Goal: Task Accomplishment & Management: Complete application form

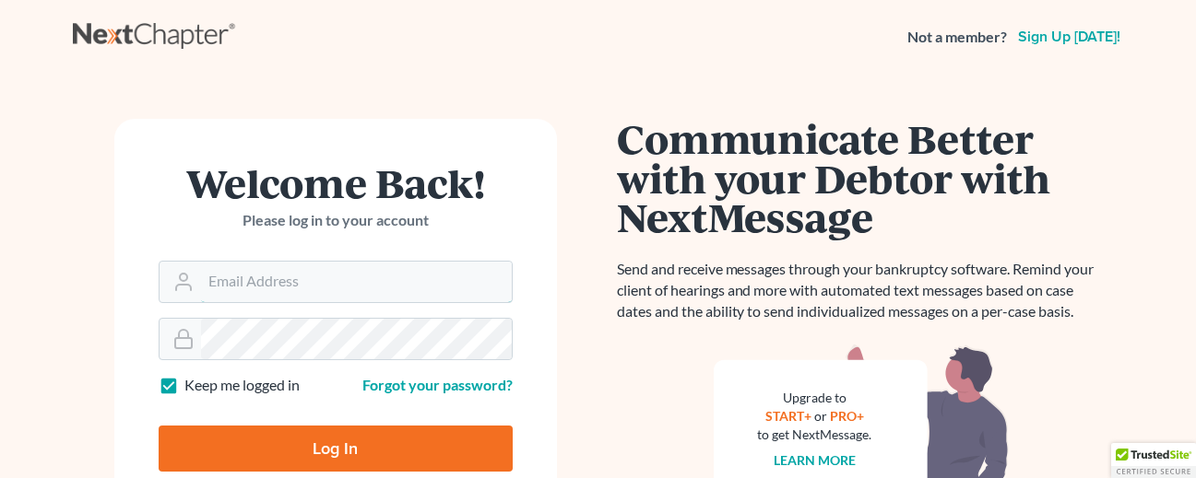
type input "[EMAIL_ADDRESS][DOMAIN_NAME]"
click at [383, 454] on input "Log In" at bounding box center [336, 449] width 354 height 46
type input "Thinking..."
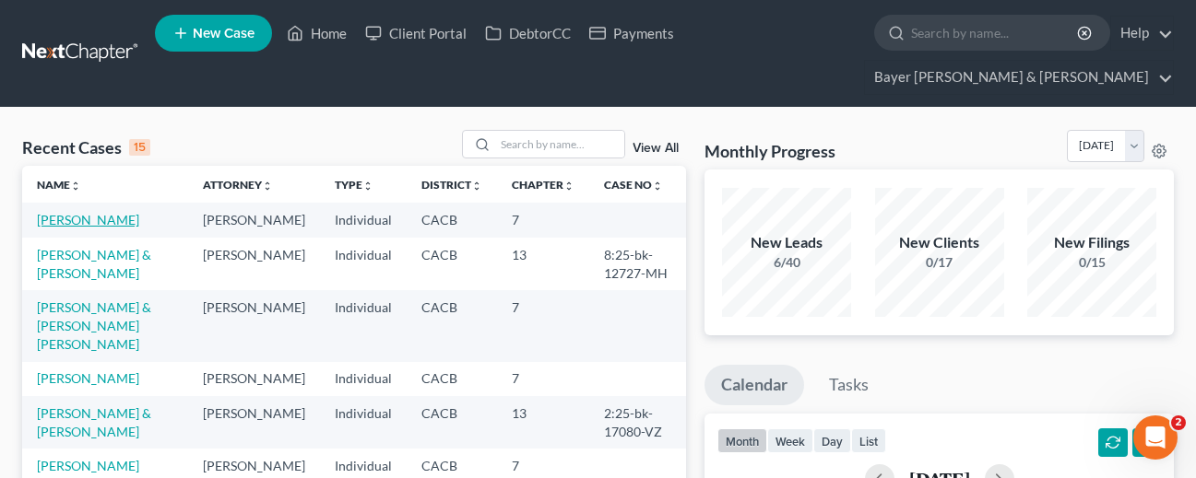
click at [58, 212] on link "[PERSON_NAME]" at bounding box center [88, 220] width 102 height 16
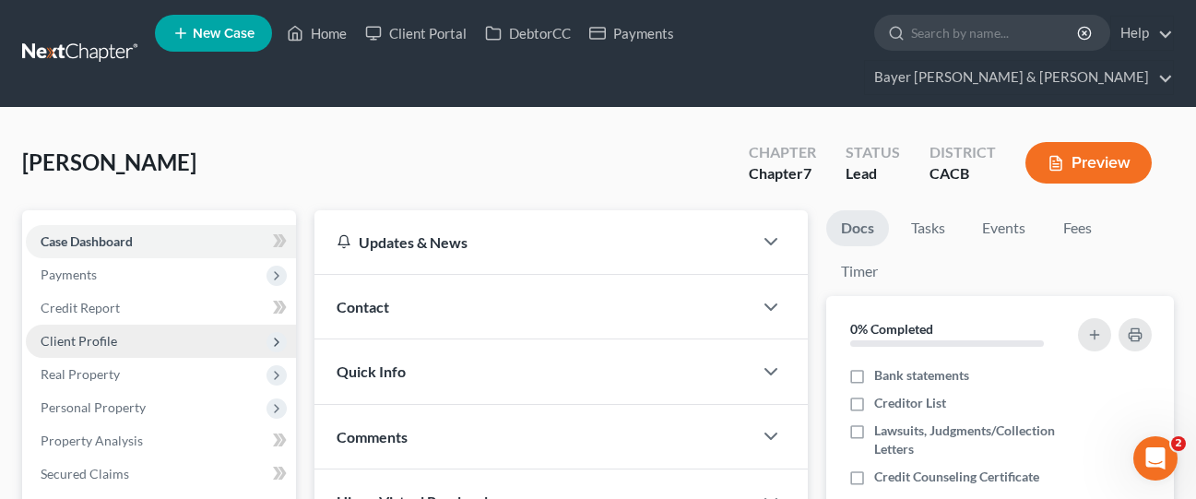
click at [127, 324] on span "Client Profile" at bounding box center [161, 340] width 270 height 33
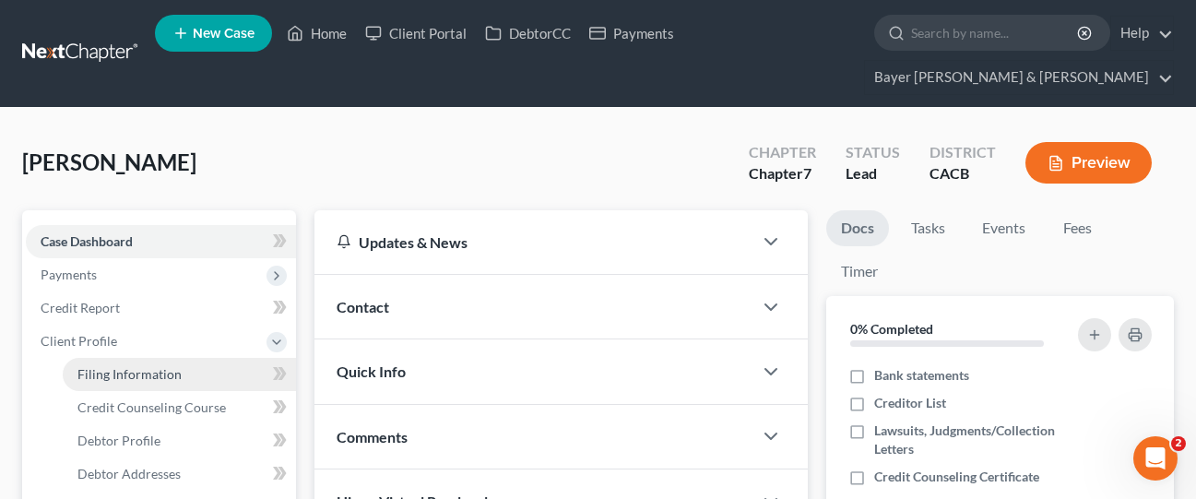
click at [159, 366] on span "Filing Information" at bounding box center [129, 374] width 104 height 16
select select "1"
select select "0"
select select "4"
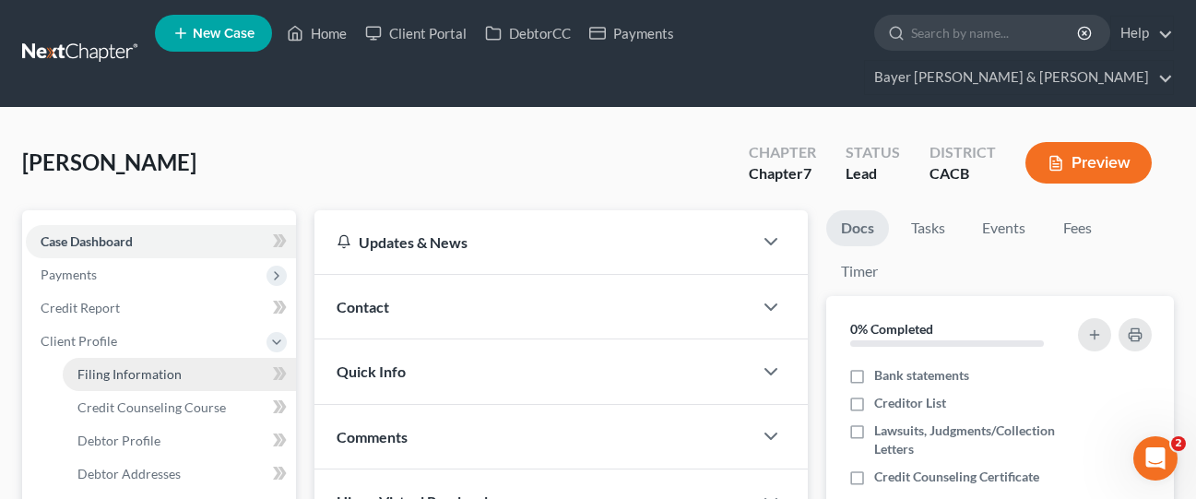
select select "0"
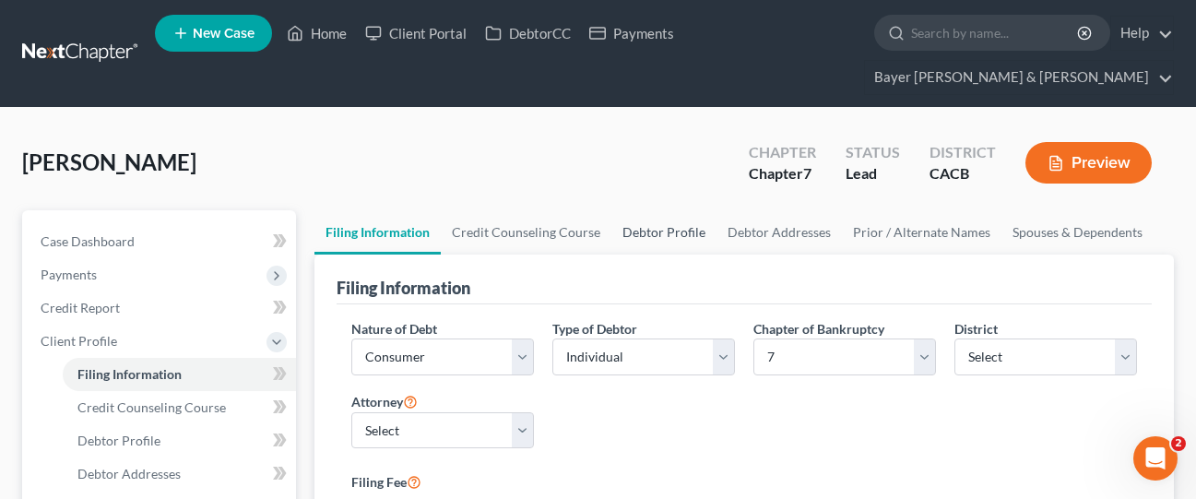
click at [630, 210] on link "Debtor Profile" at bounding box center [663, 232] width 105 height 44
select select "0"
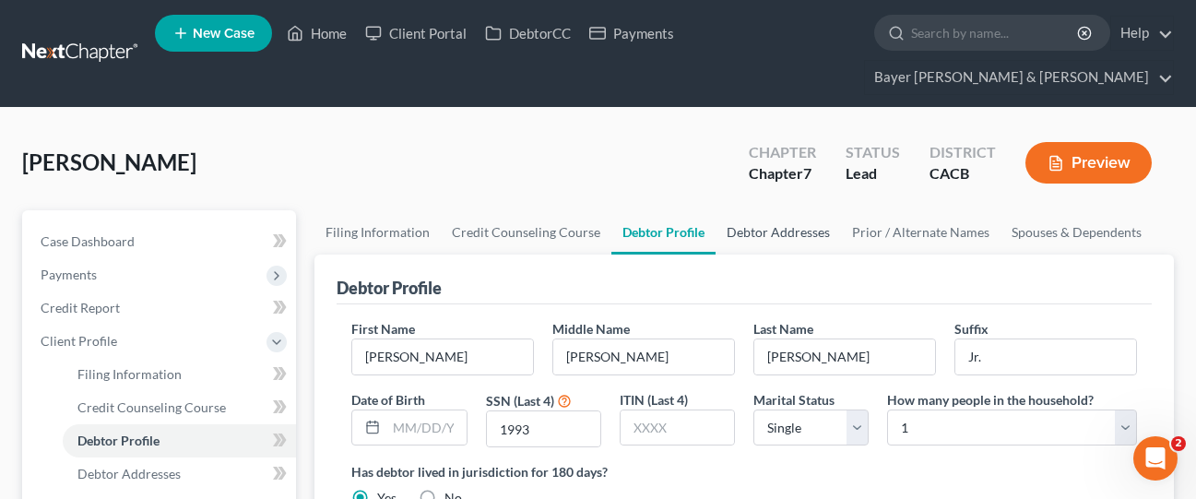
click at [749, 210] on link "Debtor Addresses" at bounding box center [777, 232] width 125 height 44
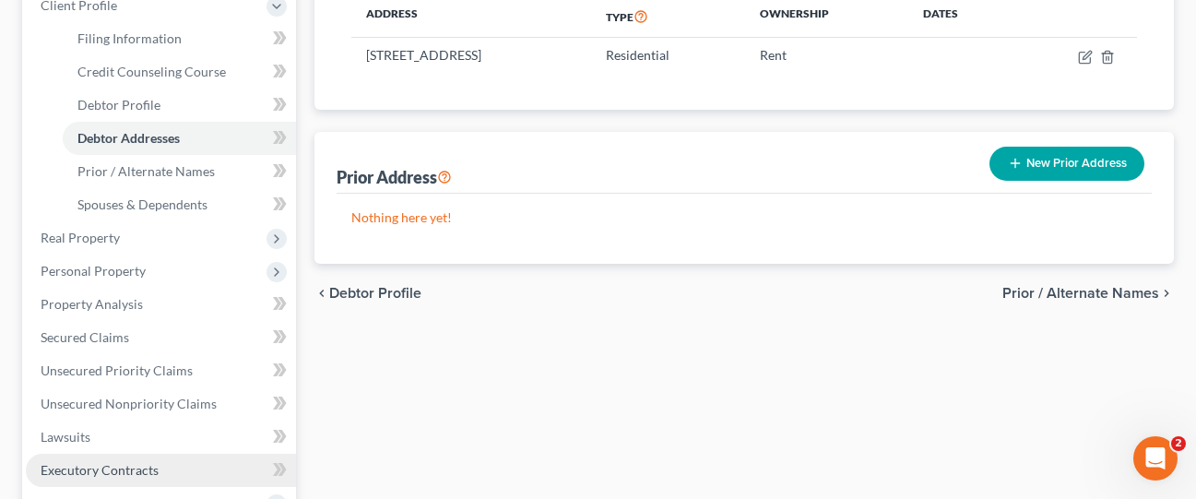
scroll to position [369, 0]
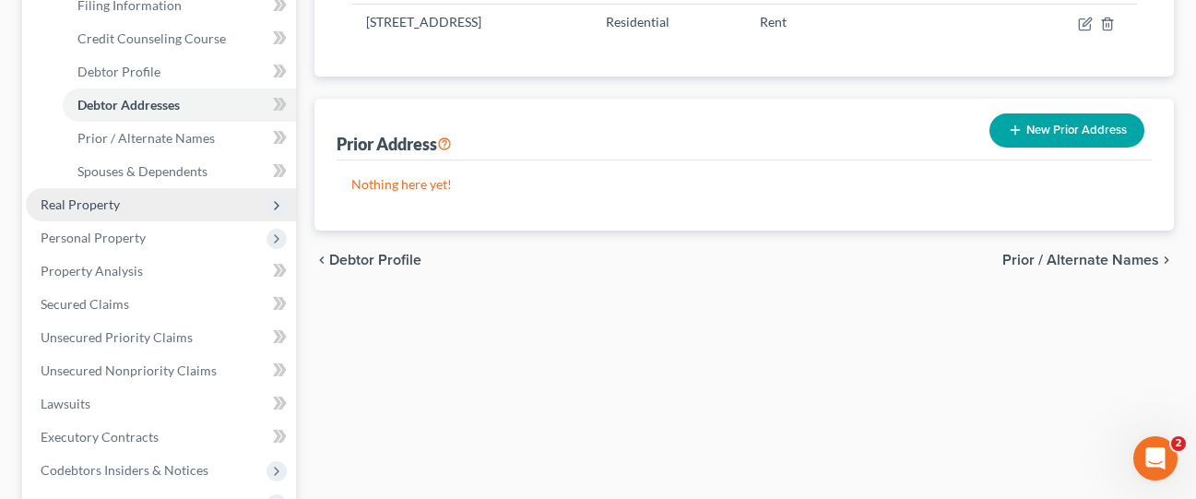
click at [176, 188] on span "Real Property" at bounding box center [161, 204] width 270 height 33
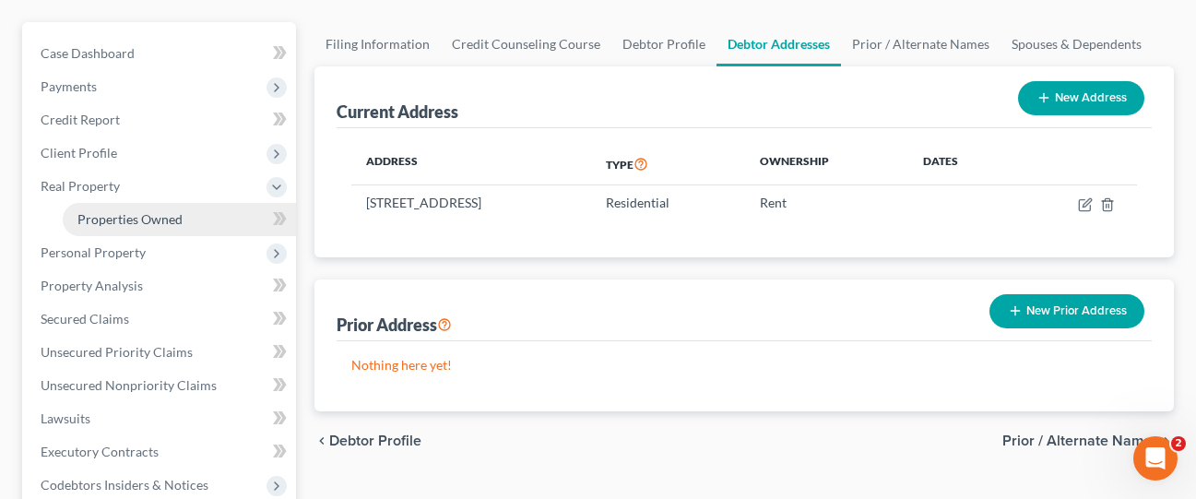
scroll to position [184, 0]
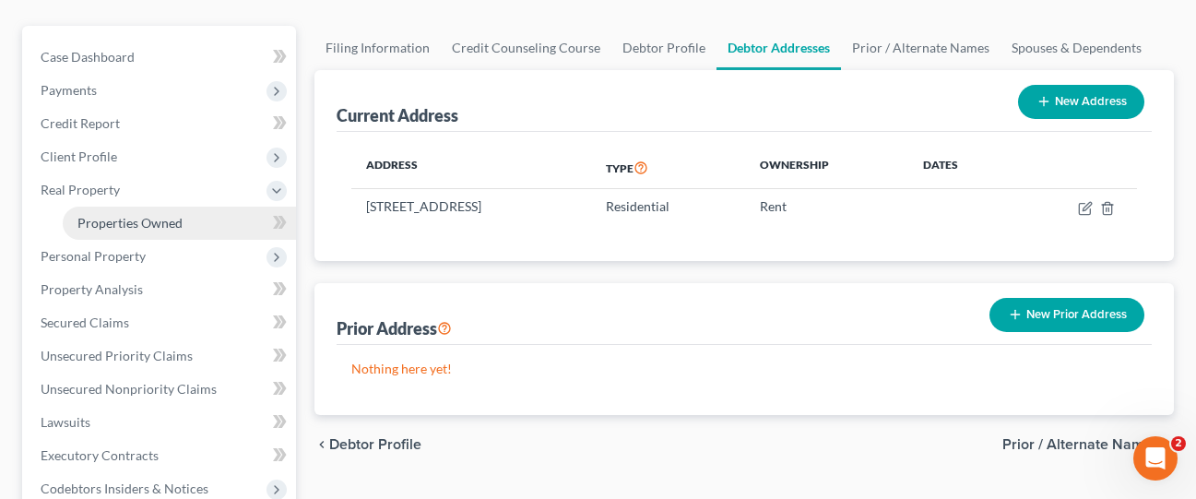
click at [190, 206] on link "Properties Owned" at bounding box center [179, 222] width 233 height 33
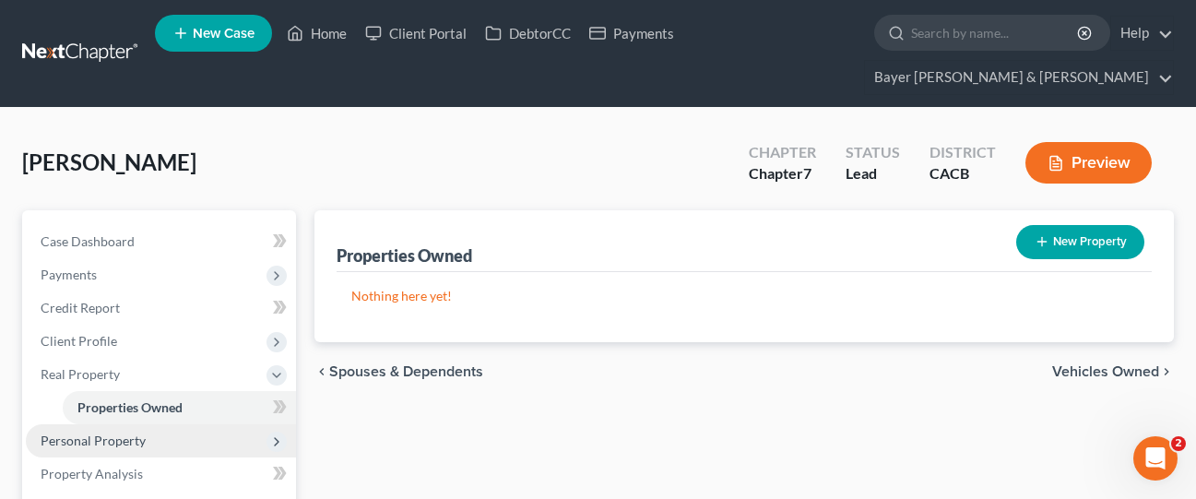
click at [140, 432] on span "Personal Property" at bounding box center [93, 440] width 105 height 16
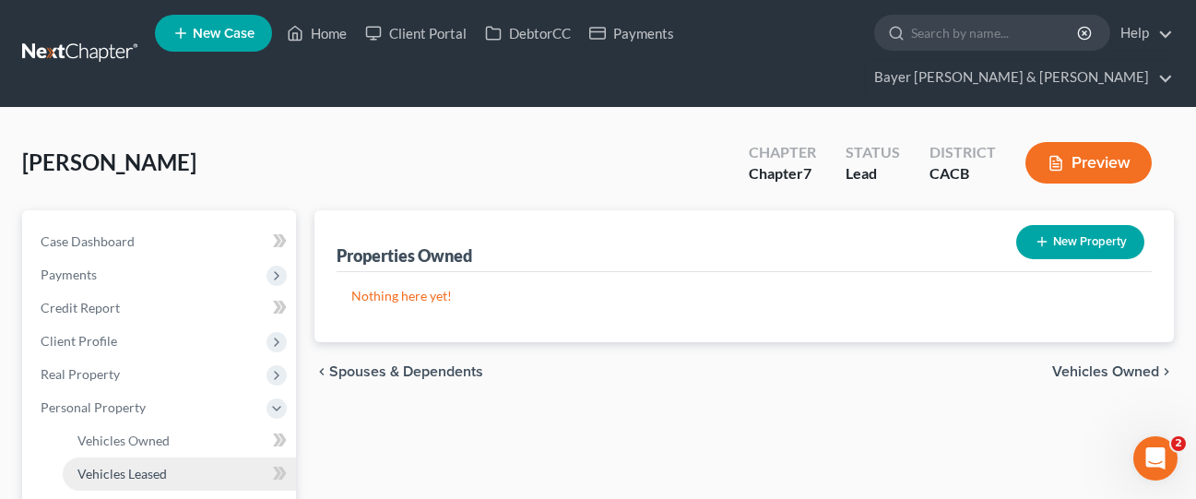
click at [152, 466] on span "Vehicles Leased" at bounding box center [121, 474] width 89 height 16
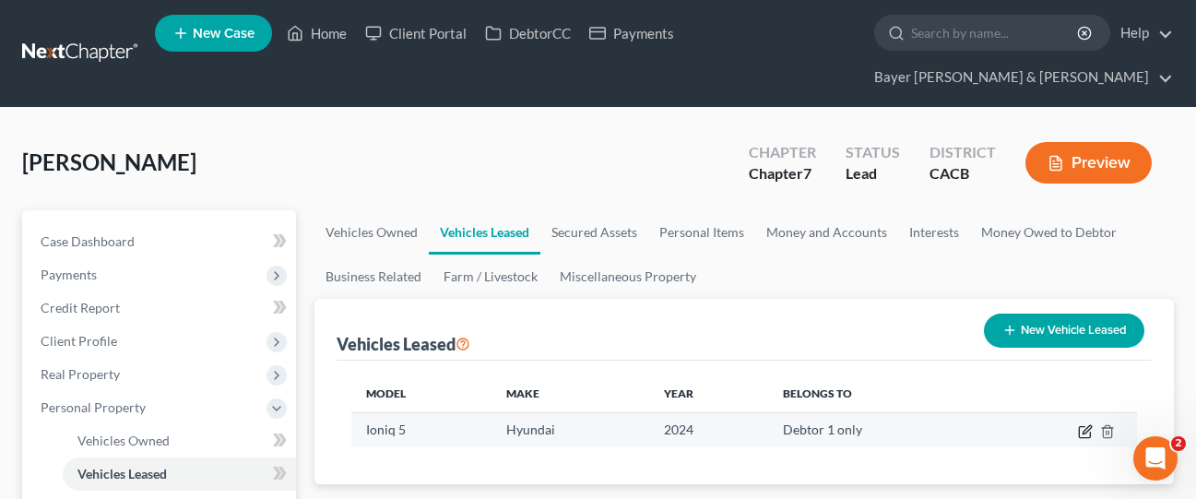
click at [1086, 425] on icon "button" at bounding box center [1086, 429] width 8 height 8
select select "0"
select select "2"
select select "0"
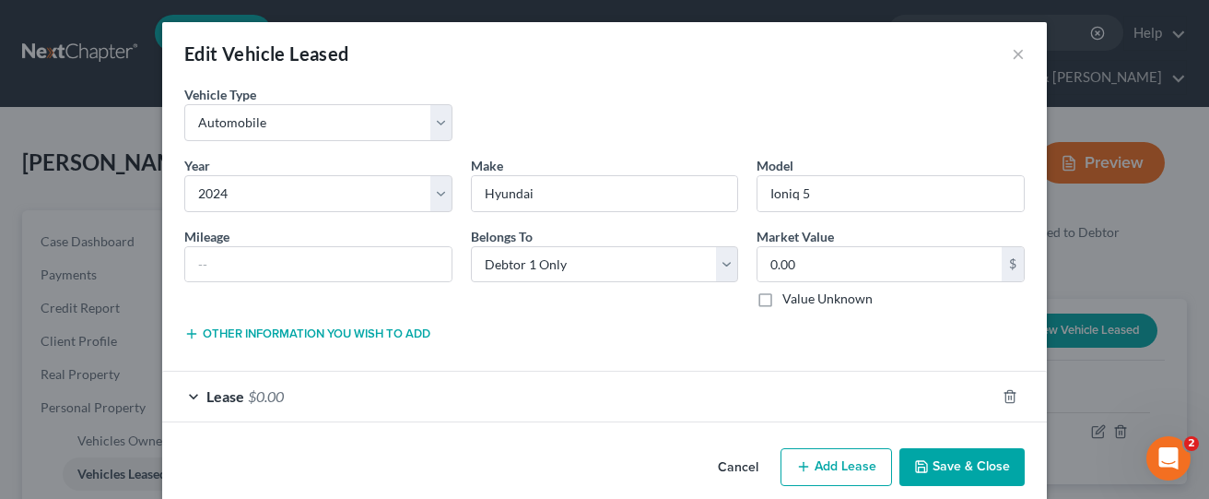
click at [953, 470] on button "Save & Close" at bounding box center [962, 467] width 125 height 39
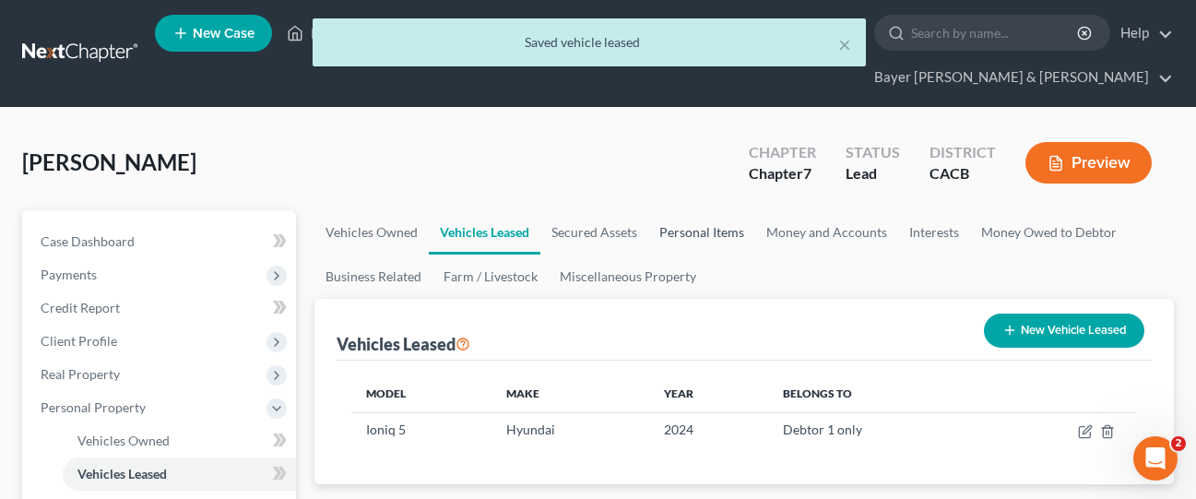
click at [723, 210] on link "Personal Items" at bounding box center [701, 232] width 107 height 44
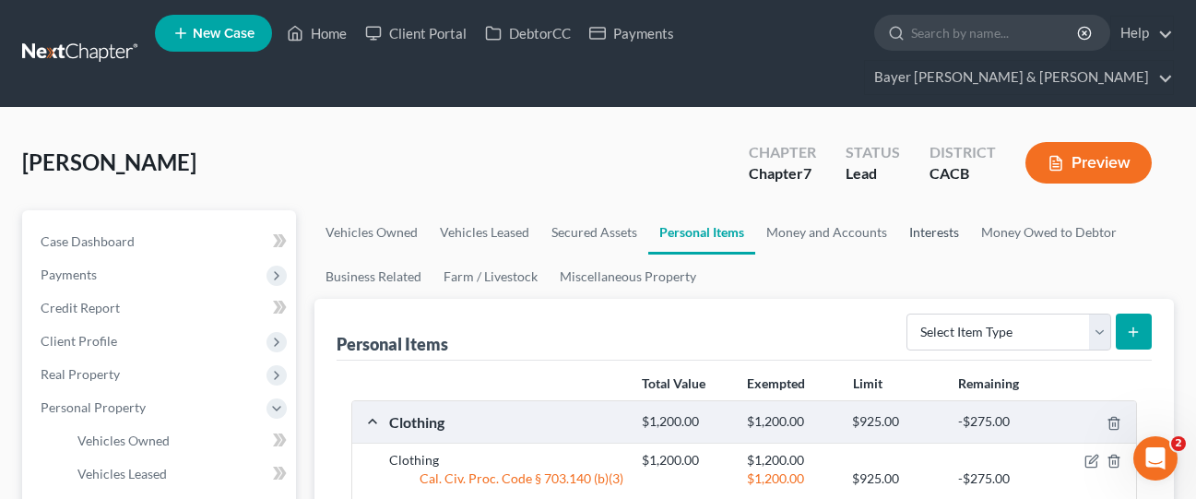
click at [948, 210] on link "Interests" at bounding box center [934, 232] width 72 height 44
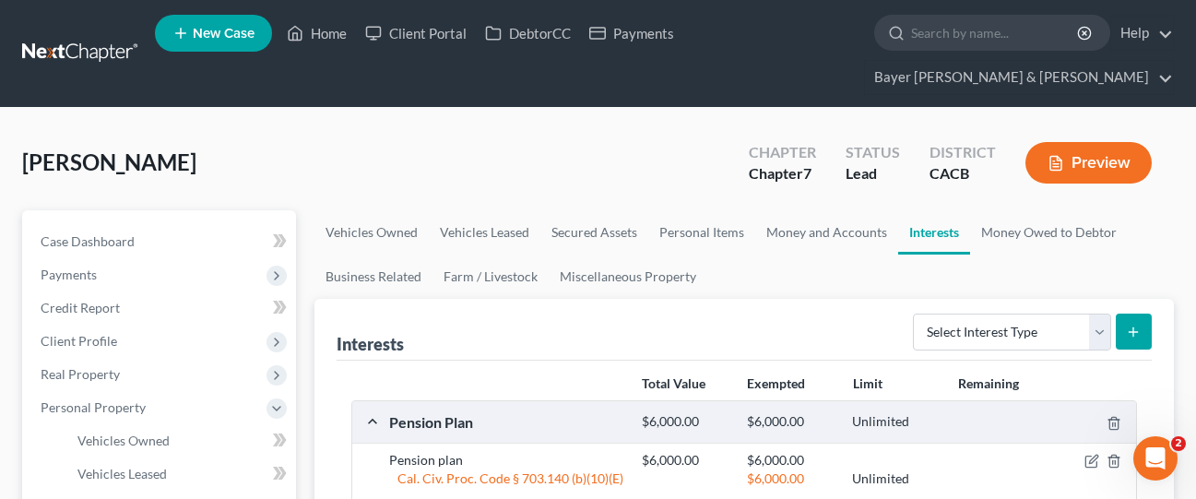
scroll to position [184, 0]
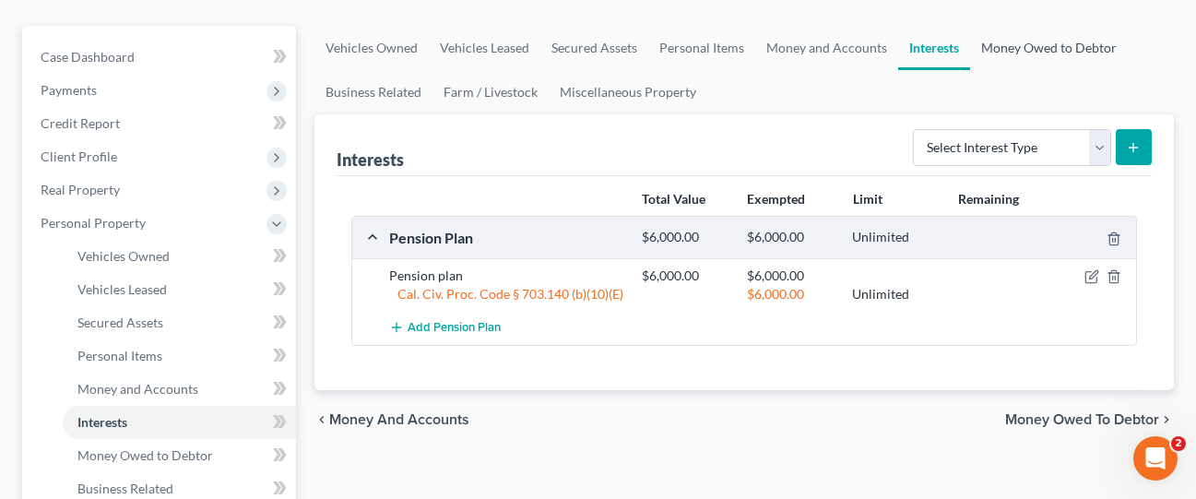
click at [1030, 26] on link "Money Owed to Debtor" at bounding box center [1049, 48] width 158 height 44
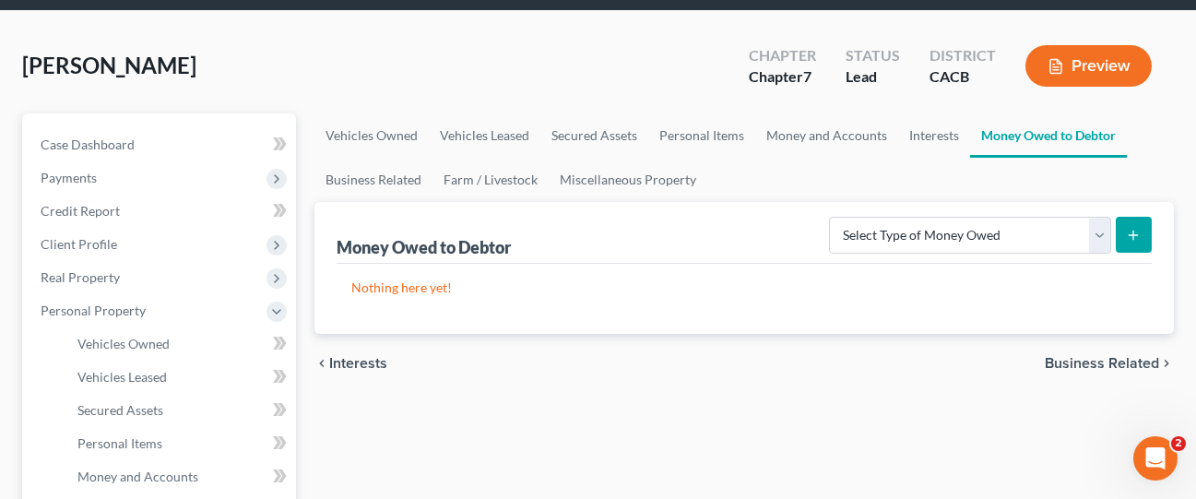
scroll to position [92, 0]
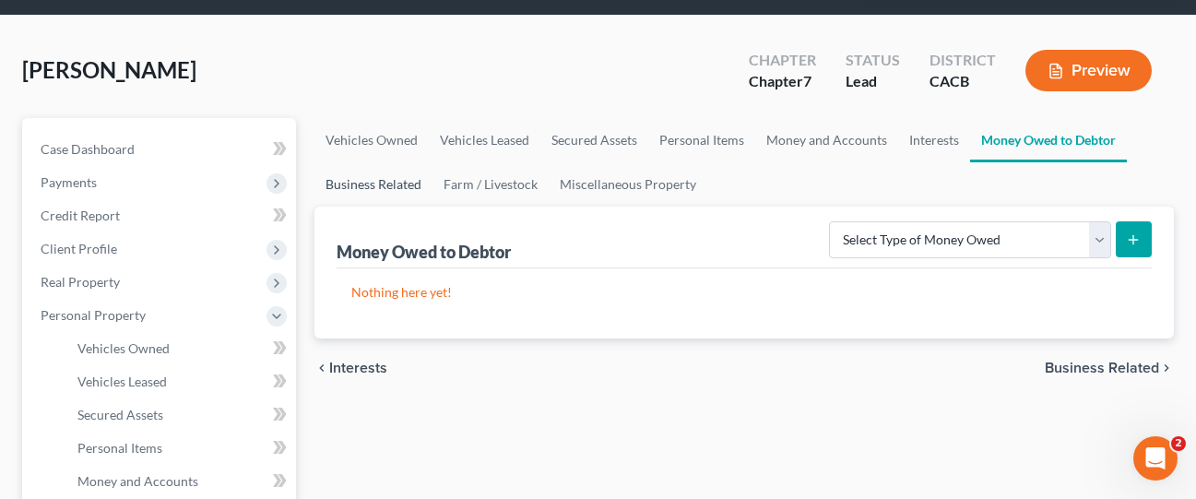
click at [377, 162] on link "Business Related" at bounding box center [373, 184] width 118 height 44
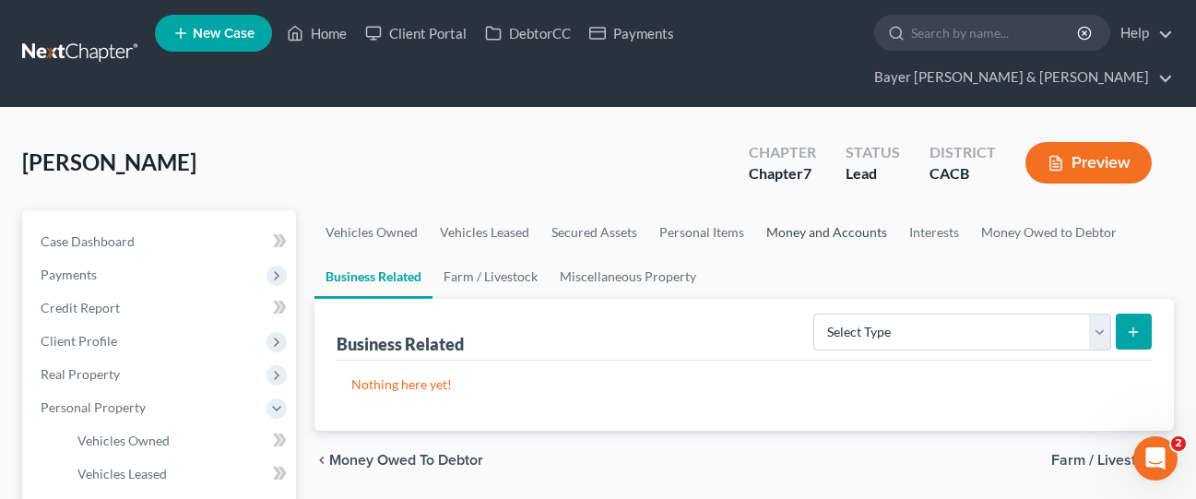
click at [802, 210] on link "Money and Accounts" at bounding box center [826, 232] width 143 height 44
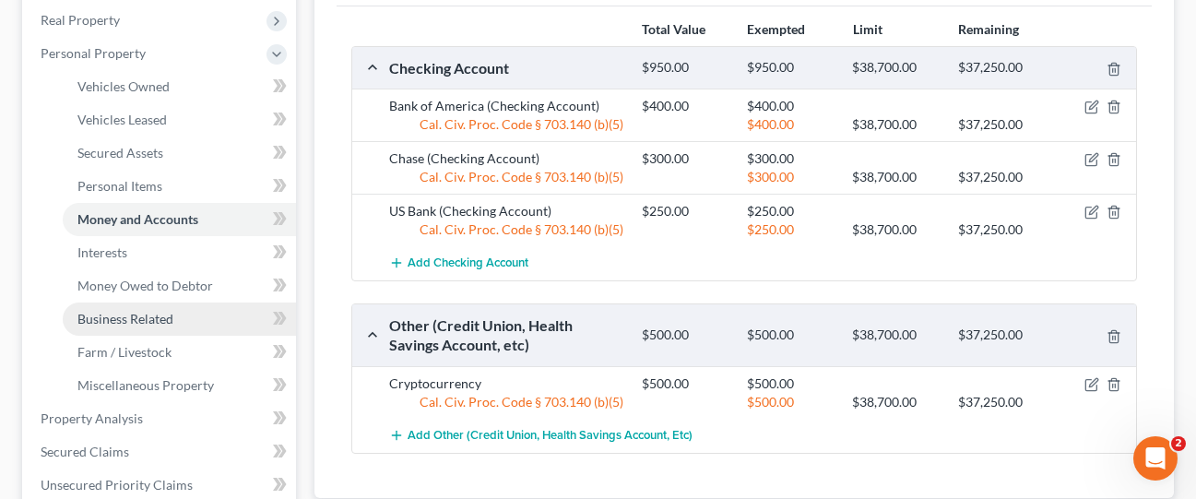
scroll to position [461, 0]
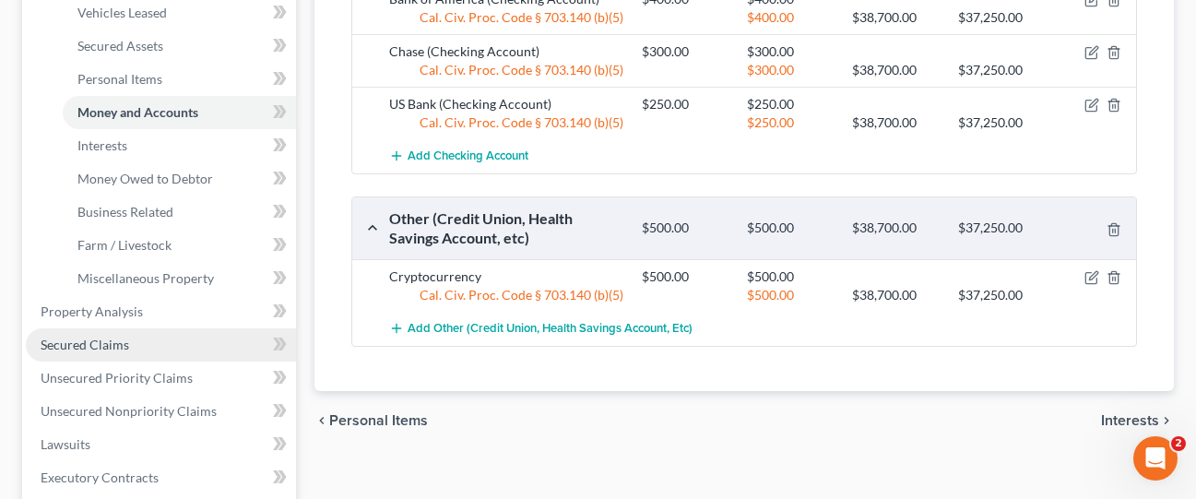
click at [143, 328] on link "Secured Claims" at bounding box center [161, 344] width 270 height 33
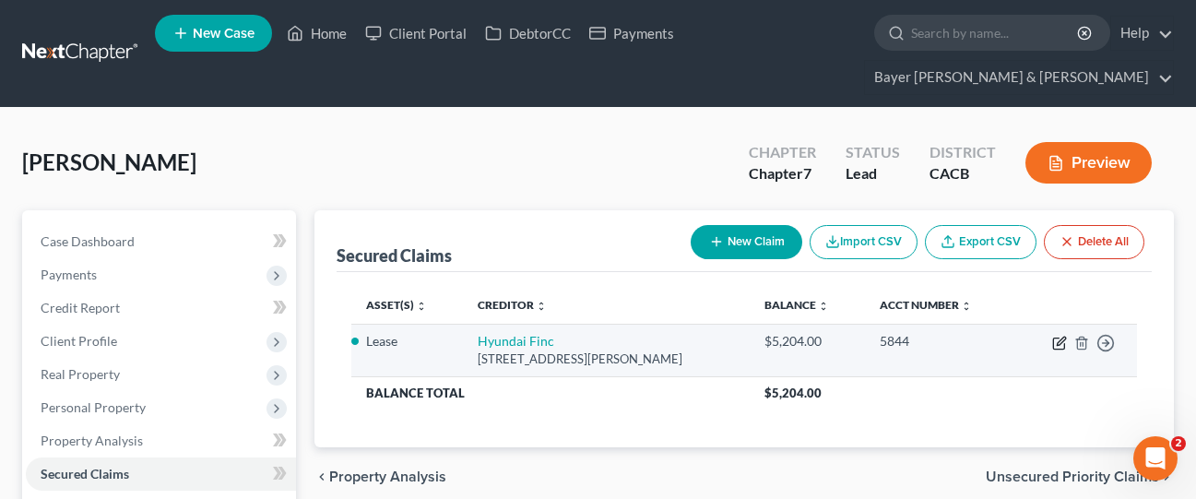
click at [1056, 336] on icon "button" at bounding box center [1059, 343] width 15 height 15
select select "4"
select select "0"
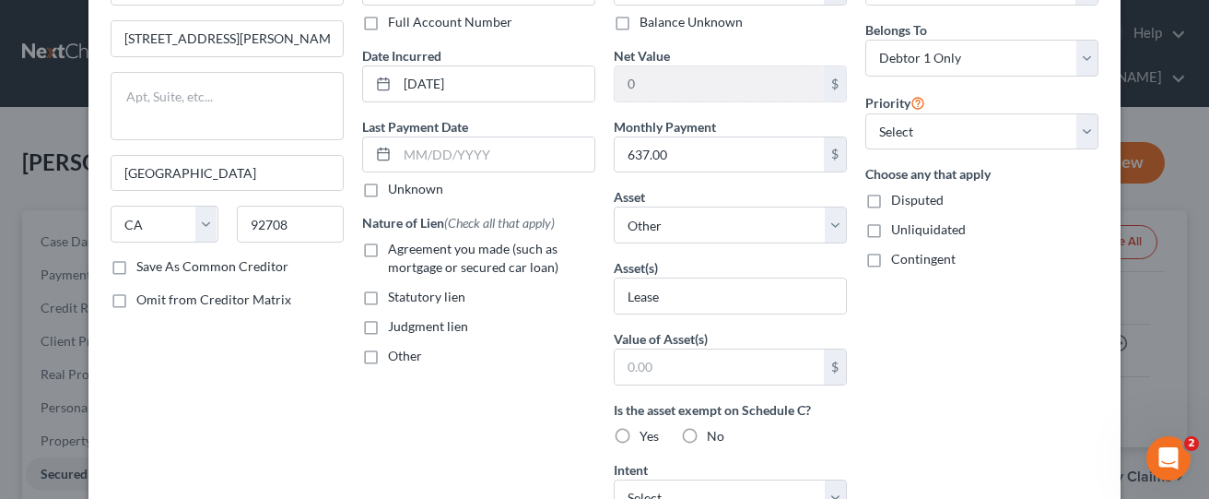
scroll to position [277, 0]
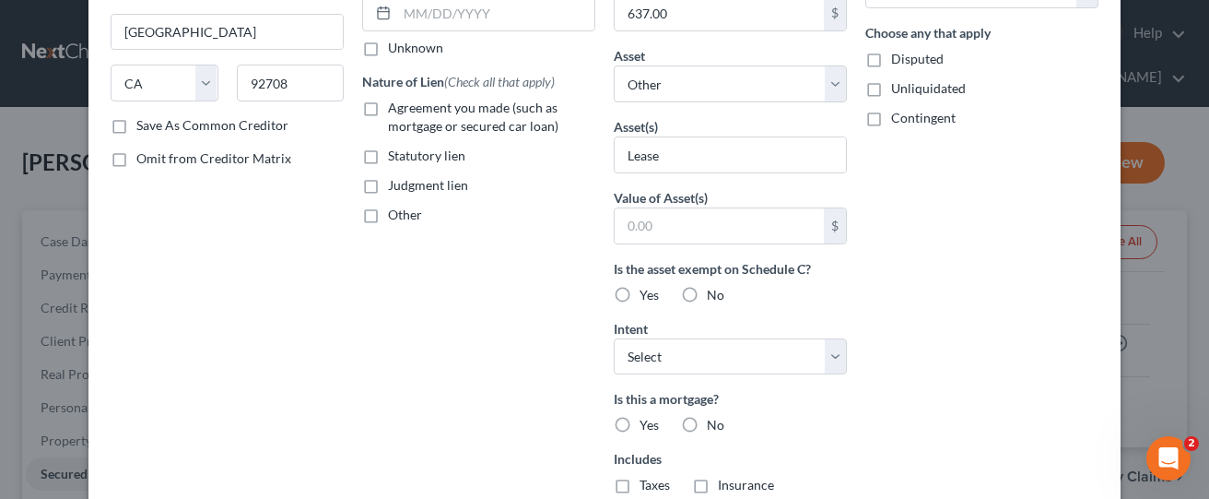
click at [707, 296] on label "No" at bounding box center [716, 295] width 18 height 18
click at [714, 296] on input "No" at bounding box center [720, 292] width 12 height 12
radio input "true"
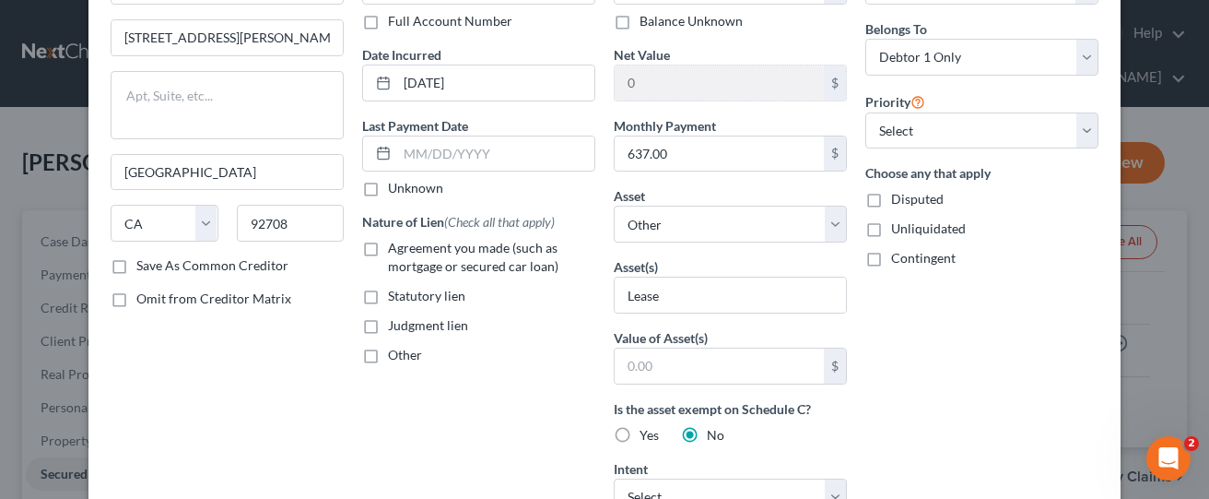
scroll to position [92, 0]
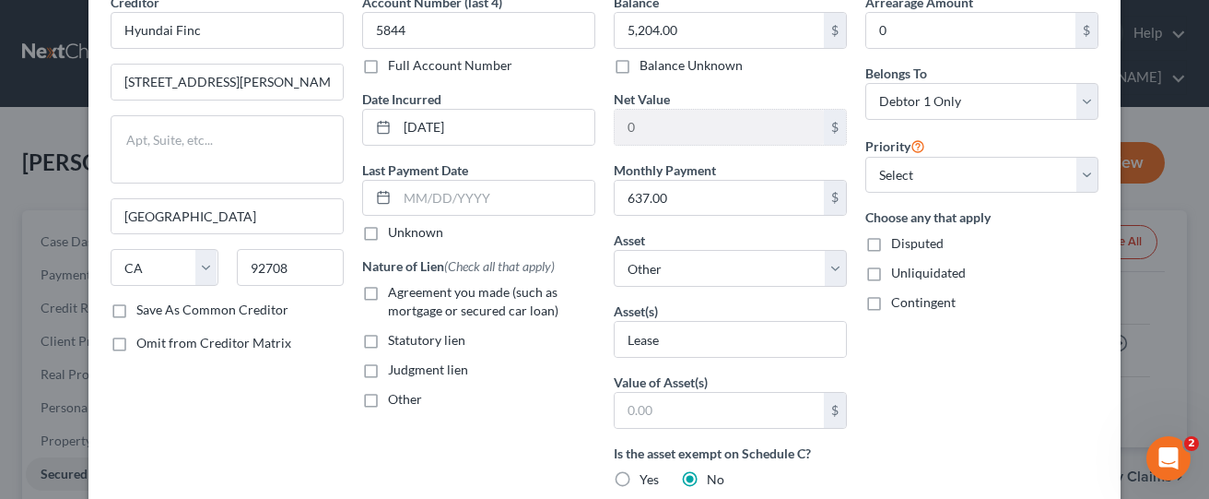
click at [388, 290] on label "Agreement you made (such as mortgage or secured car loan)" at bounding box center [491, 301] width 207 height 37
click at [395, 290] on input "Agreement you made (such as mortgage or secured car loan)" at bounding box center [401, 289] width 12 height 12
checkbox input "true"
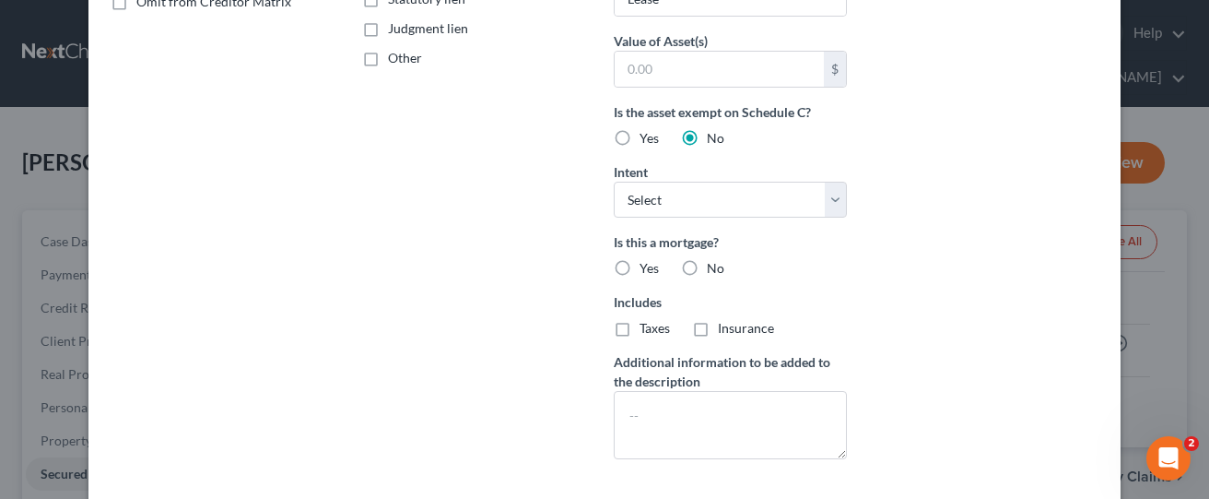
scroll to position [461, 0]
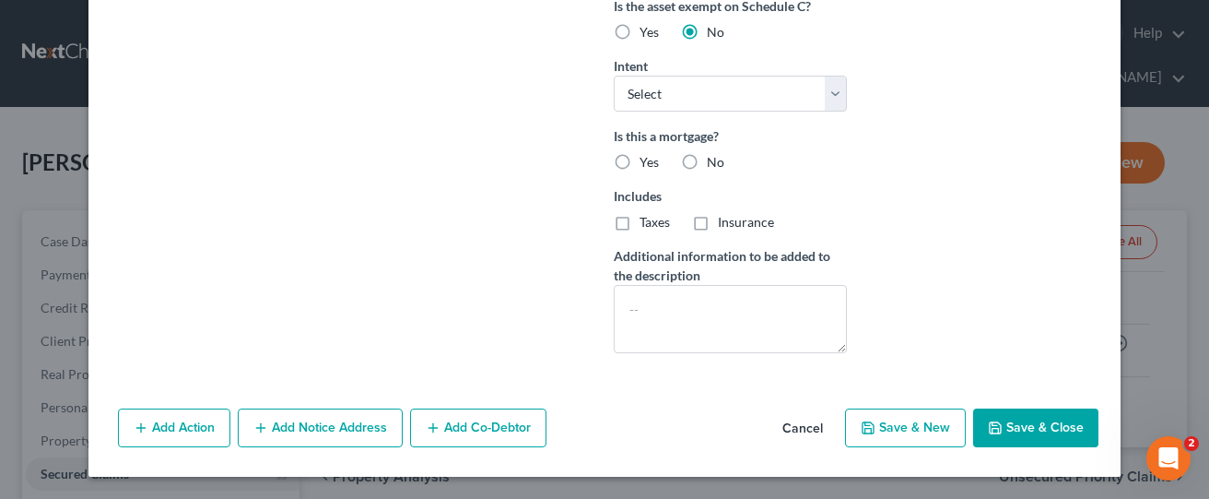
click at [1016, 431] on button "Save & Close" at bounding box center [1035, 427] width 125 height 39
select select
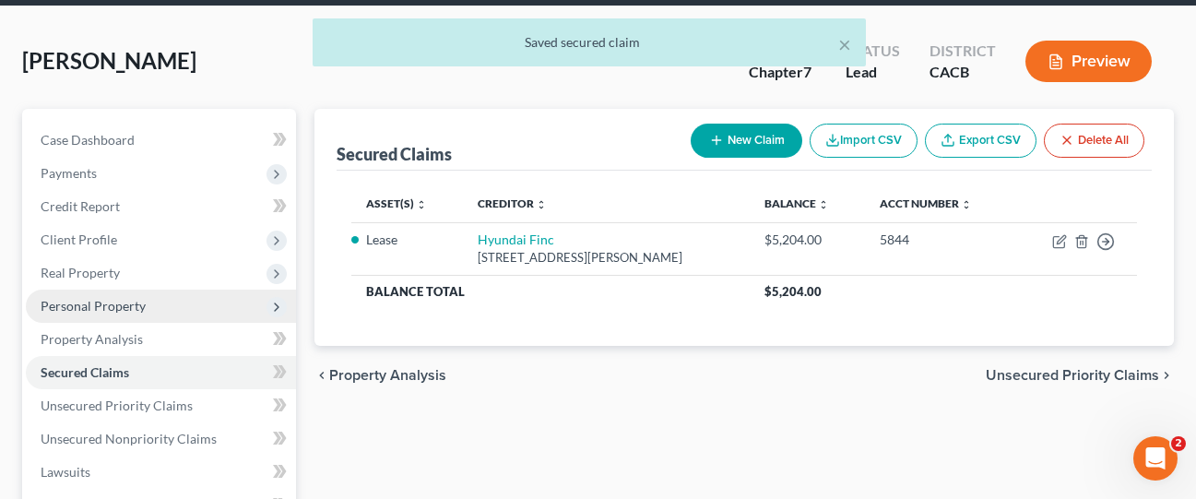
scroll to position [277, 0]
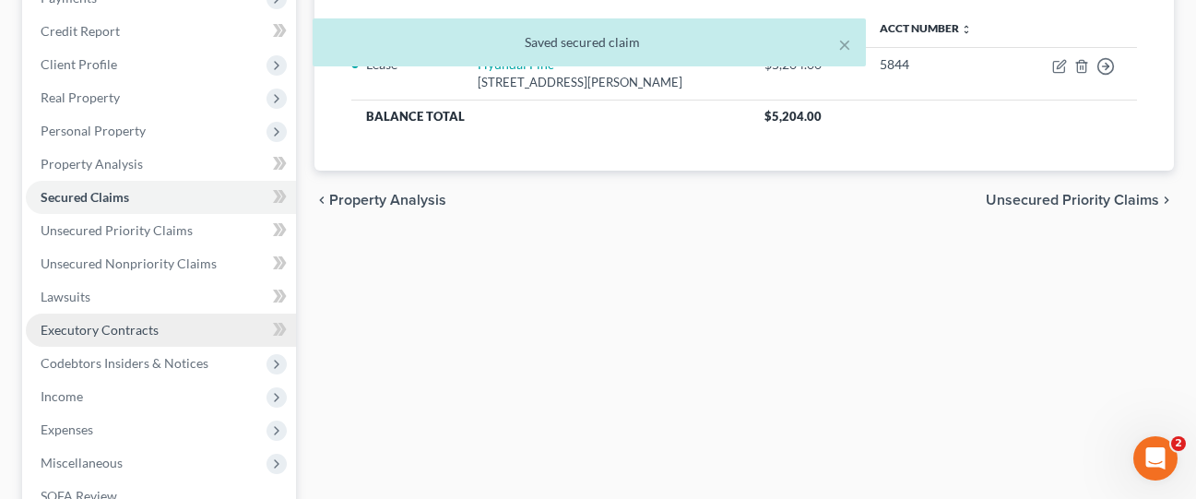
click at [149, 313] on link "Executory Contracts" at bounding box center [161, 329] width 270 height 33
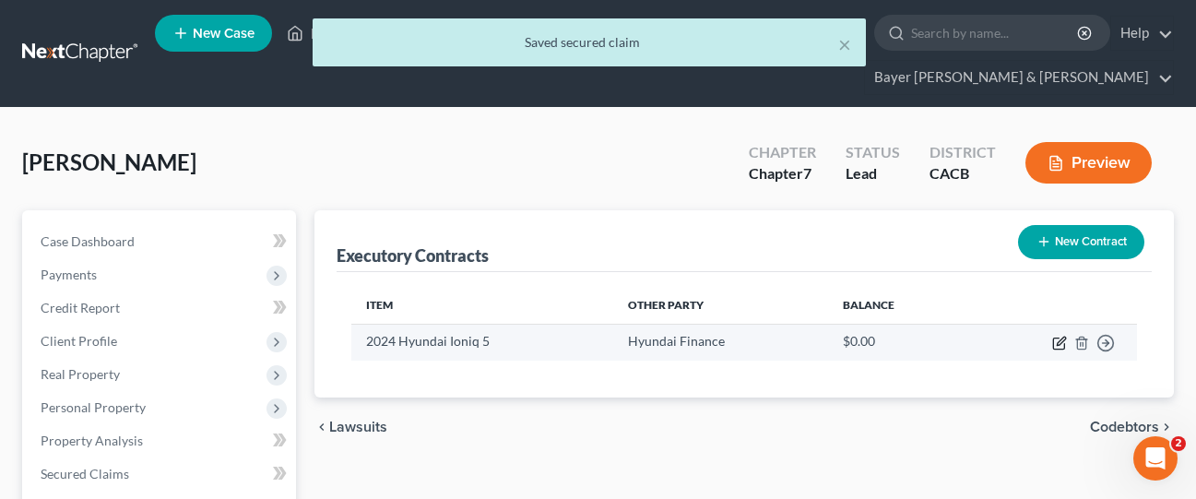
click at [1054, 338] on icon "button" at bounding box center [1058, 343] width 11 height 11
select select "4"
select select "0"
select select "1"
select select "0"
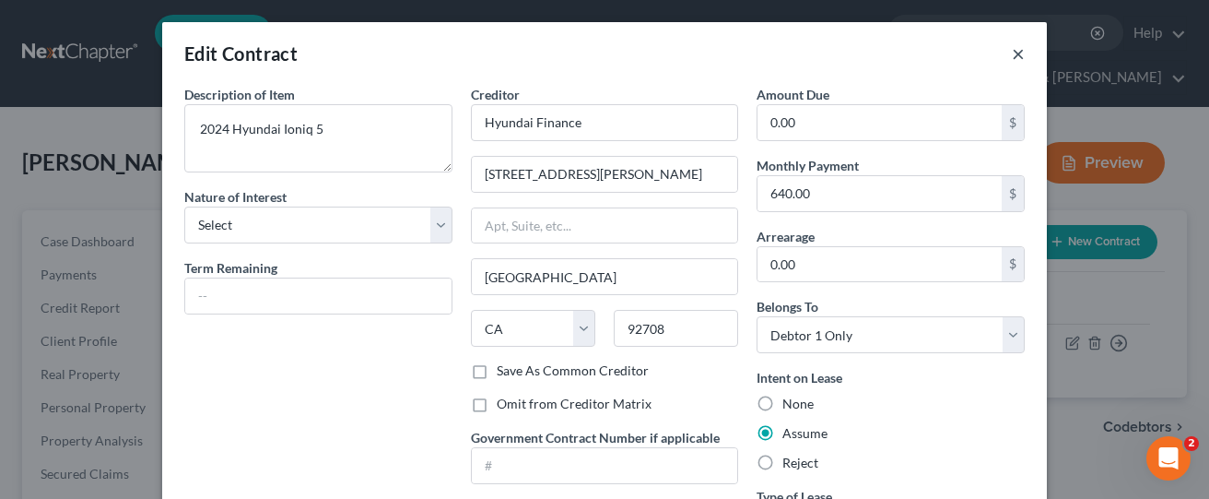
click at [1012, 53] on button "×" at bounding box center [1018, 53] width 13 height 22
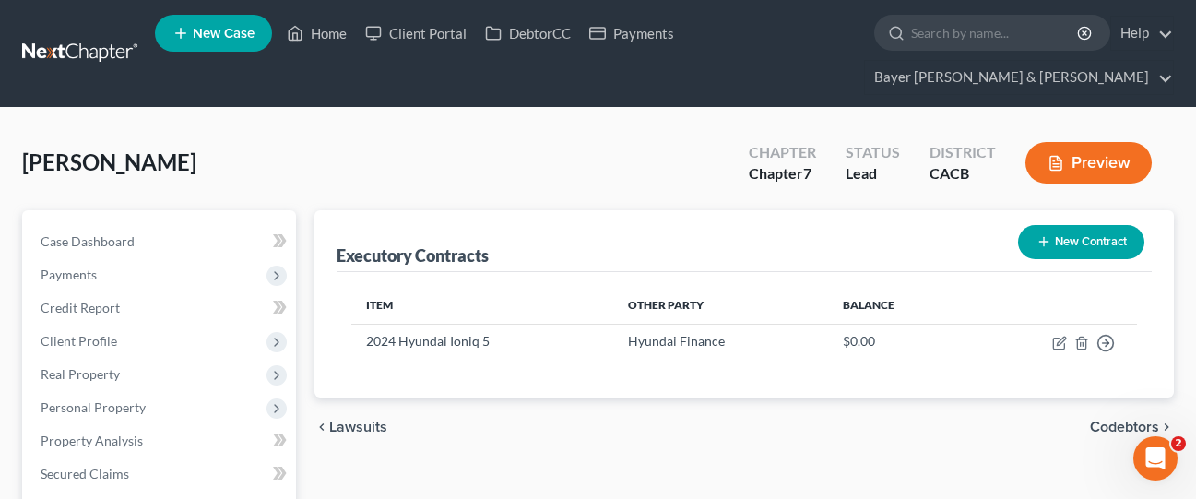
click at [1130, 142] on button "Preview" at bounding box center [1088, 162] width 126 height 41
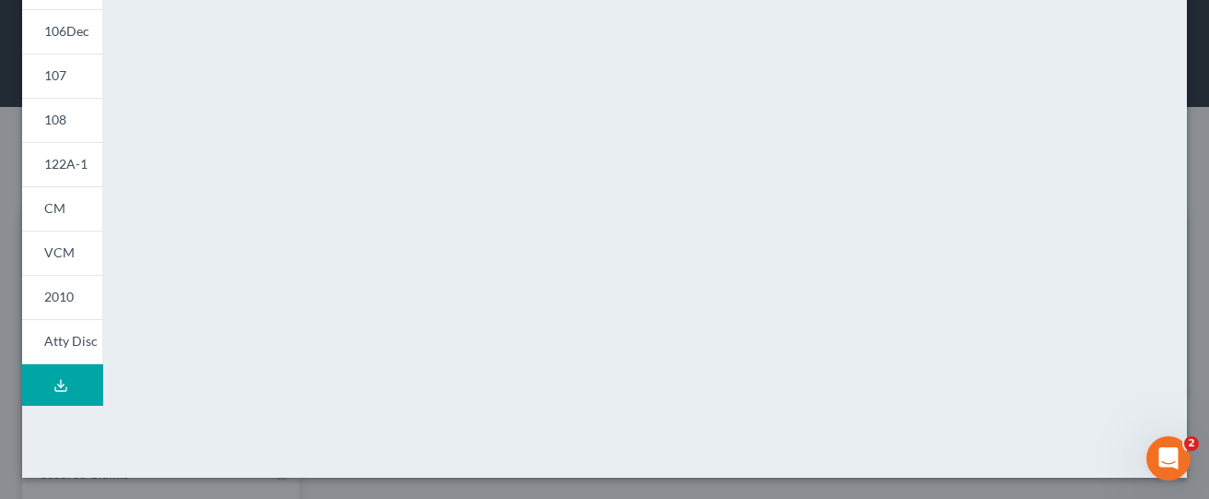
scroll to position [541, 0]
click at [72, 122] on link "108" at bounding box center [62, 119] width 80 height 44
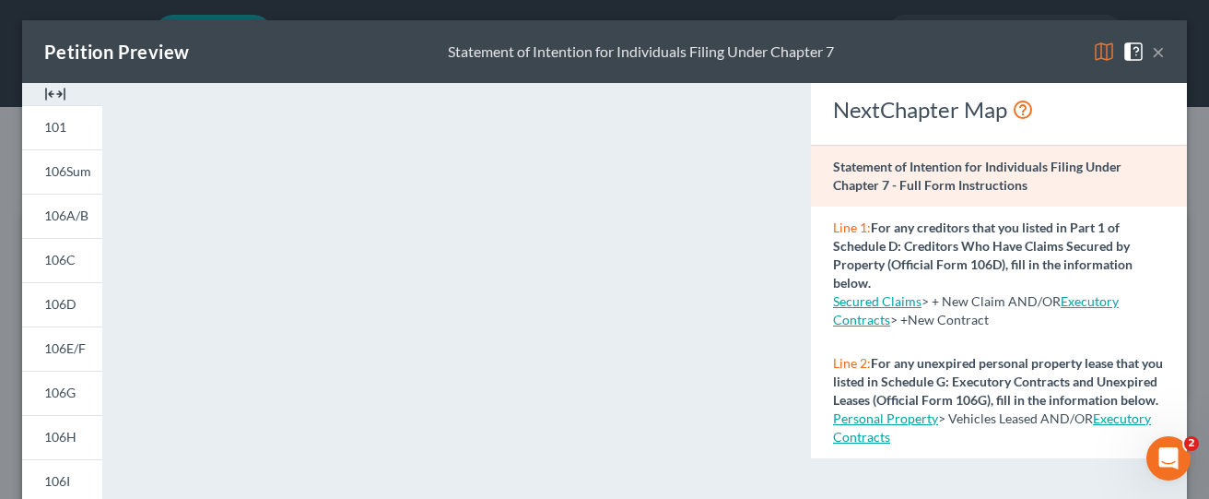
scroll to position [0, 0]
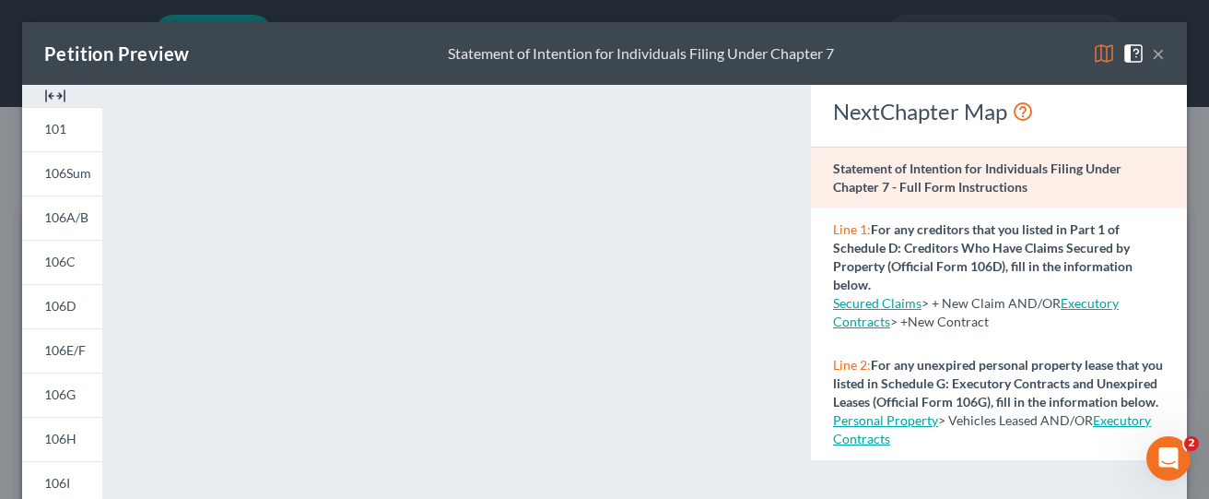
click at [1152, 55] on button "×" at bounding box center [1158, 53] width 13 height 22
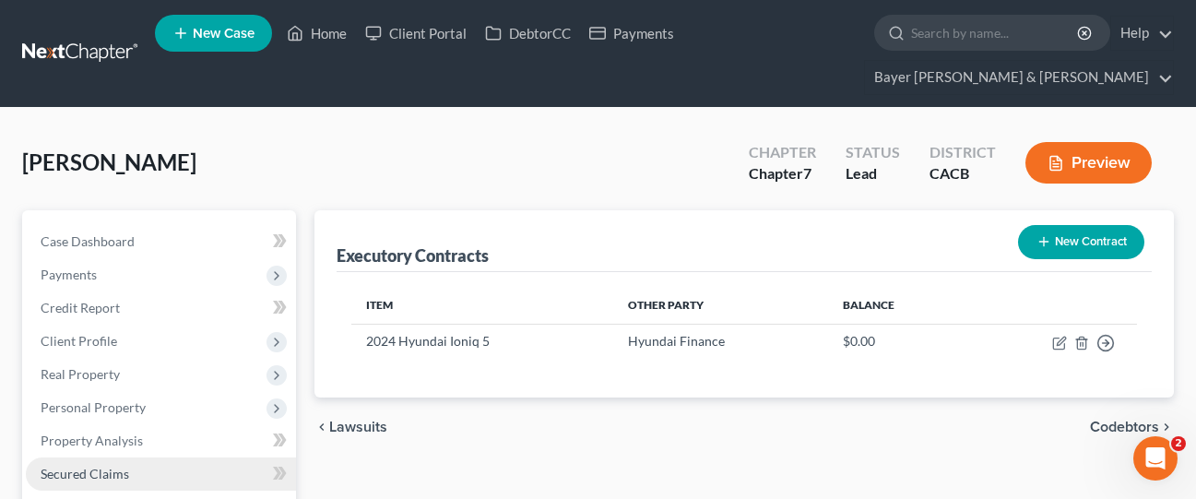
click at [95, 466] on span "Secured Claims" at bounding box center [85, 474] width 88 height 16
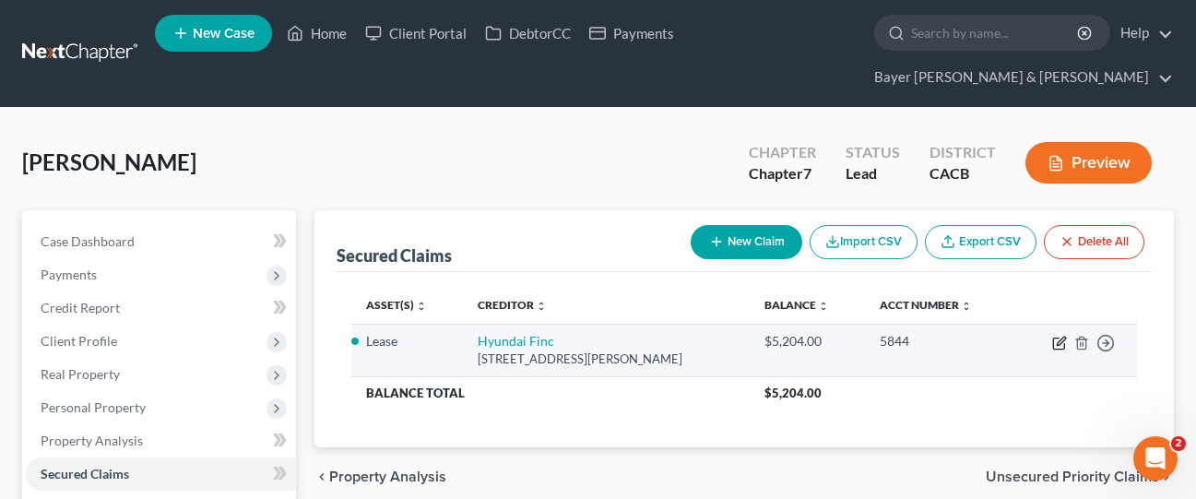
click at [1057, 336] on icon "button" at bounding box center [1060, 340] width 8 height 8
select select "4"
select select "0"
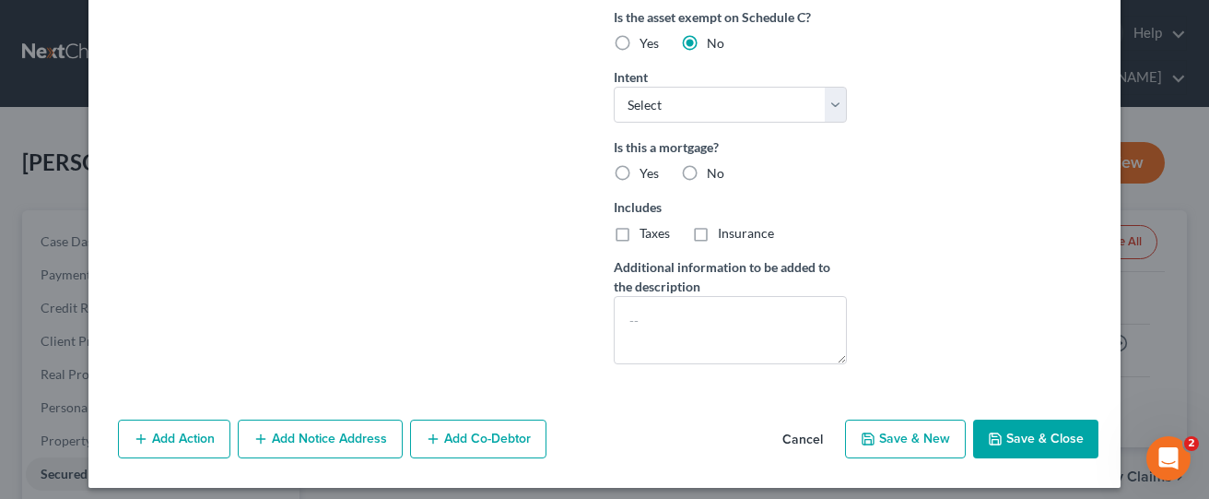
scroll to position [539, 0]
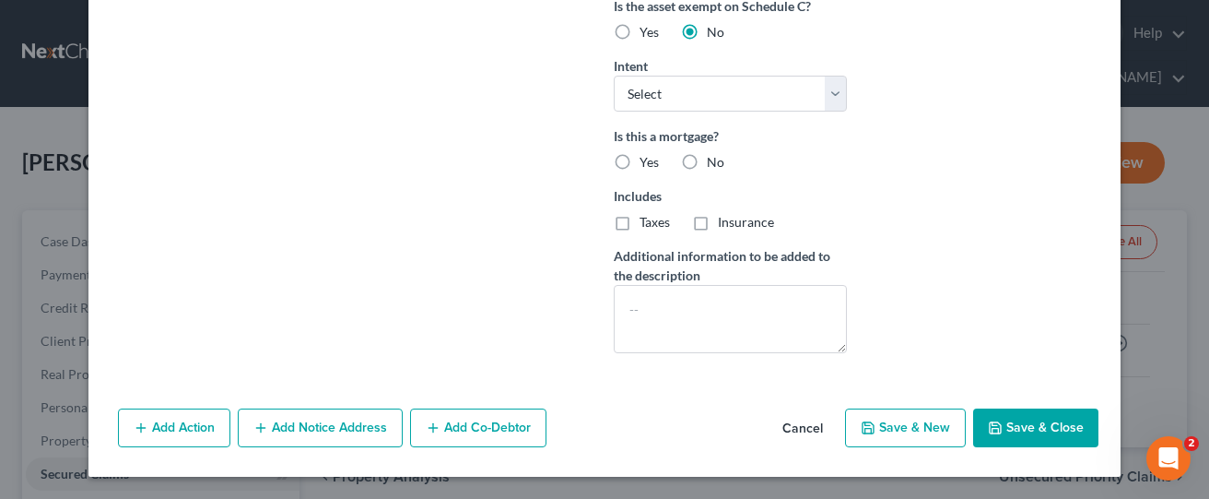
click at [1020, 436] on button "Save & Close" at bounding box center [1035, 427] width 125 height 39
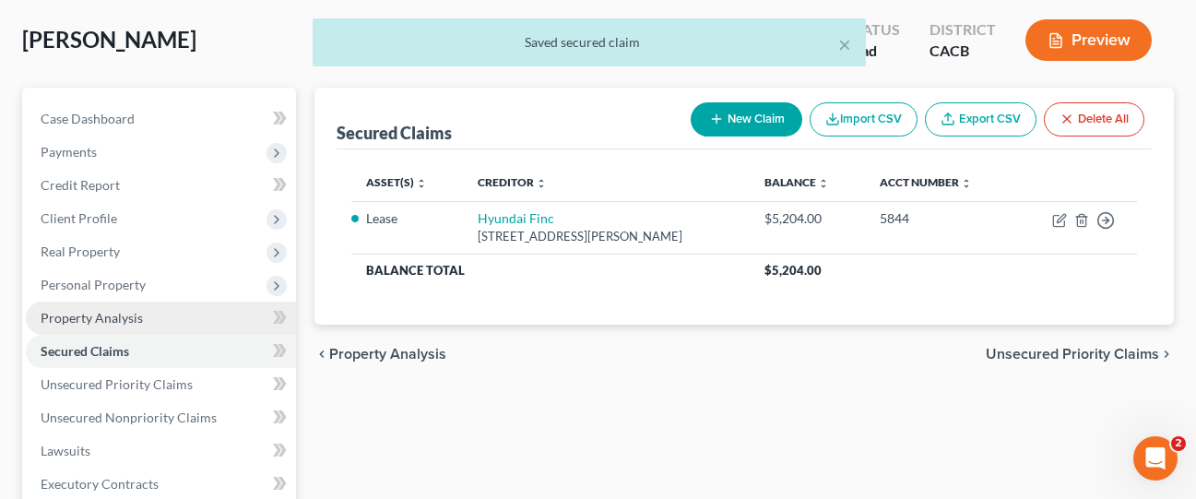
scroll to position [277, 0]
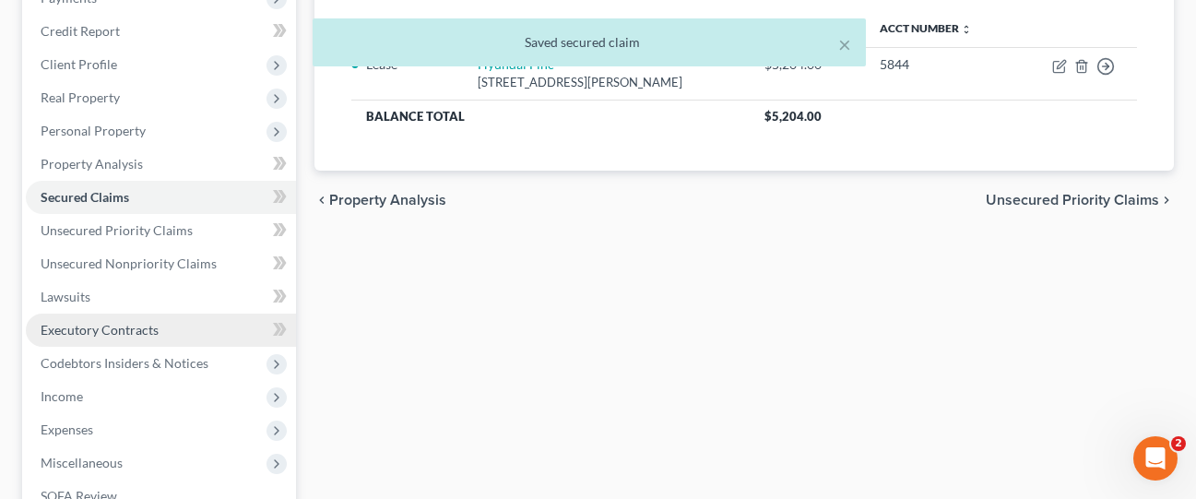
click at [140, 313] on link "Executory Contracts" at bounding box center [161, 329] width 270 height 33
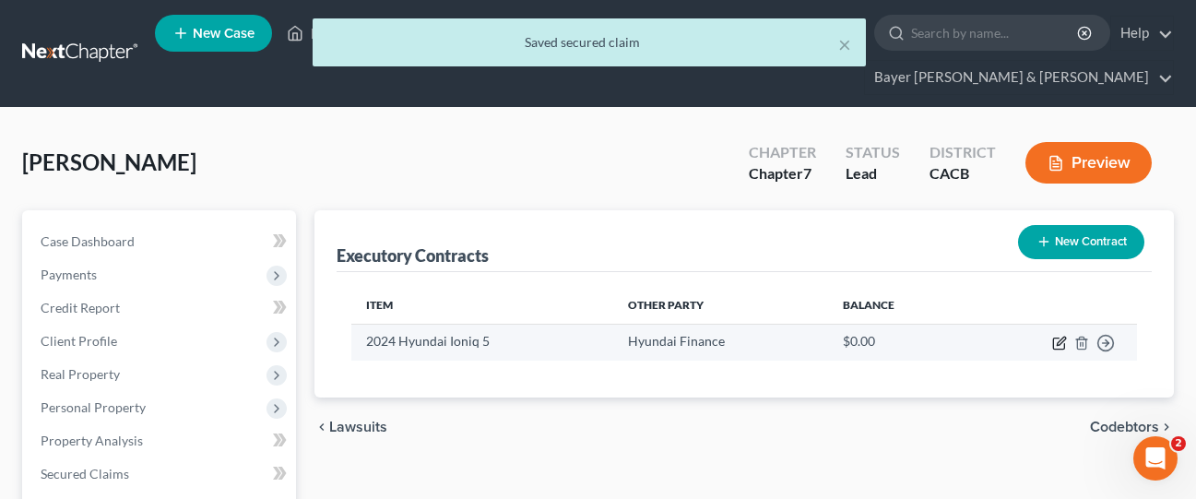
click at [1056, 336] on icon "button" at bounding box center [1059, 343] width 15 height 15
select select "4"
select select "0"
select select "1"
select select "0"
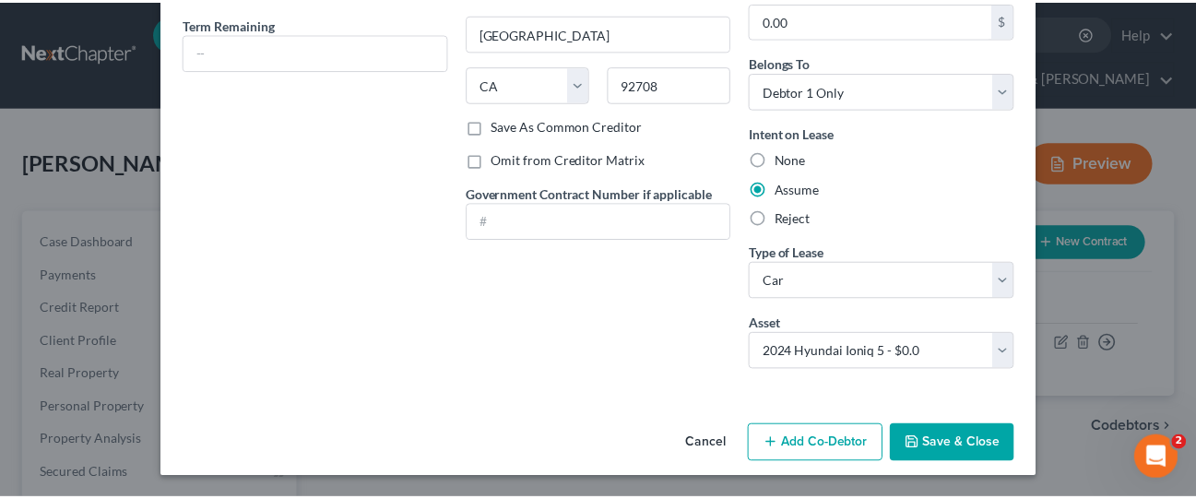
scroll to position [245, 0]
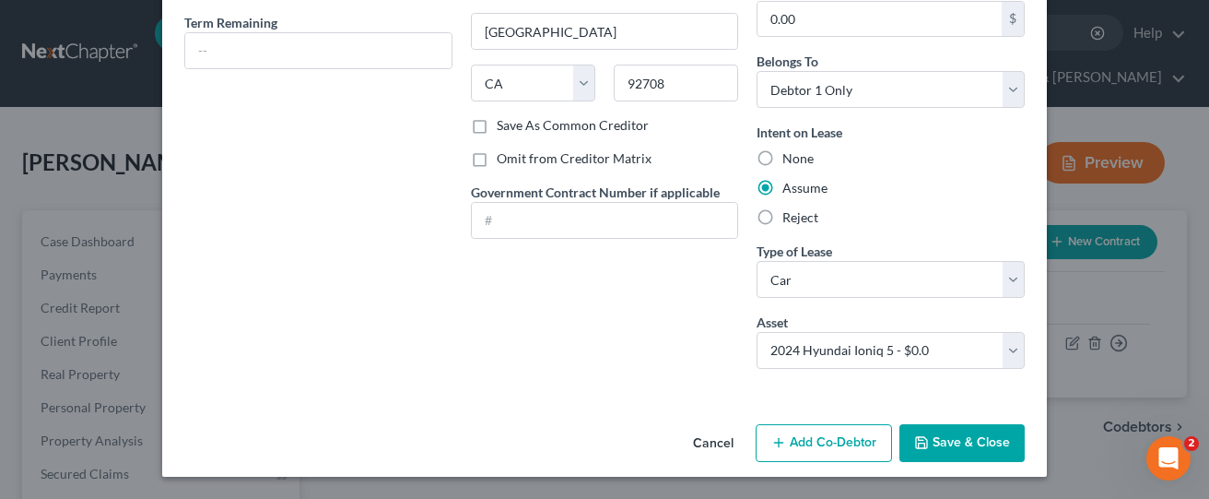
click at [949, 444] on button "Save & Close" at bounding box center [962, 443] width 125 height 39
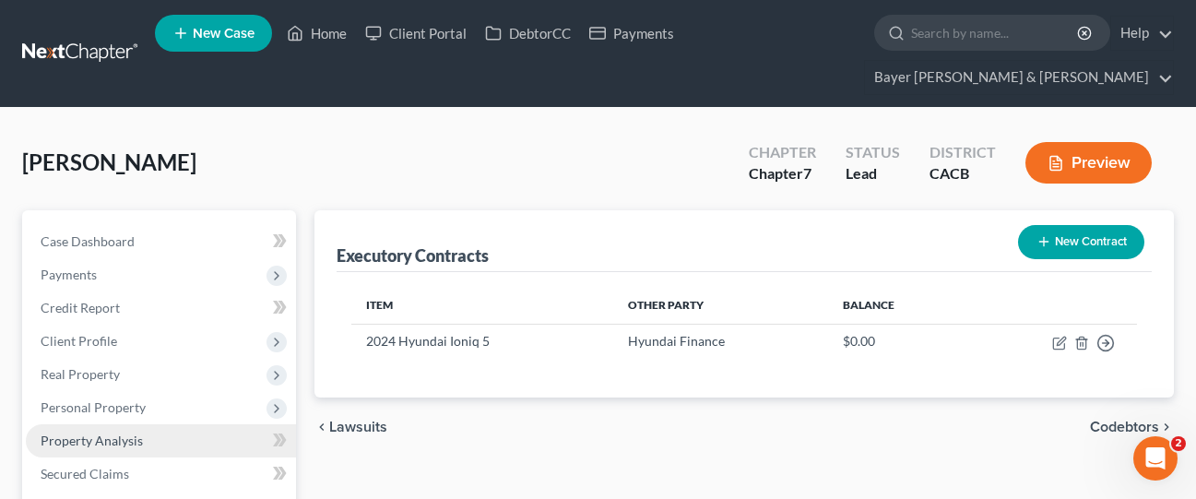
scroll to position [184, 0]
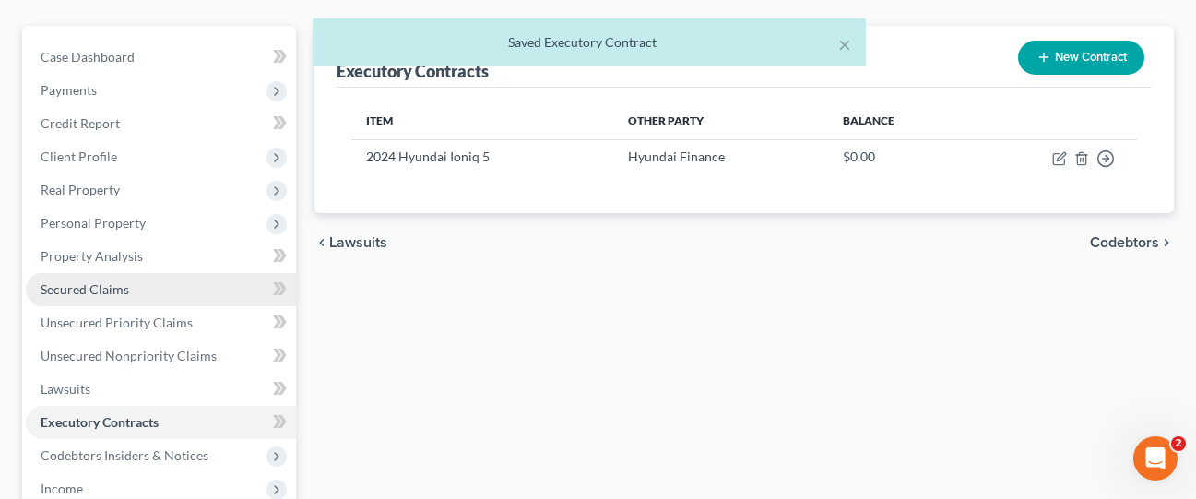
click at [134, 273] on link "Secured Claims" at bounding box center [161, 289] width 270 height 33
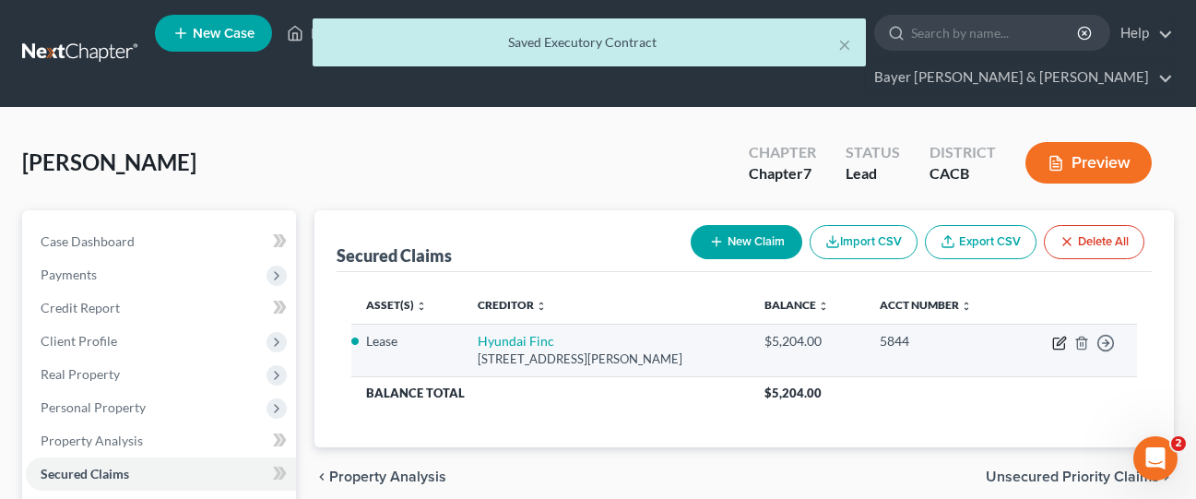
click at [1059, 336] on icon "button" at bounding box center [1059, 343] width 15 height 15
select select "4"
select select "0"
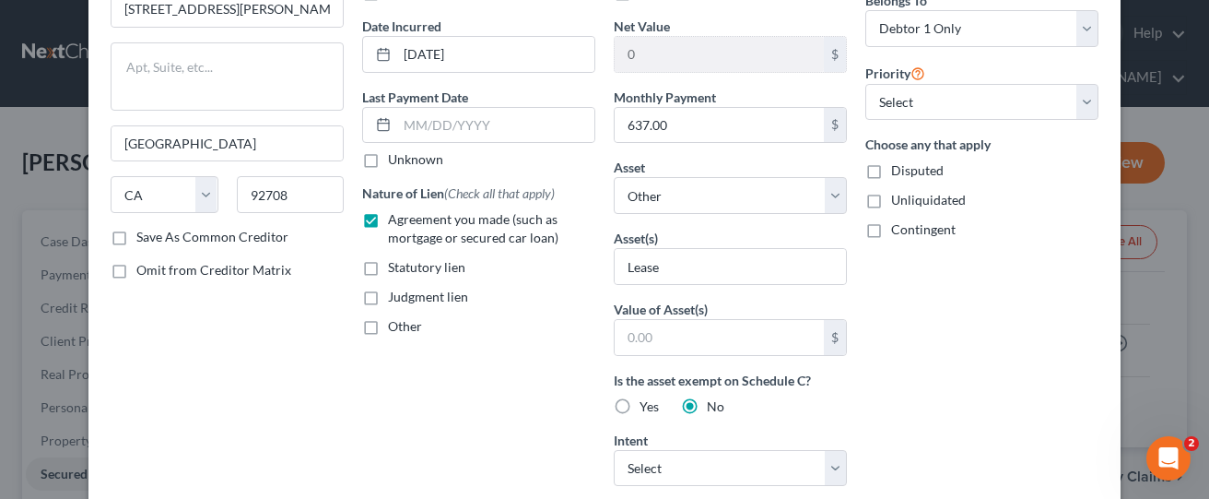
scroll to position [184, 0]
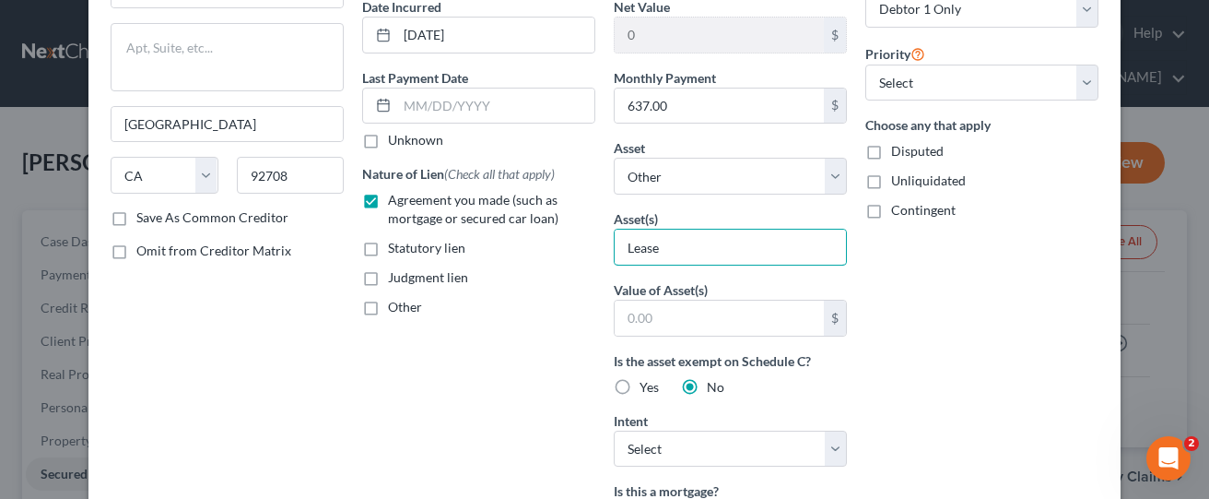
drag, startPoint x: 692, startPoint y: 257, endPoint x: 606, endPoint y: 251, distance: 86.9
click at [606, 251] on div "Balance 5,204.00 $ Balance Unknown Balance Undetermined 5,204.00 $ Balance Unkn…" at bounding box center [731, 311] width 252 height 822
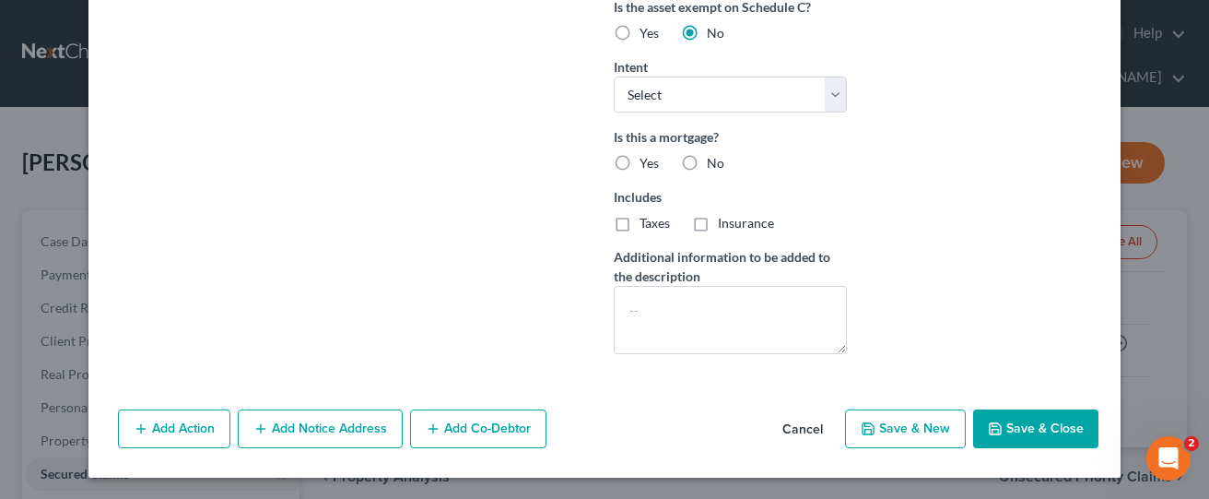
scroll to position [539, 0]
click at [1010, 430] on button "Save & Close" at bounding box center [1035, 427] width 125 height 39
select select
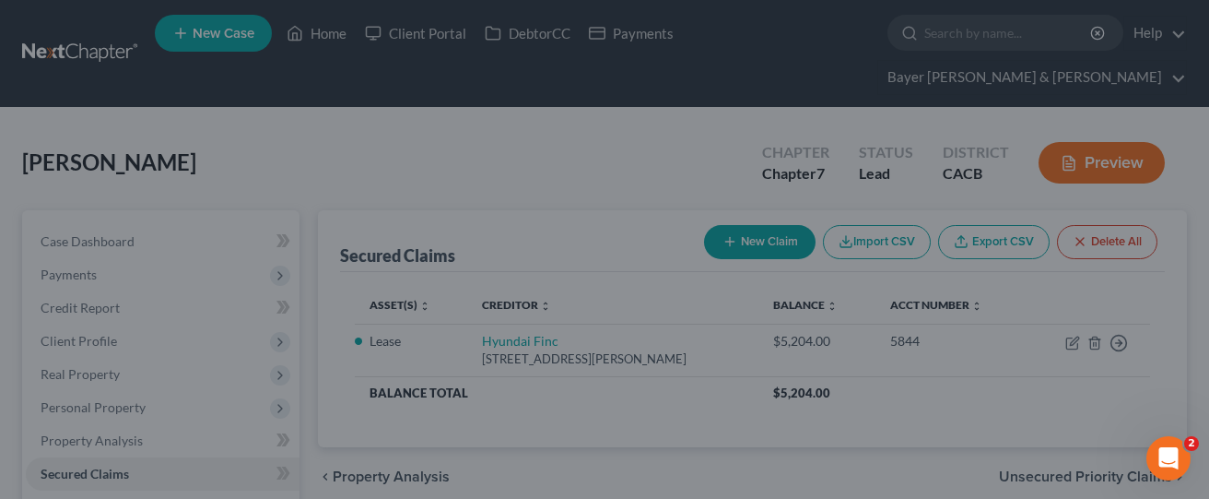
scroll to position [338, 0]
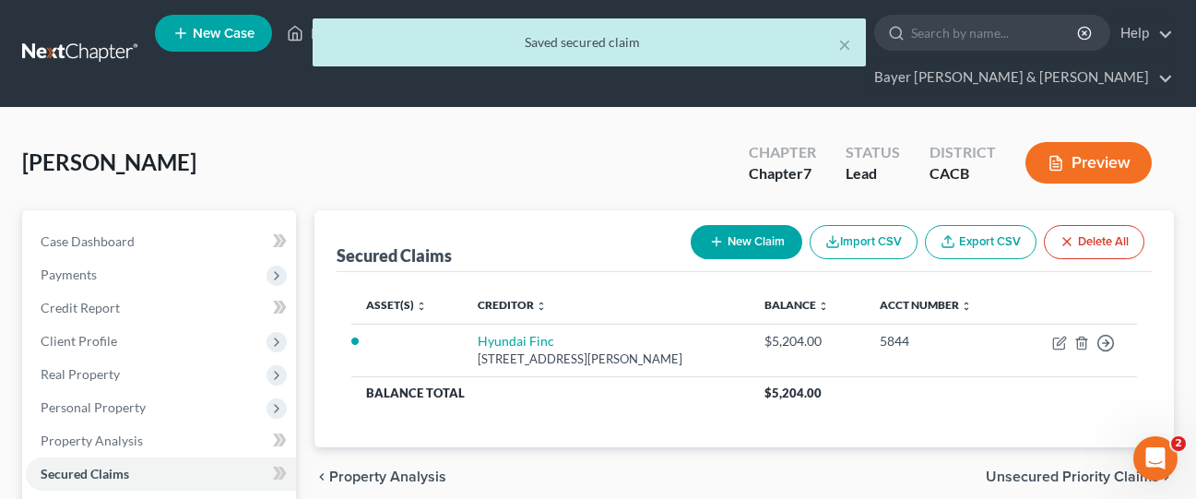
click at [1060, 157] on icon "button" at bounding box center [1055, 164] width 11 height 14
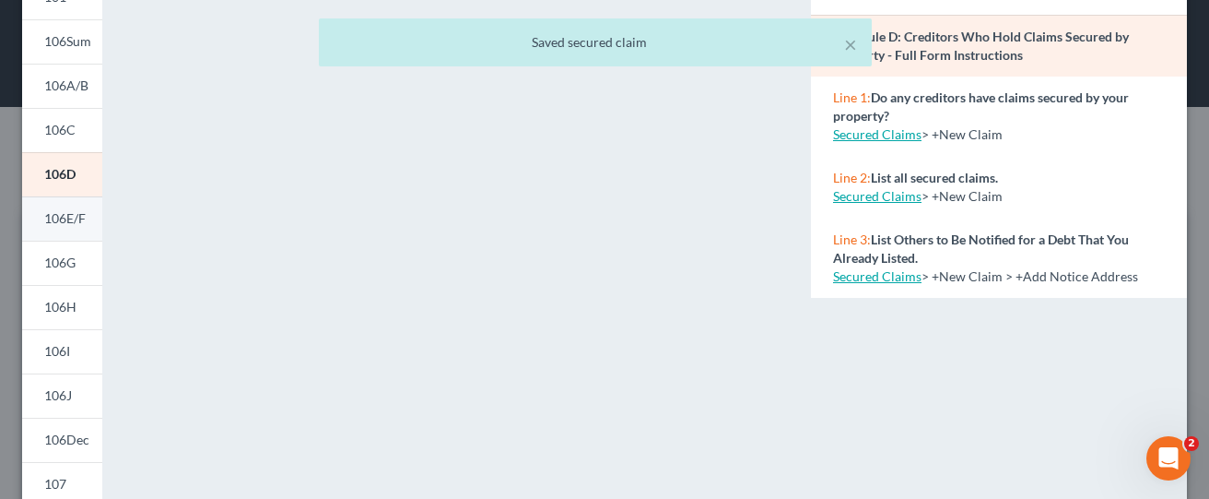
scroll to position [277, 0]
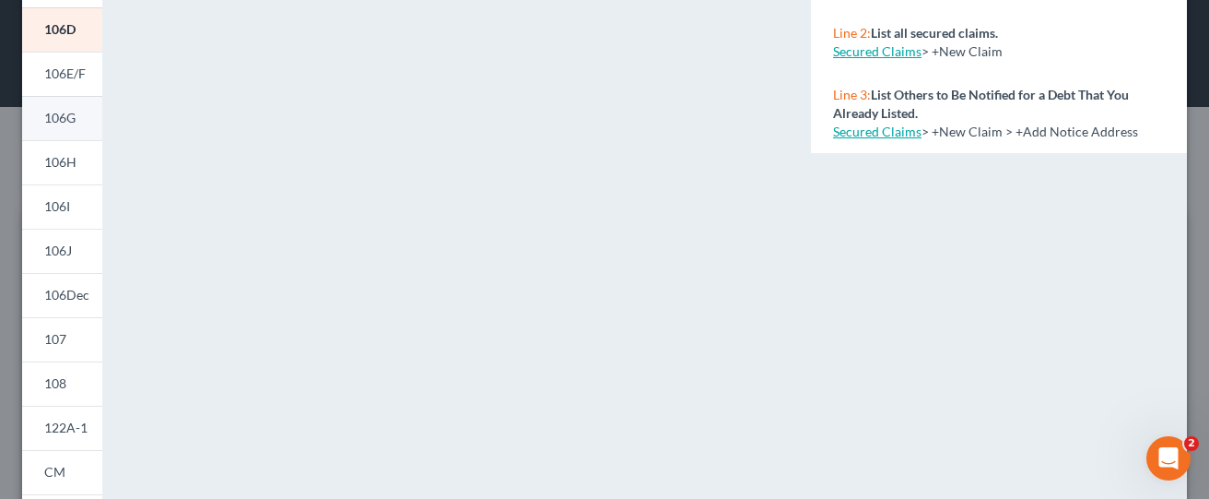
click at [72, 126] on link "106G" at bounding box center [62, 118] width 80 height 44
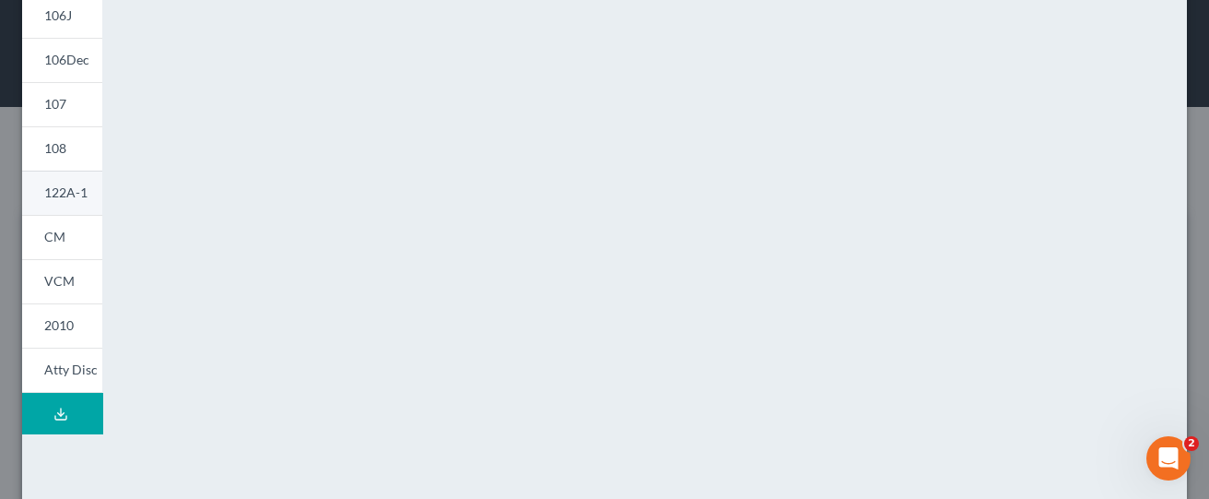
scroll to position [541, 0]
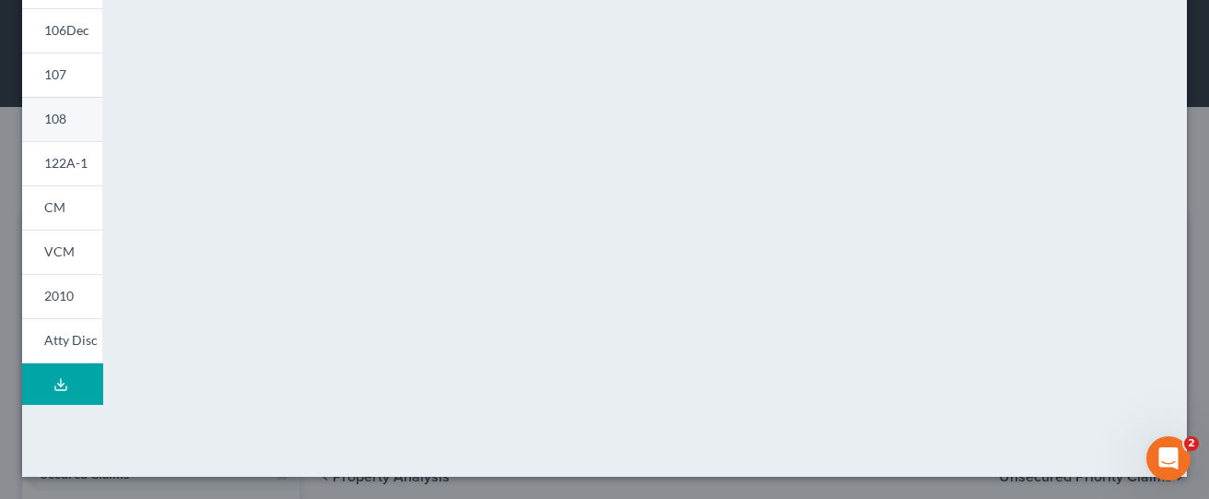
click at [74, 123] on link "108" at bounding box center [62, 119] width 80 height 44
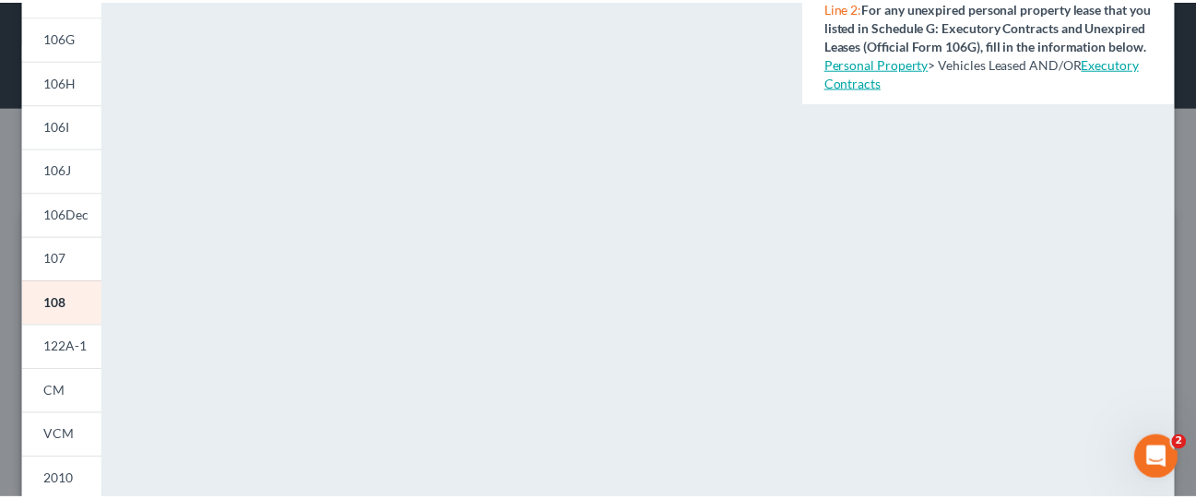
scroll to position [0, 0]
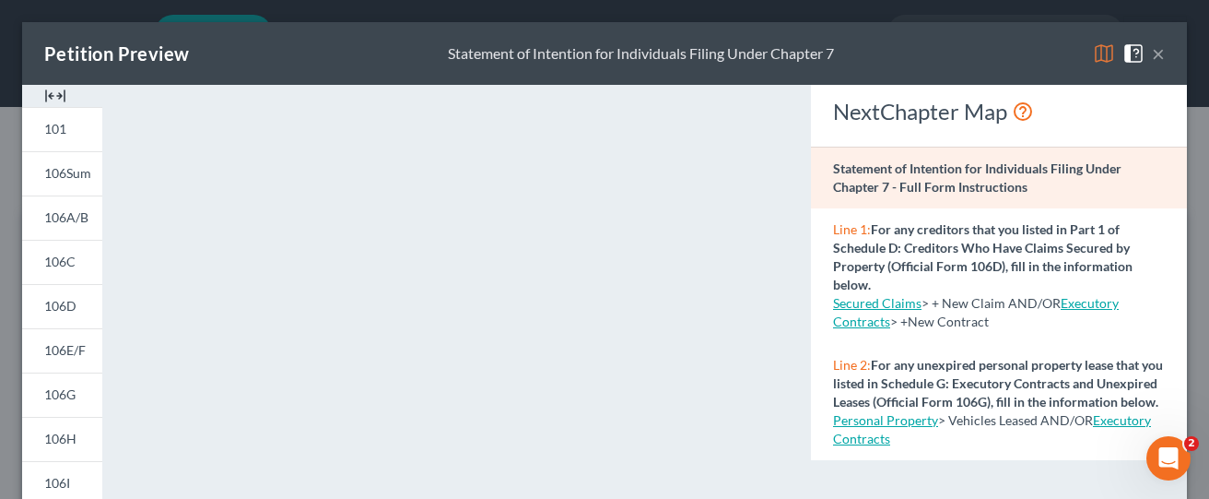
click at [1152, 55] on button "×" at bounding box center [1158, 53] width 13 height 22
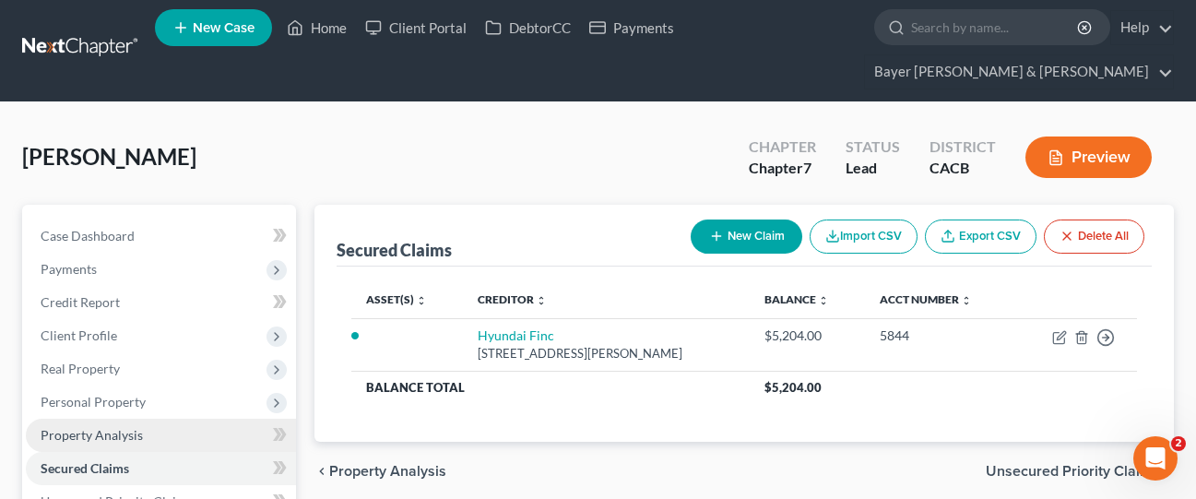
scroll to position [184, 0]
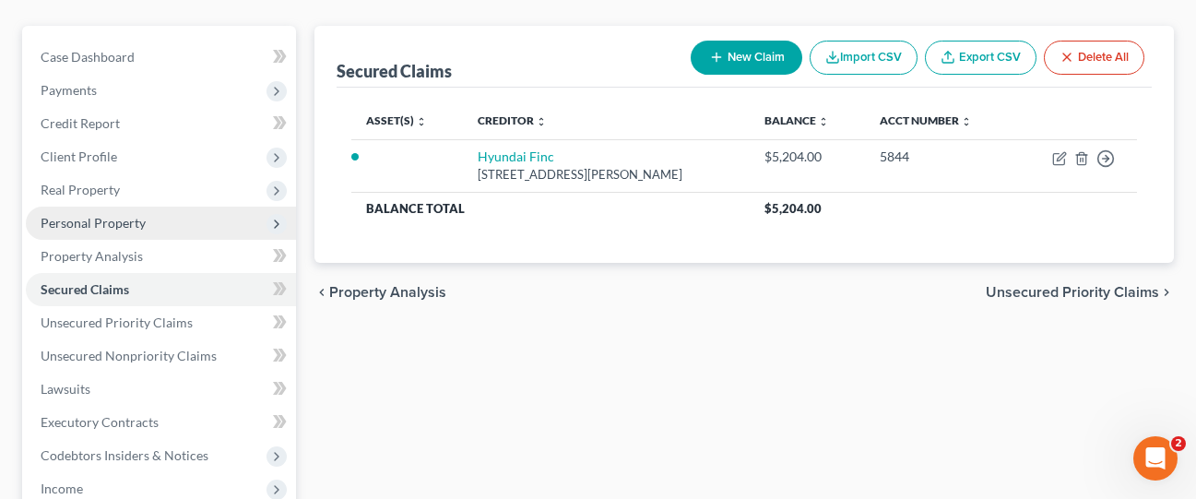
click at [155, 206] on span "Personal Property" at bounding box center [161, 222] width 270 height 33
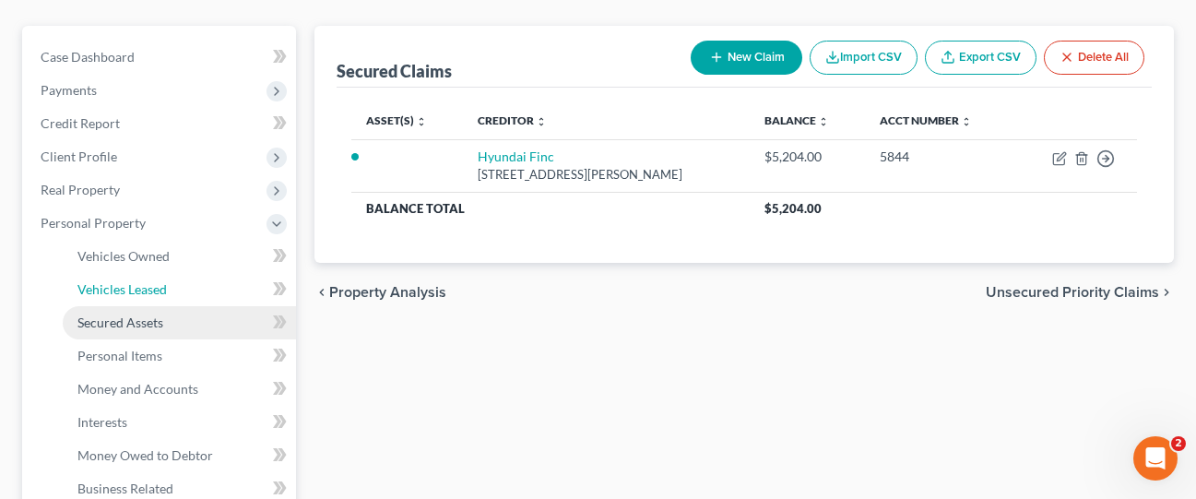
click at [146, 273] on link "Vehicles Leased" at bounding box center [179, 289] width 233 height 33
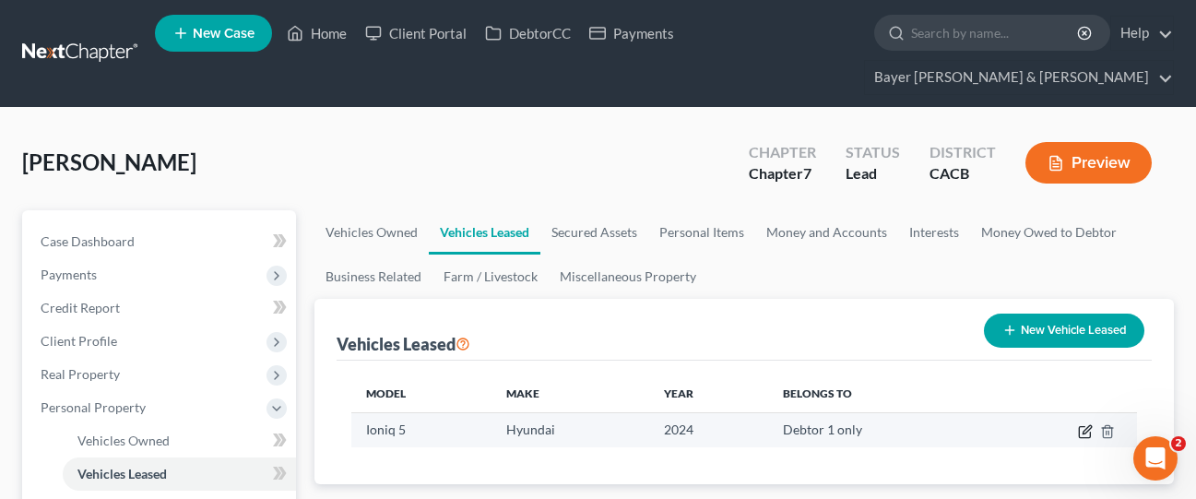
click at [1080, 424] on icon "button" at bounding box center [1085, 431] width 15 height 15
select select "0"
select select "2"
select select "0"
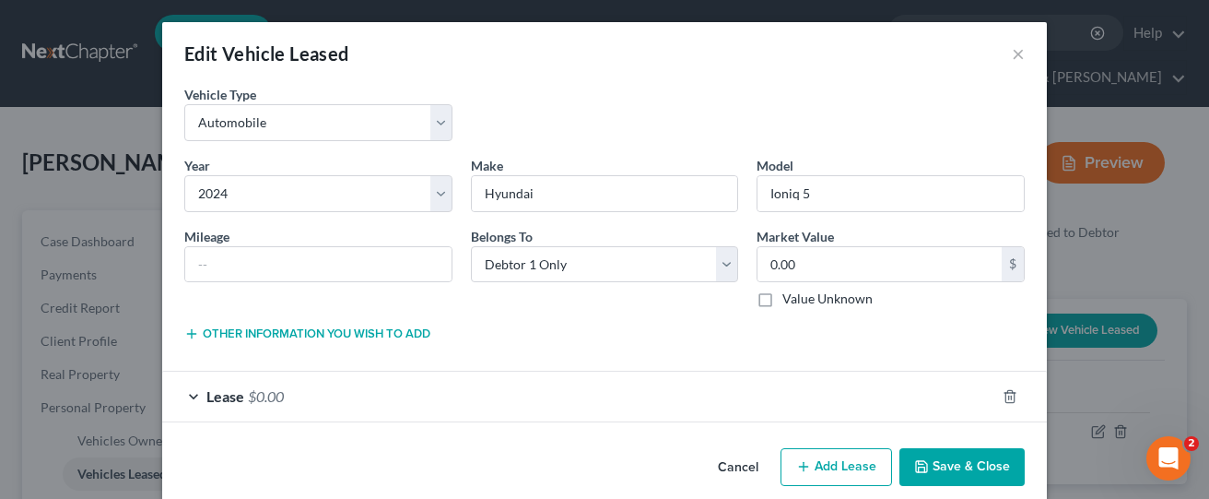
click at [970, 462] on button "Save & Close" at bounding box center [962, 467] width 125 height 39
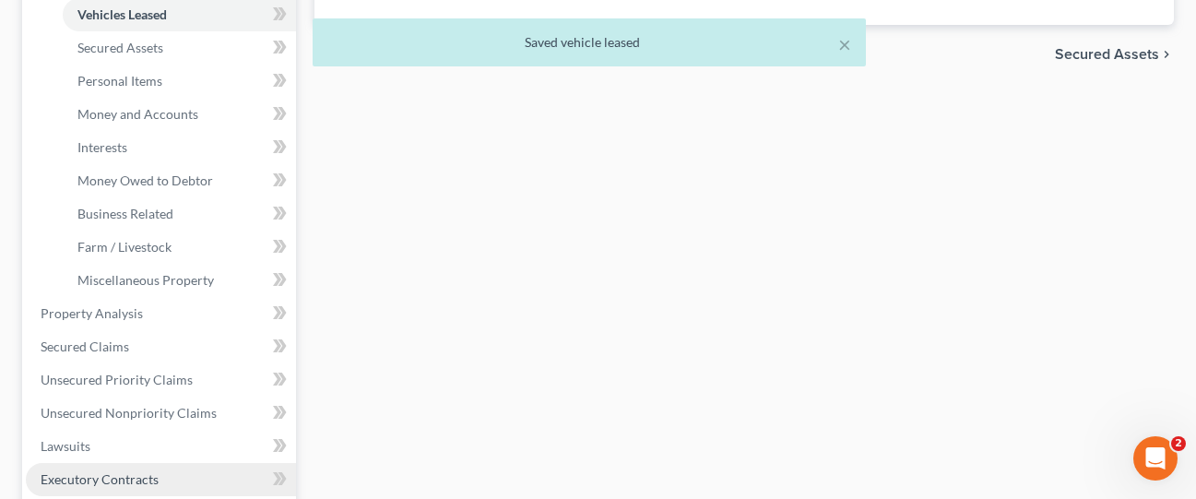
scroll to position [461, 0]
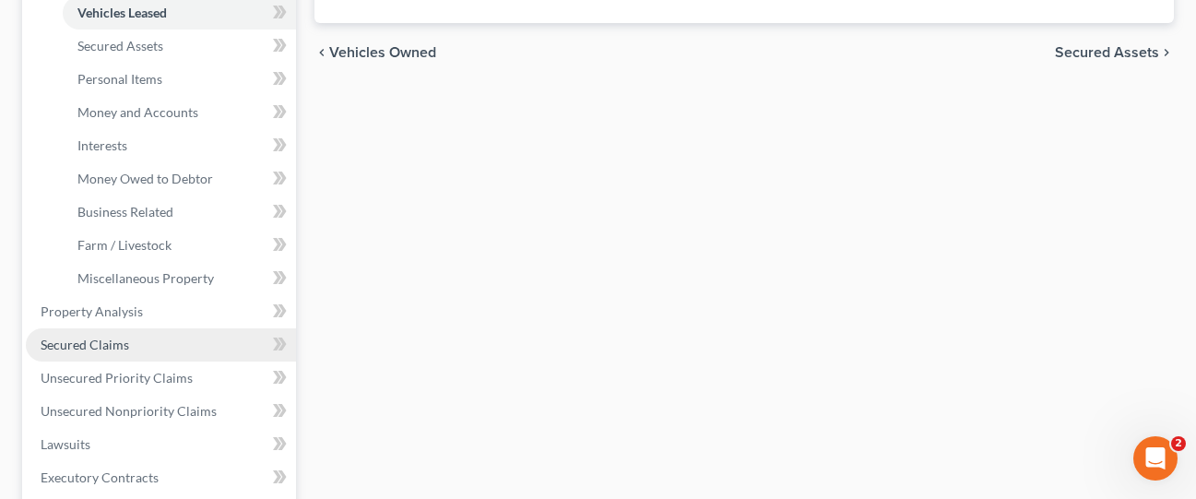
click at [176, 328] on link "Secured Claims" at bounding box center [161, 344] width 270 height 33
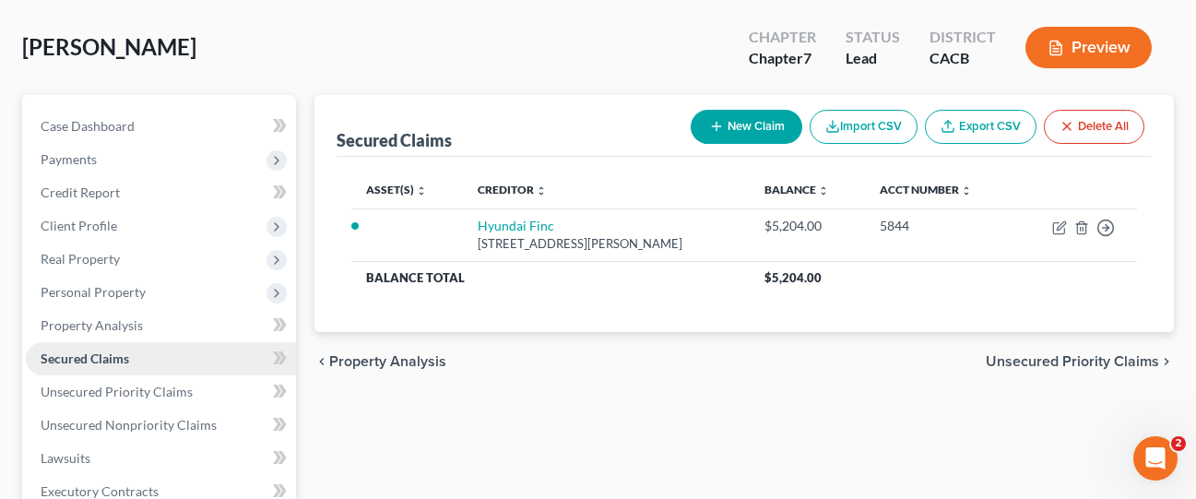
scroll to position [277, 0]
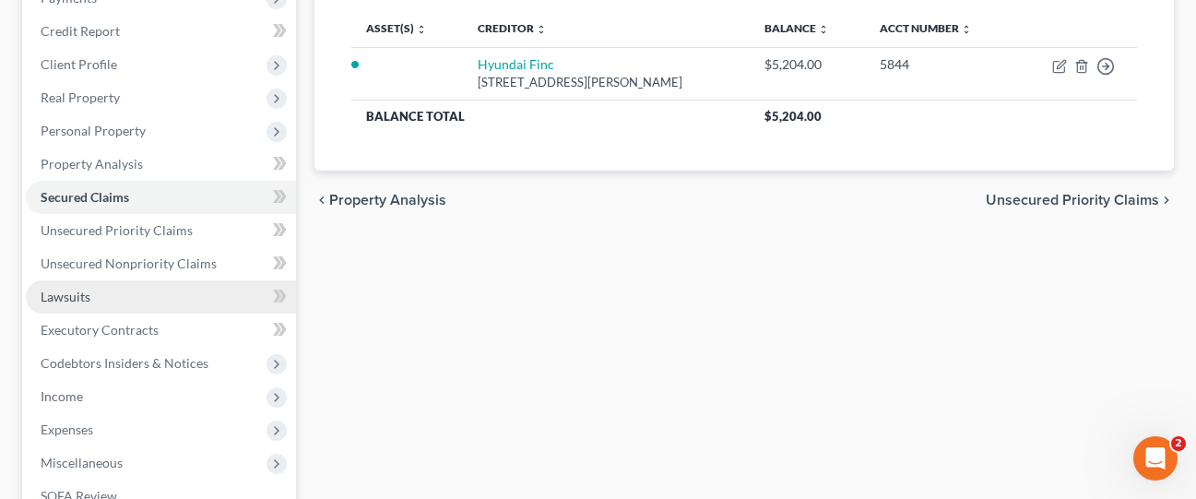
click at [118, 280] on link "Lawsuits" at bounding box center [161, 296] width 270 height 33
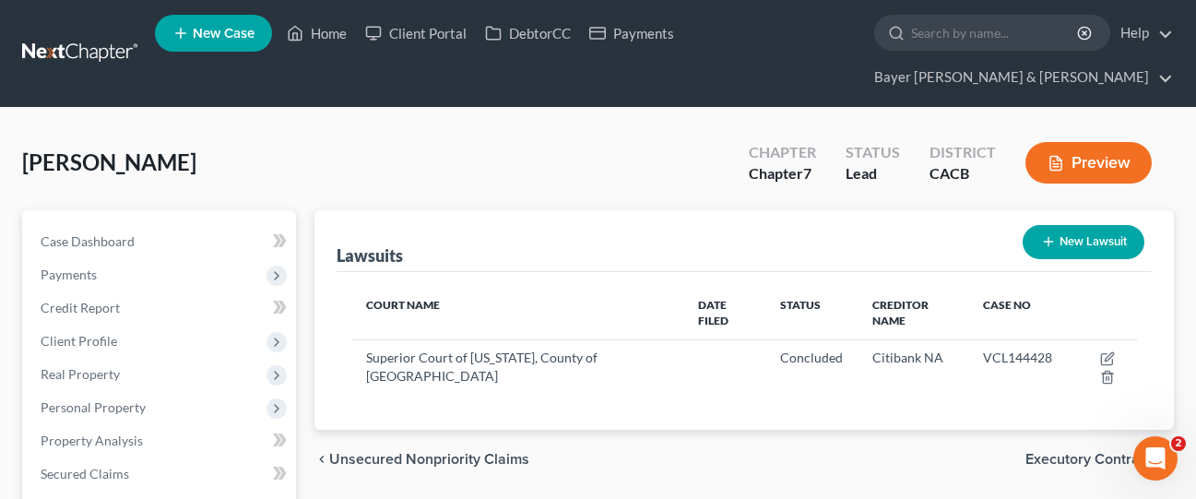
click at [1109, 142] on button "Preview" at bounding box center [1088, 162] width 126 height 41
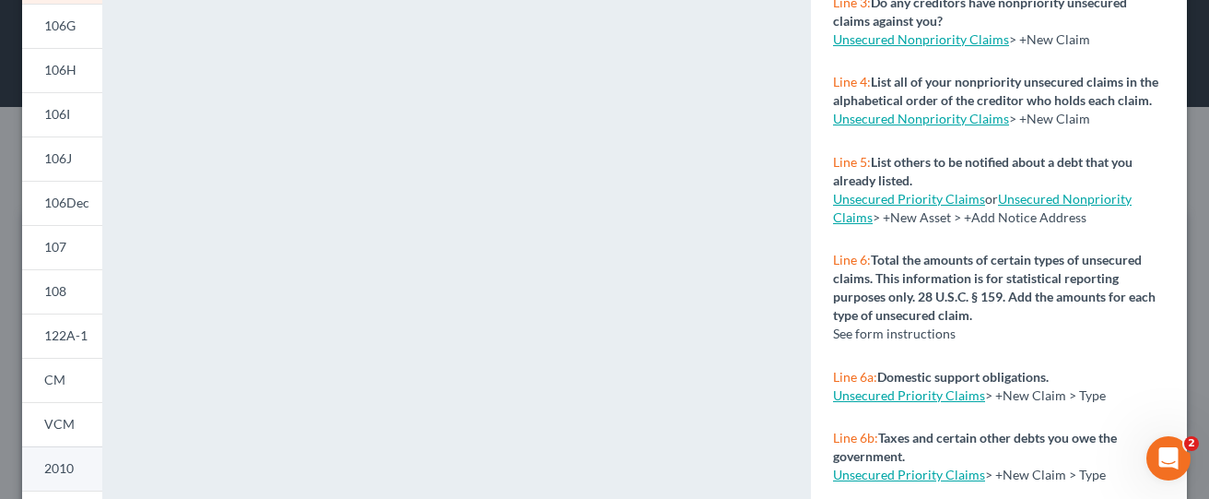
scroll to position [524, 0]
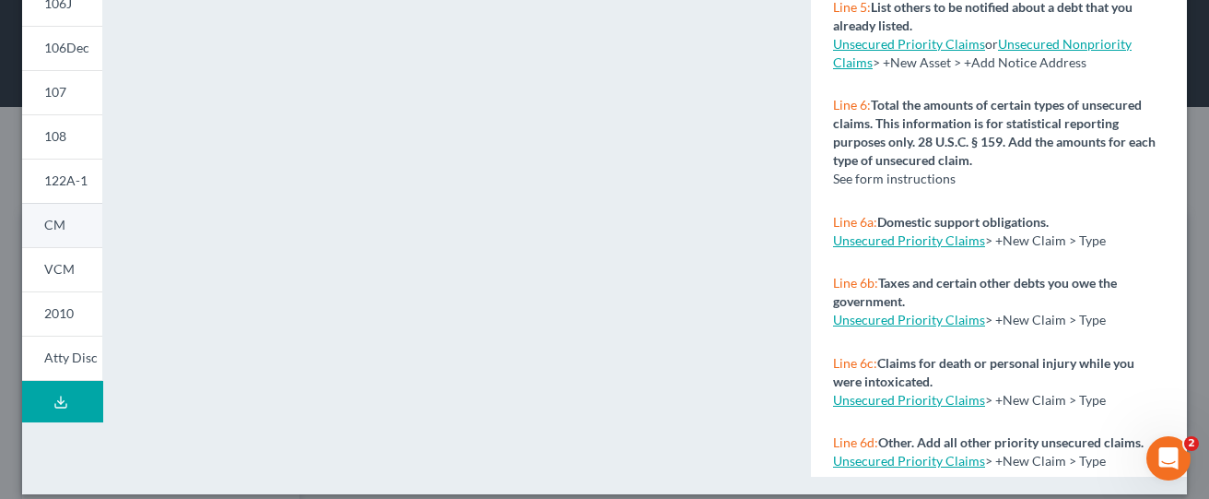
click at [65, 236] on link "CM" at bounding box center [62, 225] width 80 height 44
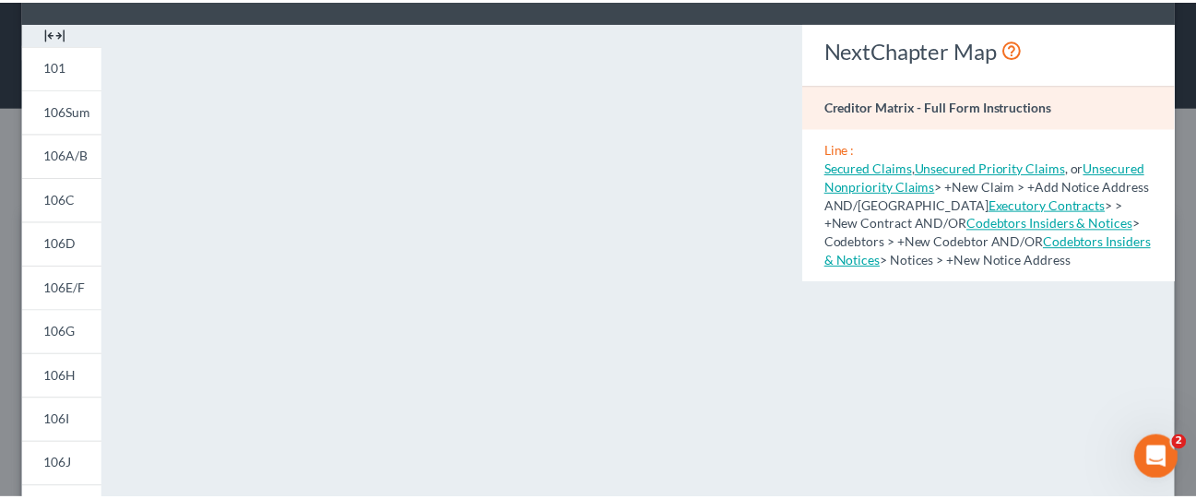
scroll to position [0, 0]
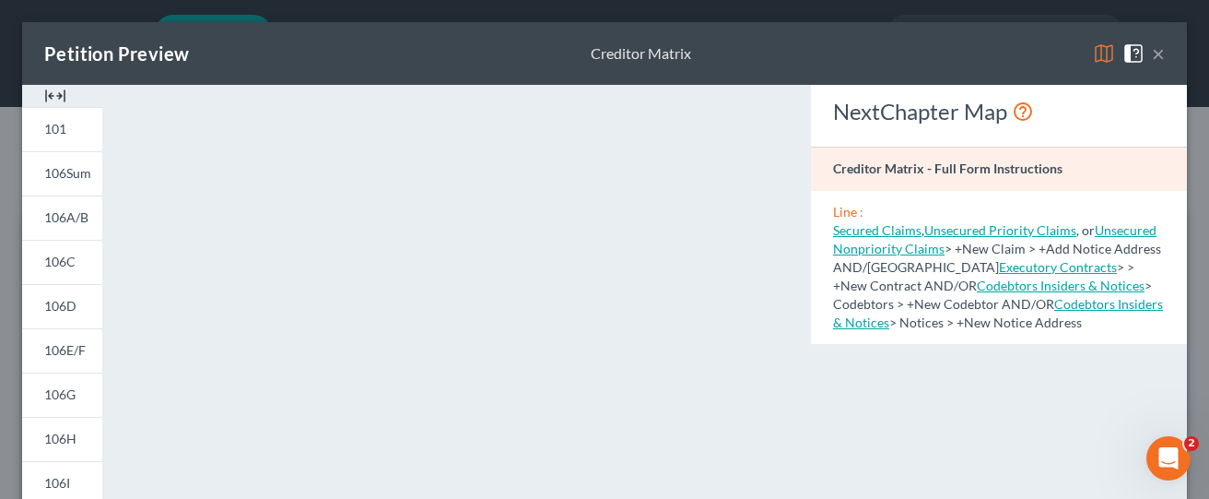
click at [1152, 53] on button "×" at bounding box center [1158, 53] width 13 height 22
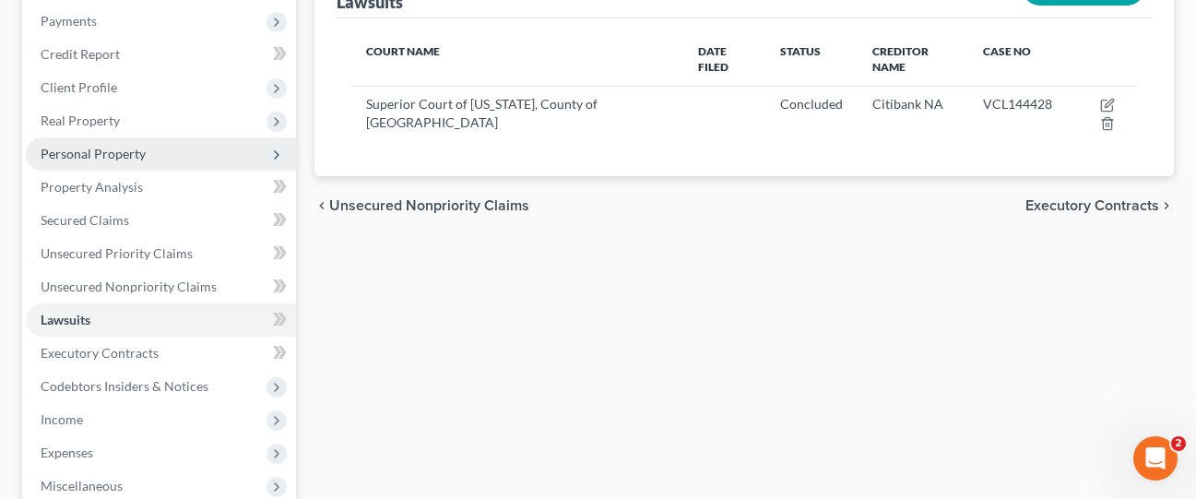
scroll to position [277, 0]
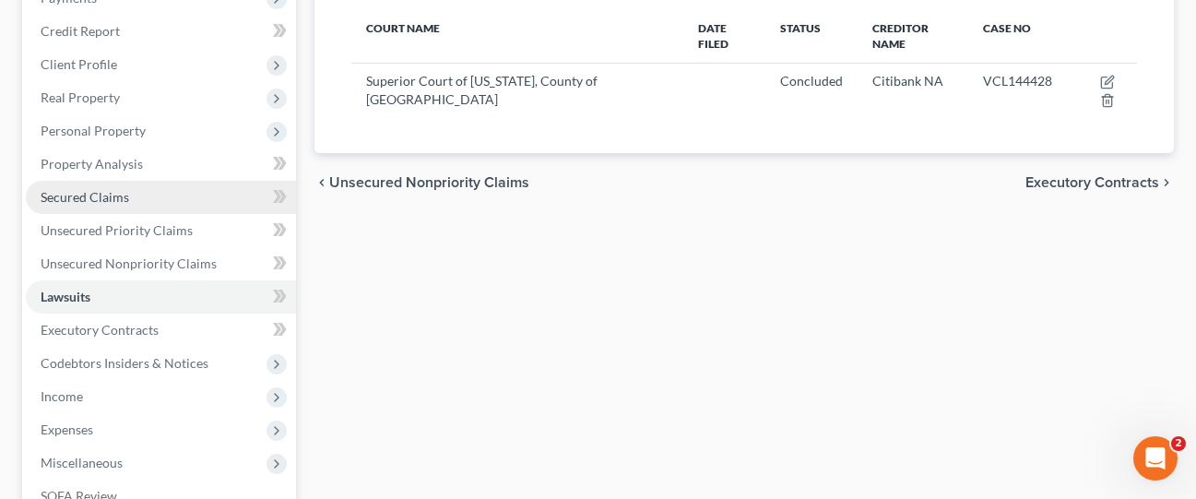
click at [143, 181] on link "Secured Claims" at bounding box center [161, 197] width 270 height 33
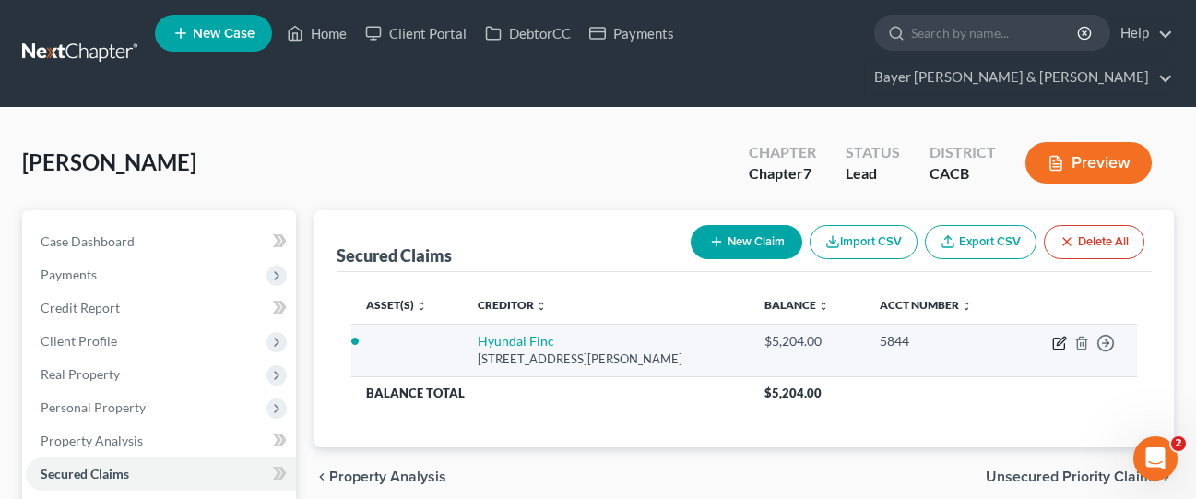
click at [1063, 336] on icon "button" at bounding box center [1059, 343] width 15 height 15
select select "4"
select select "0"
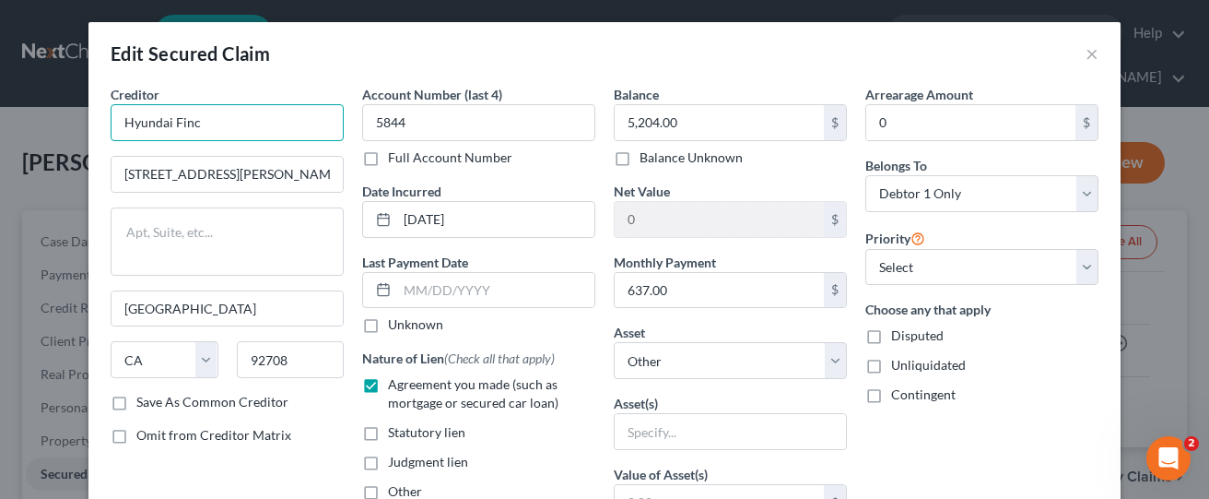
click at [204, 127] on input "Hyundai Finc" at bounding box center [227, 122] width 233 height 37
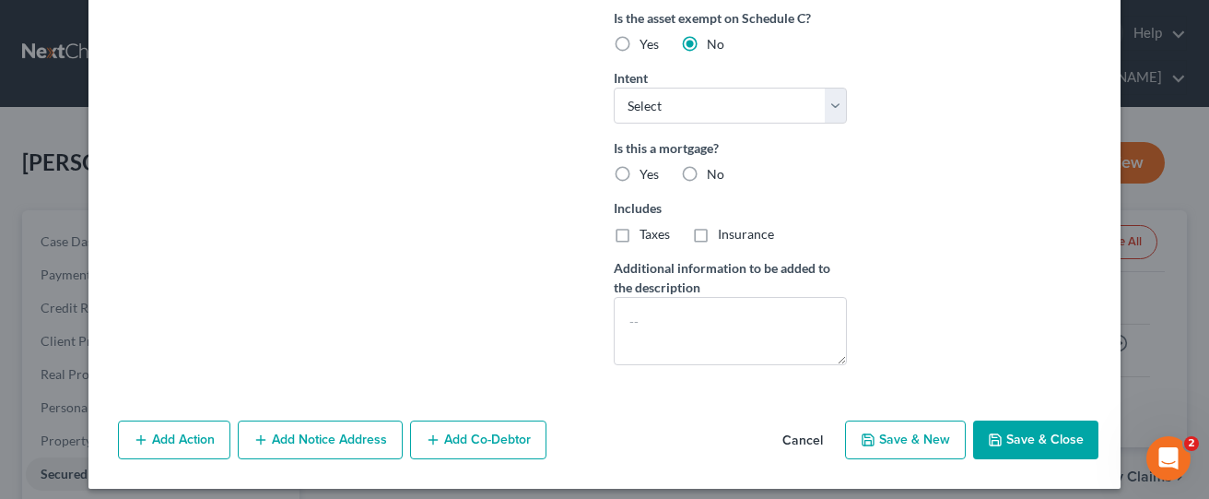
scroll to position [539, 0]
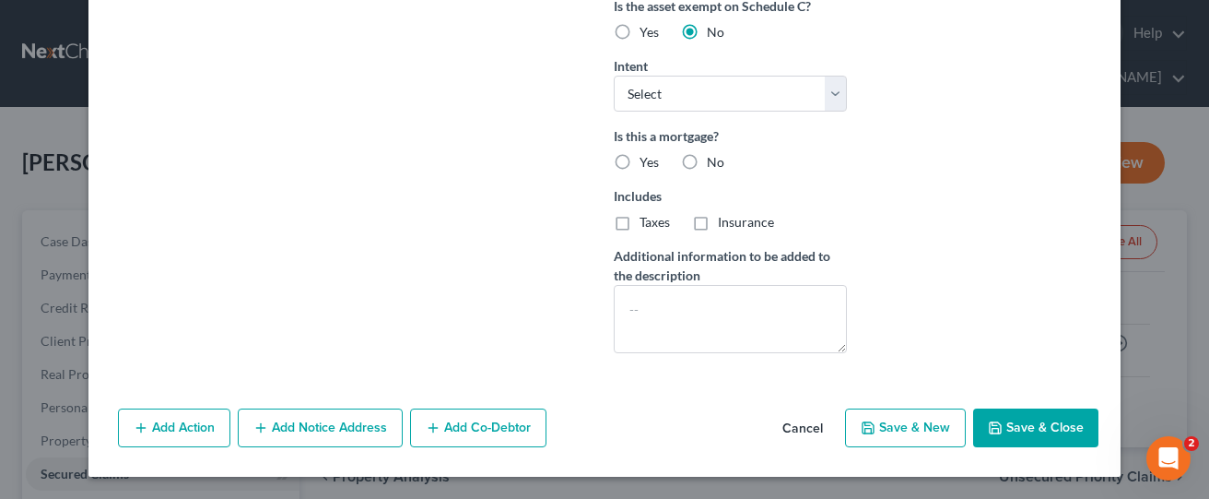
click at [1048, 430] on button "Save & Close" at bounding box center [1035, 427] width 125 height 39
select select
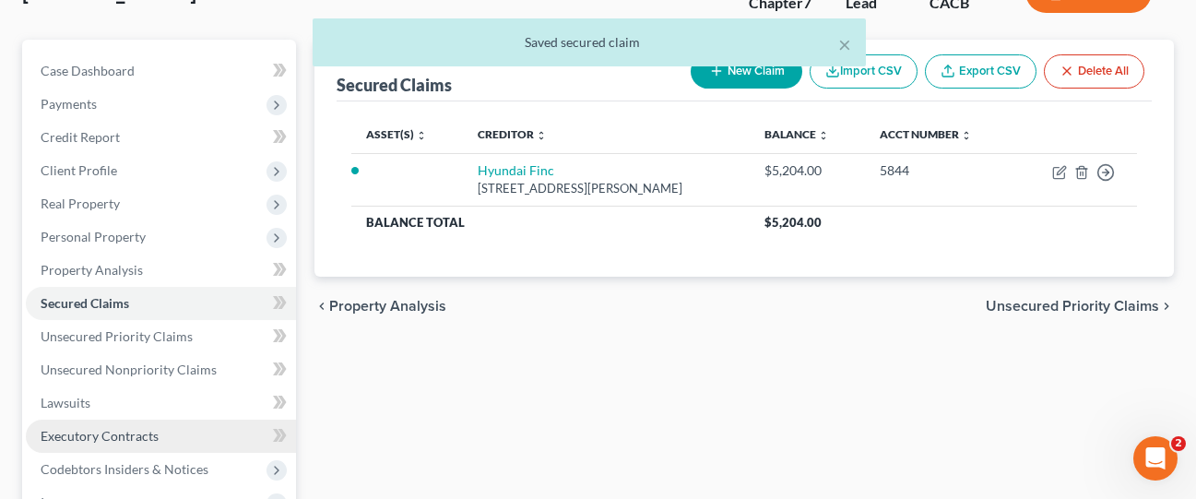
scroll to position [184, 0]
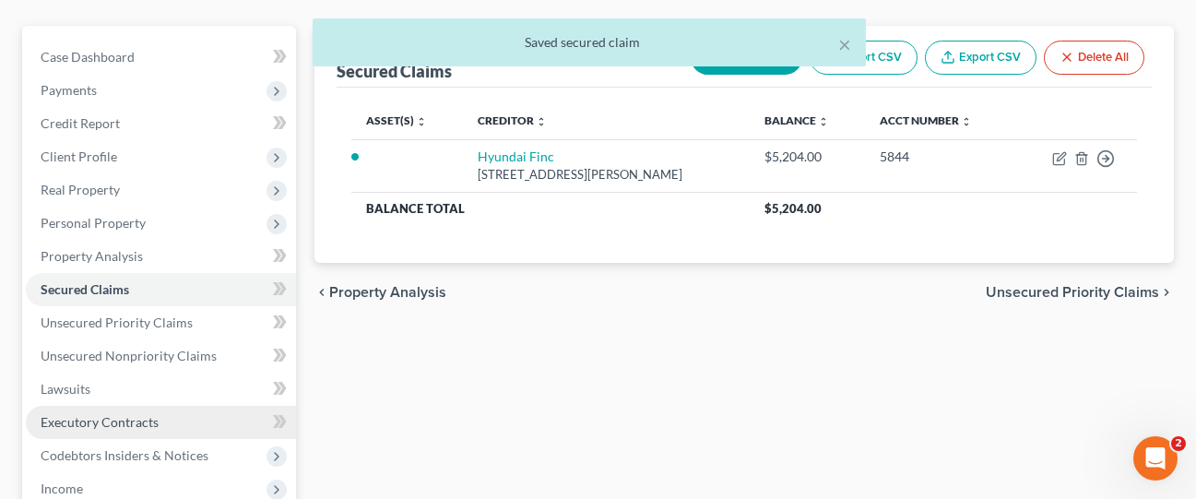
click at [114, 414] on span "Executory Contracts" at bounding box center [100, 422] width 118 height 16
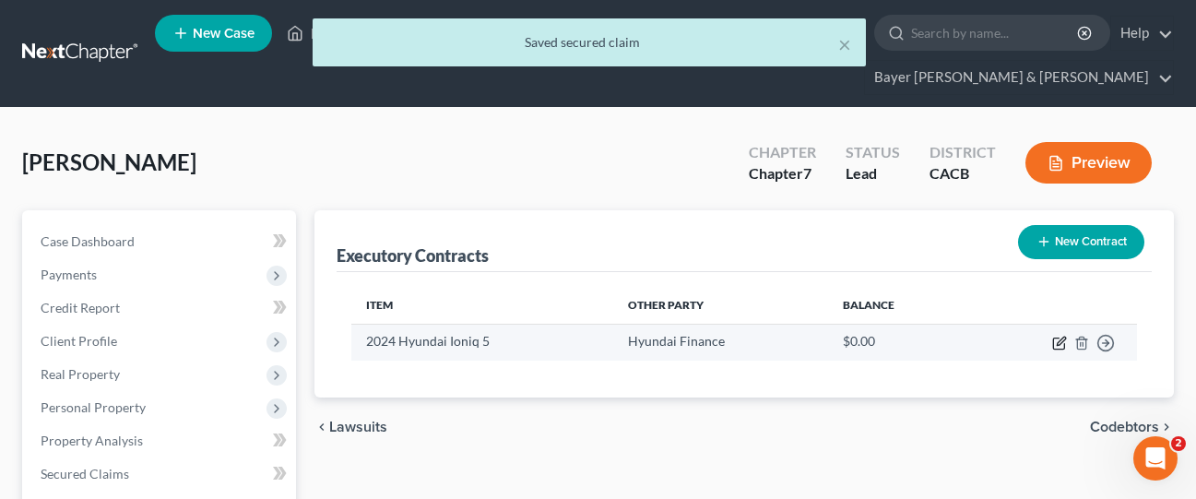
click at [1057, 338] on icon "button" at bounding box center [1058, 343] width 11 height 11
select select "4"
select select "0"
select select "1"
select select "0"
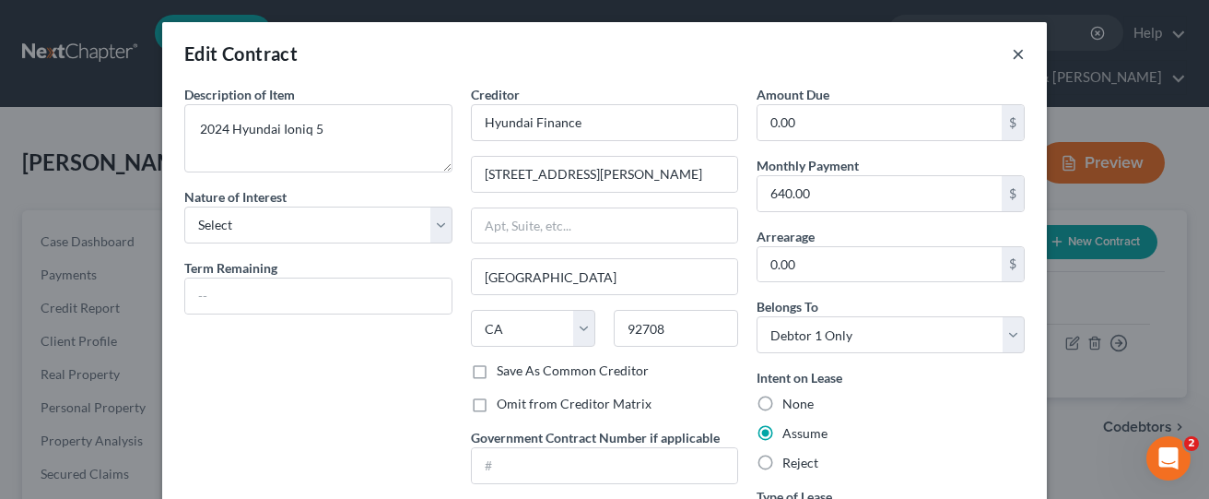
click at [1014, 59] on button "×" at bounding box center [1018, 53] width 13 height 22
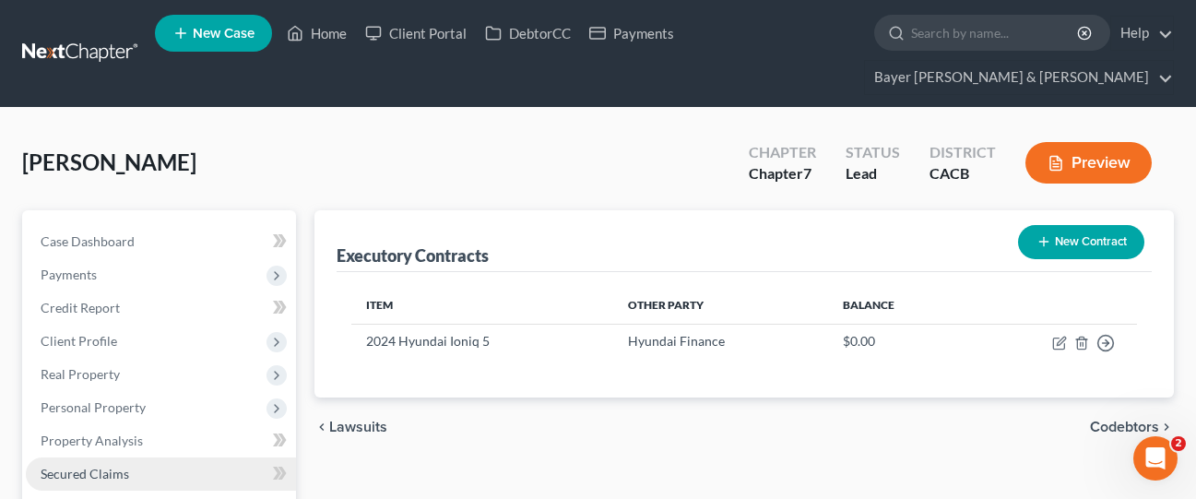
click at [118, 466] on span "Secured Claims" at bounding box center [85, 474] width 88 height 16
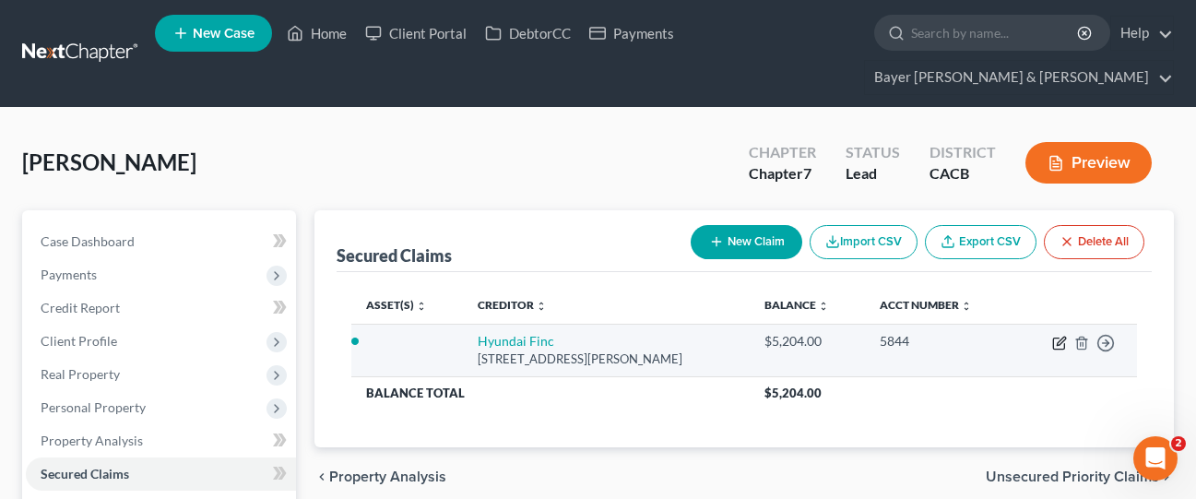
click at [1055, 336] on icon "button" at bounding box center [1059, 343] width 15 height 15
select select "4"
select select "0"
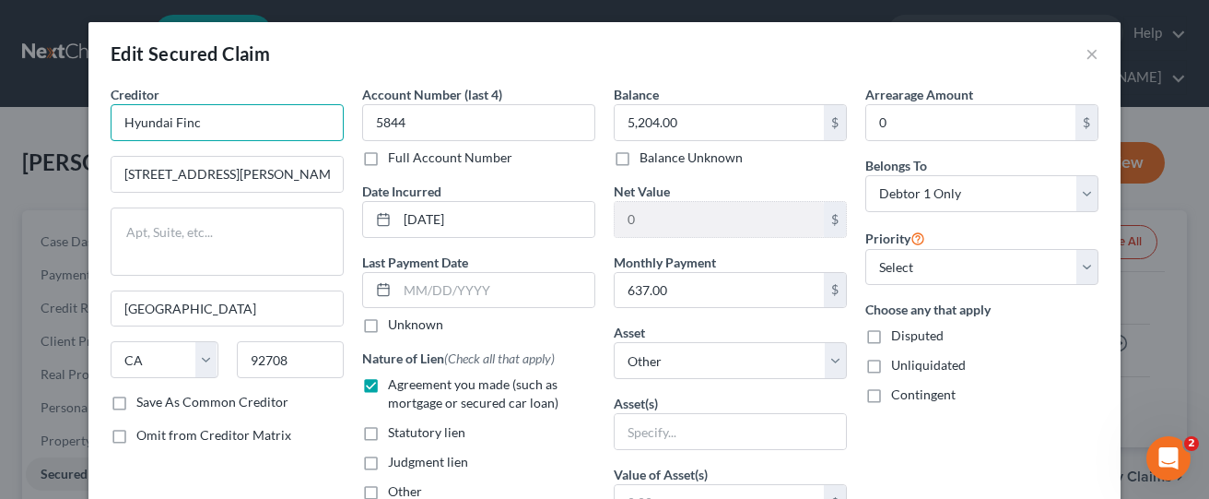
click at [277, 131] on input "Hyundai Finc" at bounding box center [227, 122] width 233 height 37
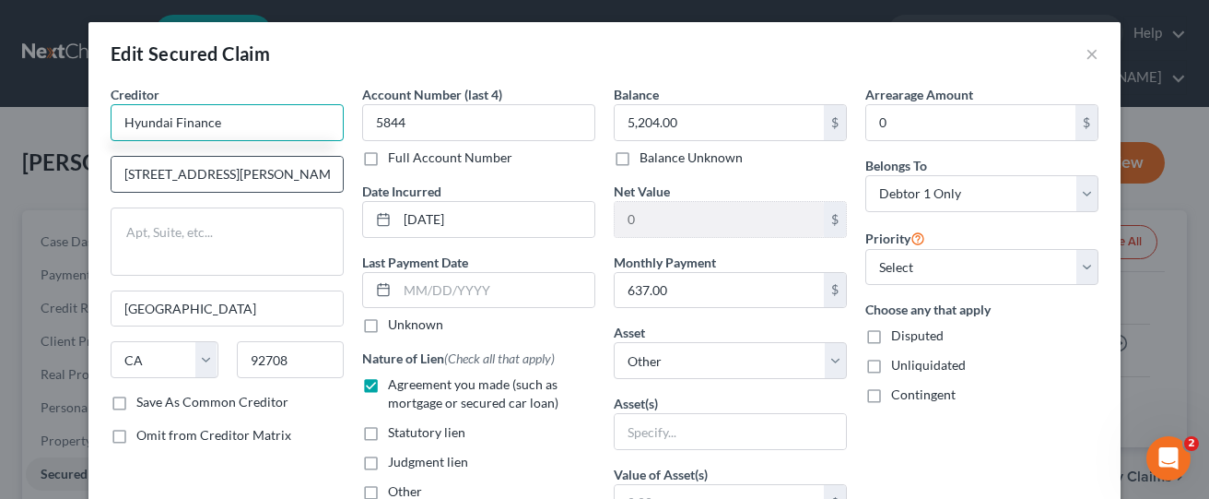
type input "Hyundai Finance"
click at [265, 181] on input "[STREET_ADDRESS][PERSON_NAME]" at bounding box center [227, 174] width 231 height 35
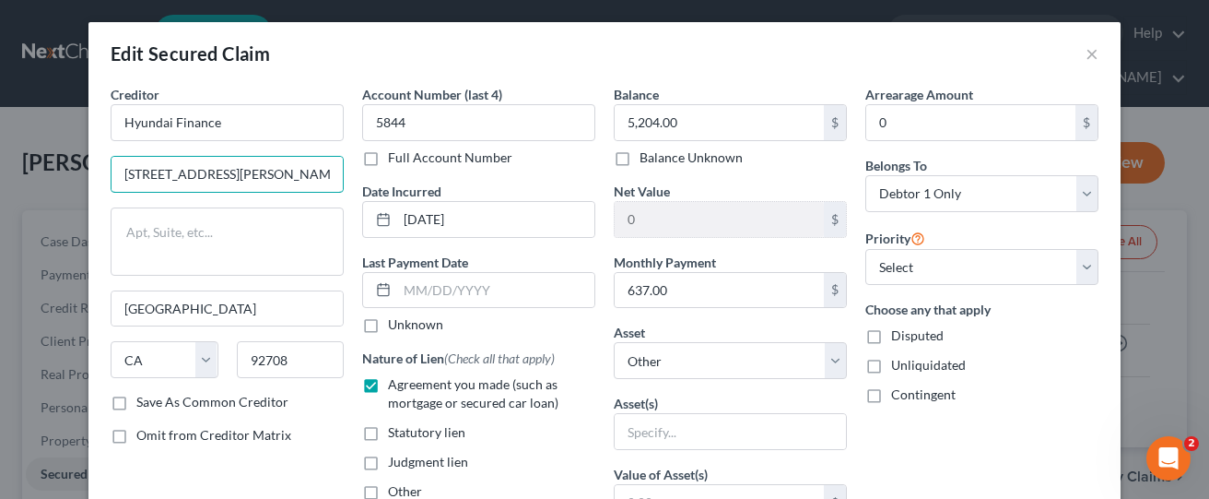
type input "[STREET_ADDRESS][PERSON_NAME]"
click at [1001, 459] on div "Arrearage Amount 0 $ Belongs To * Select Debtor 1 Only Debtor 2 Only Debtor 1 A…" at bounding box center [982, 496] width 252 height 822
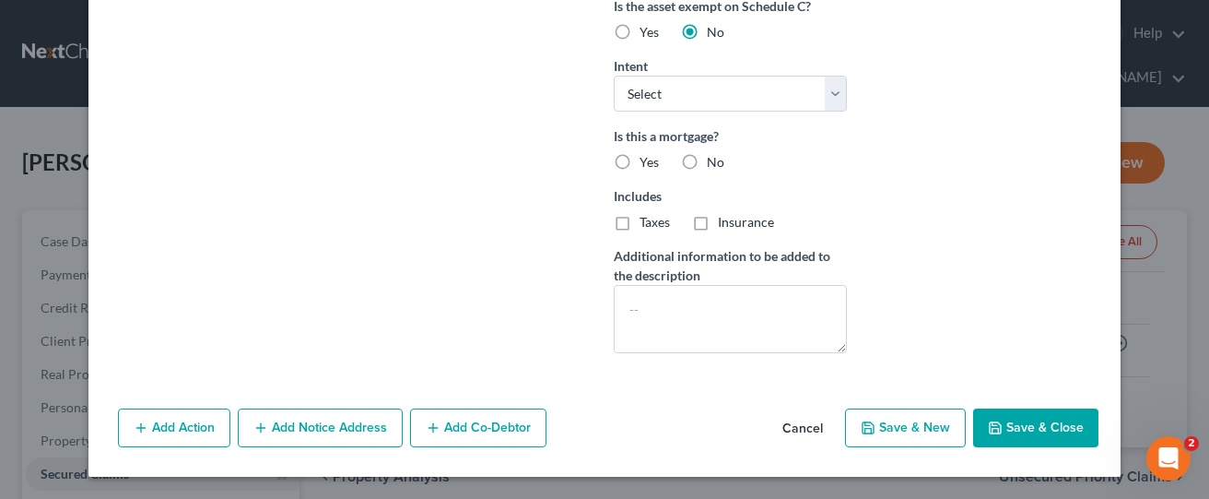
click at [1023, 418] on button "Save & Close" at bounding box center [1035, 427] width 125 height 39
select select
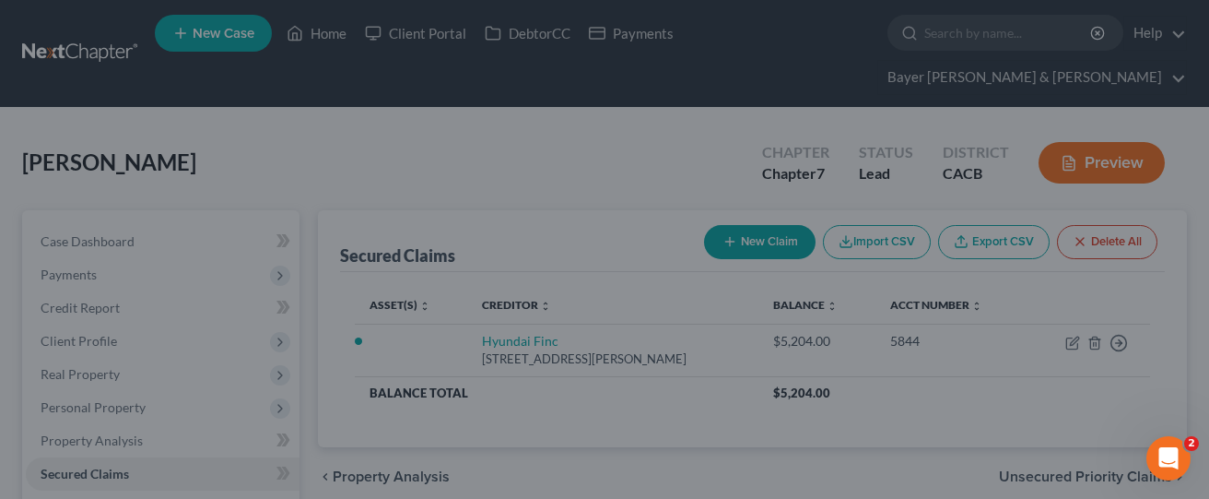
scroll to position [338, 0]
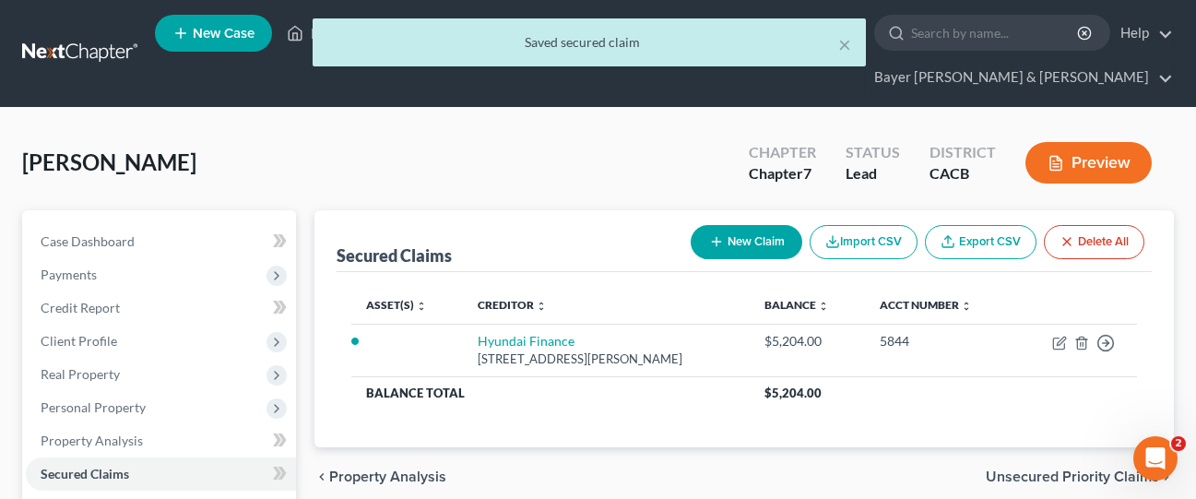
click at [1061, 157] on icon "button" at bounding box center [1055, 164] width 11 height 14
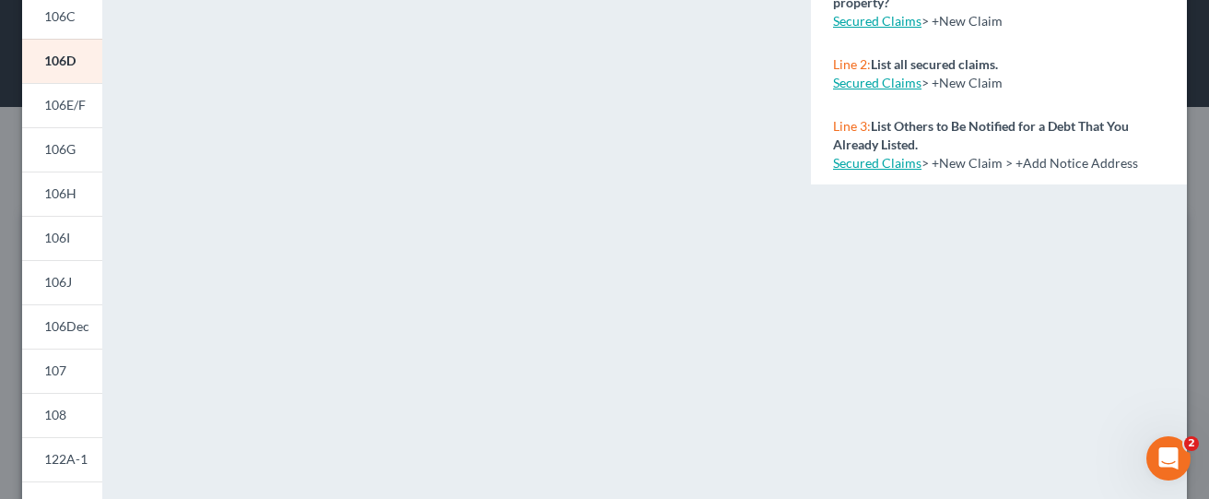
scroll to position [0, 0]
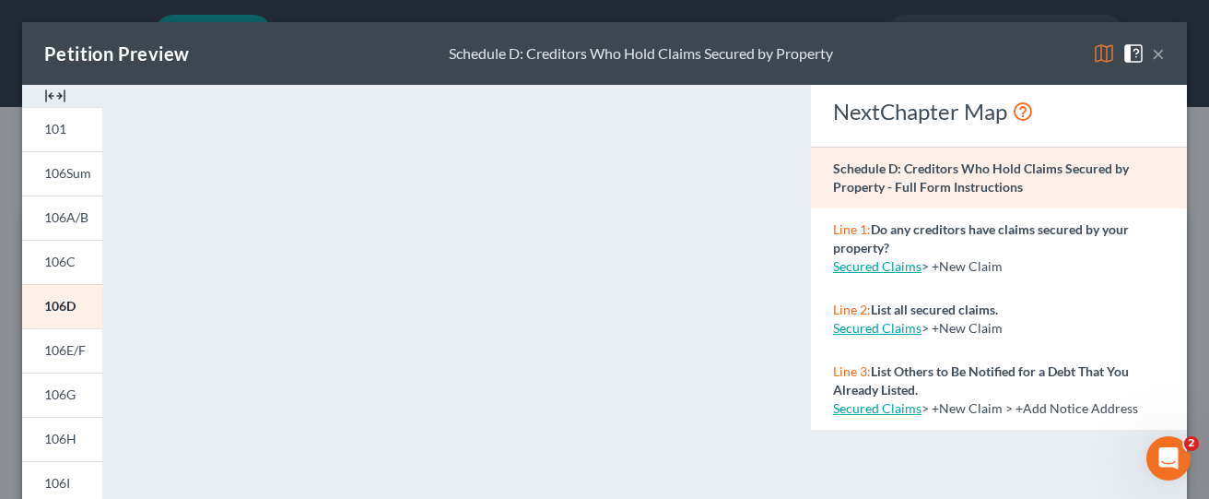
drag, startPoint x: 1143, startPoint y: 49, endPoint x: 1132, endPoint y: 100, distance: 51.9
click at [1152, 48] on button "×" at bounding box center [1158, 53] width 13 height 22
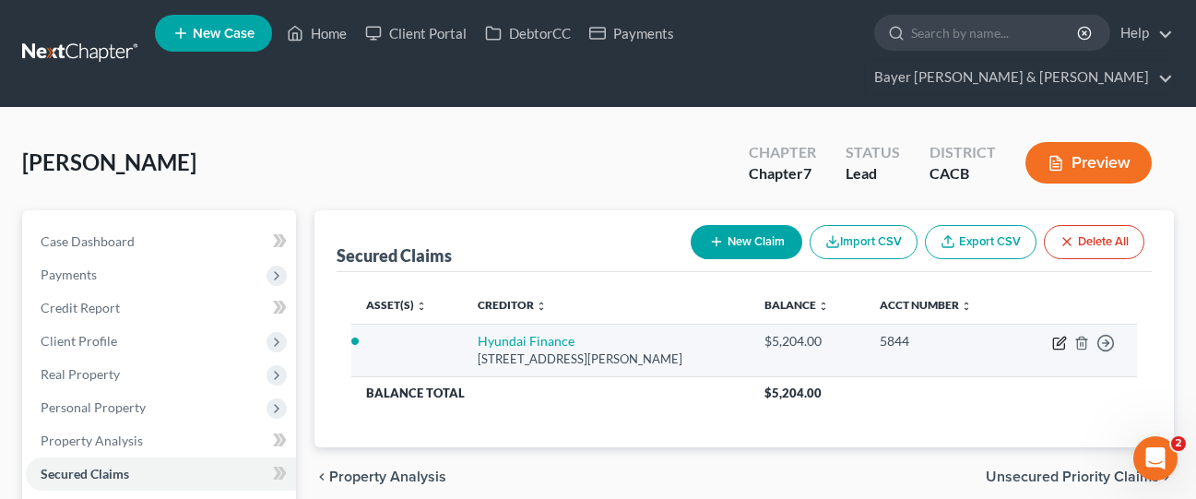
click at [1057, 336] on icon "button" at bounding box center [1060, 340] width 8 height 8
select select "4"
select select "0"
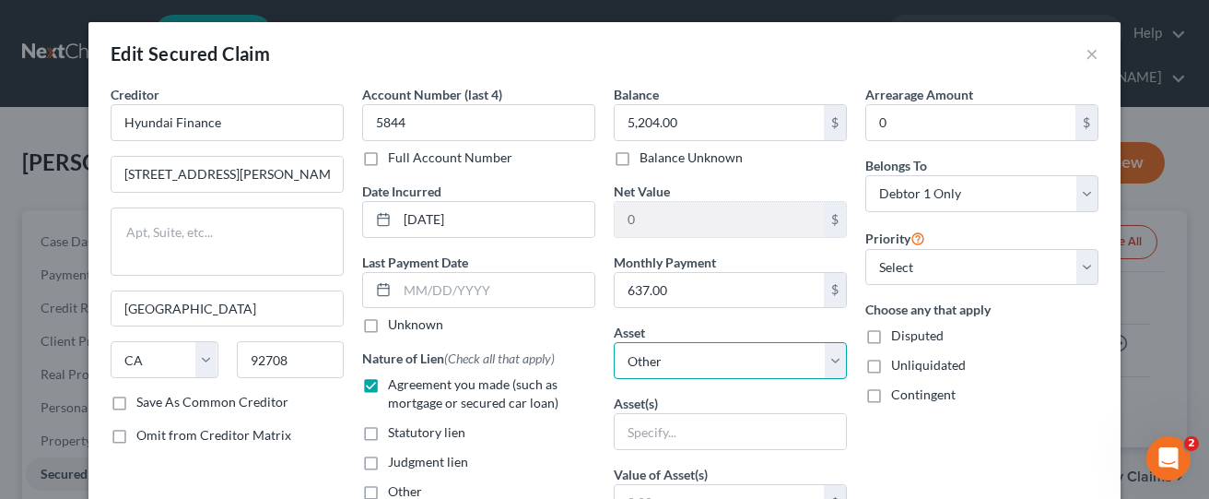
click at [736, 363] on select "Select Other Multiple Assets x (Other (Credit Union, Health Savings Account, et…" at bounding box center [730, 360] width 233 height 37
select select "5"
click at [614, 342] on select "Select Other Multiple Assets x (Other (Credit Union, Health Savings Account, et…" at bounding box center [730, 360] width 233 height 37
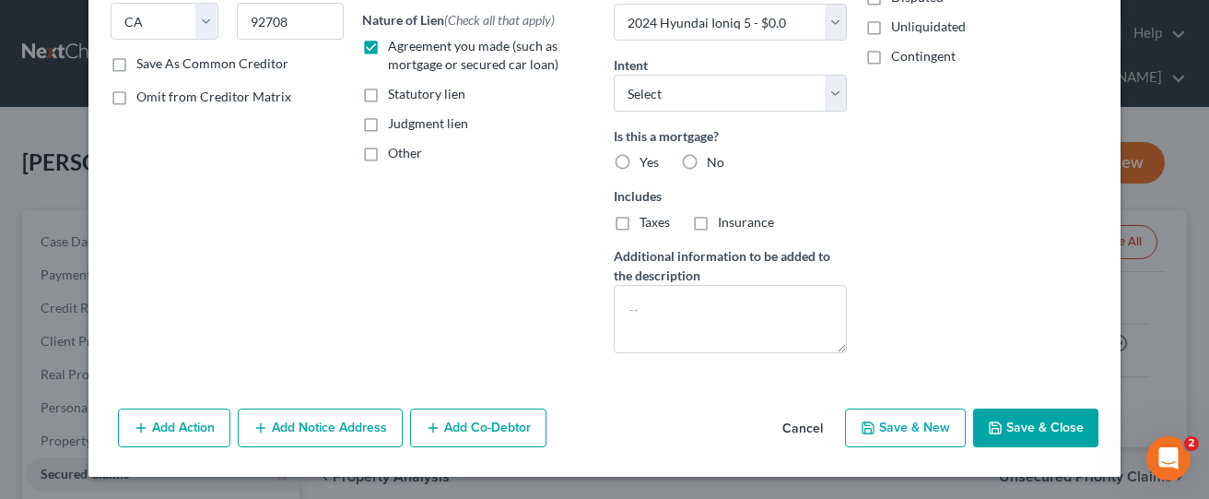
click at [1036, 426] on button "Save & Close" at bounding box center [1035, 427] width 125 height 39
select select
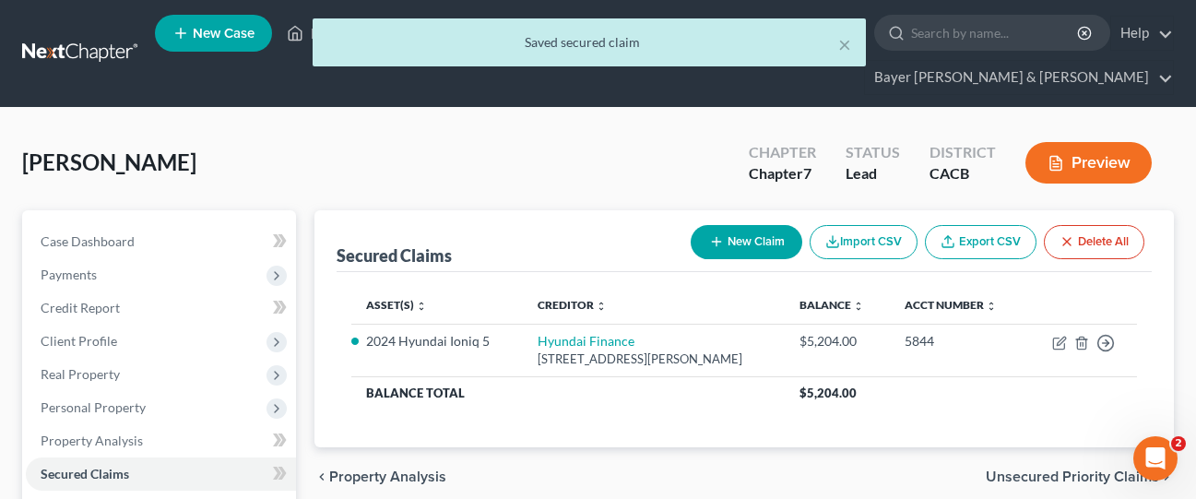
click at [1051, 142] on button "Preview" at bounding box center [1088, 162] width 126 height 41
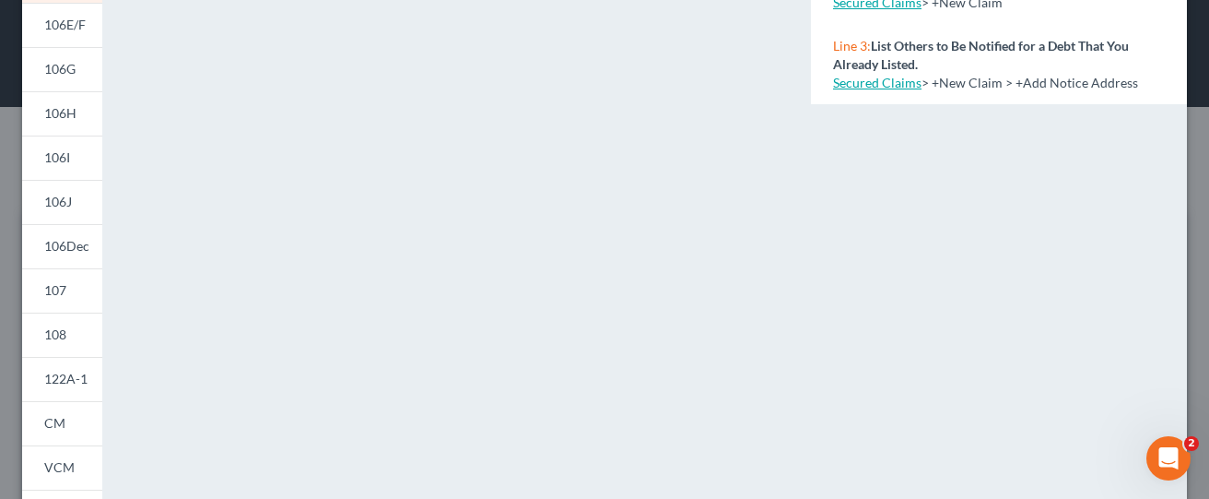
scroll to position [369, 0]
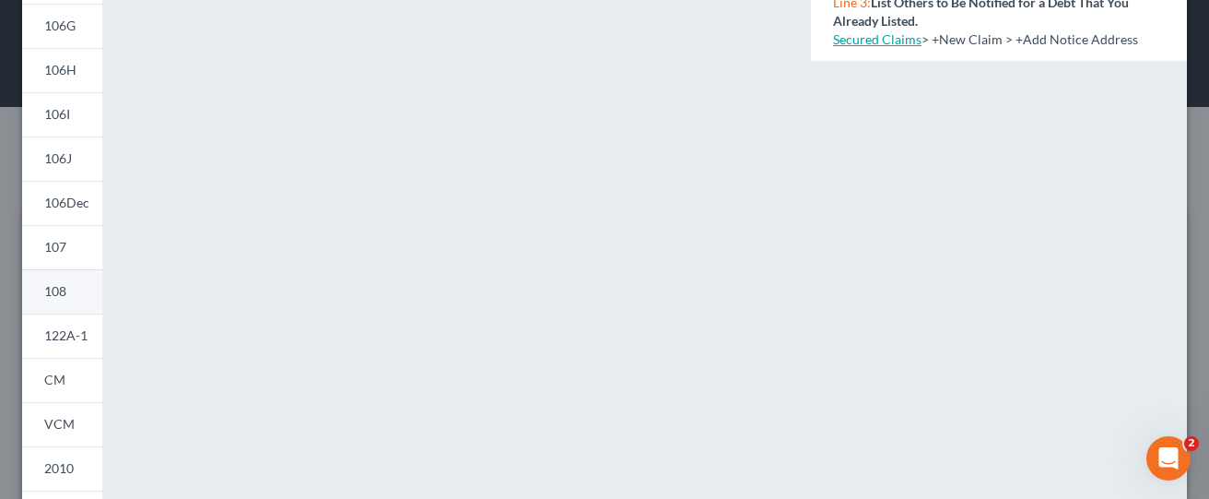
click at [65, 307] on link "108" at bounding box center [62, 291] width 80 height 44
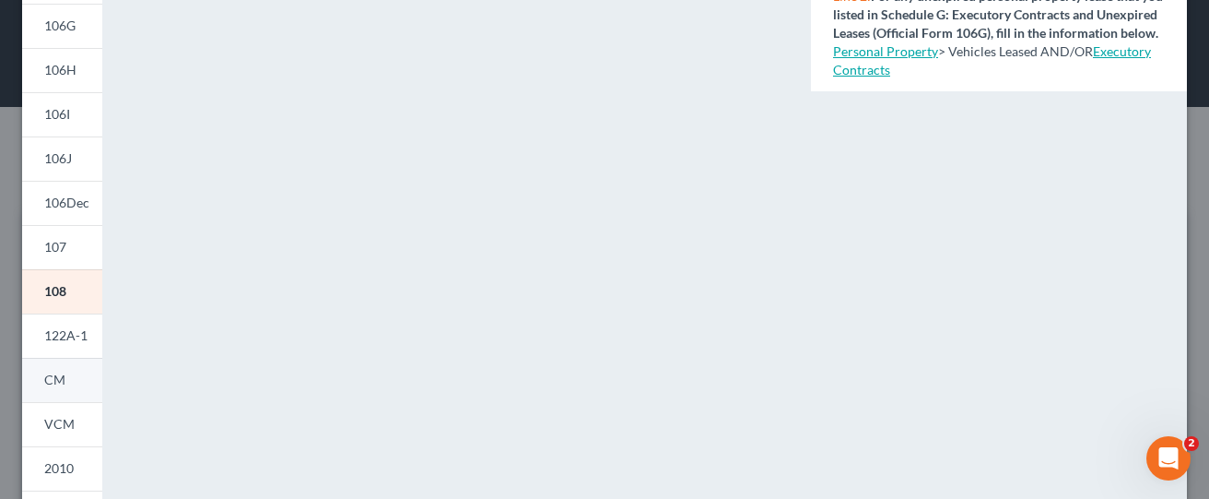
click at [65, 395] on link "CM" at bounding box center [62, 380] width 80 height 44
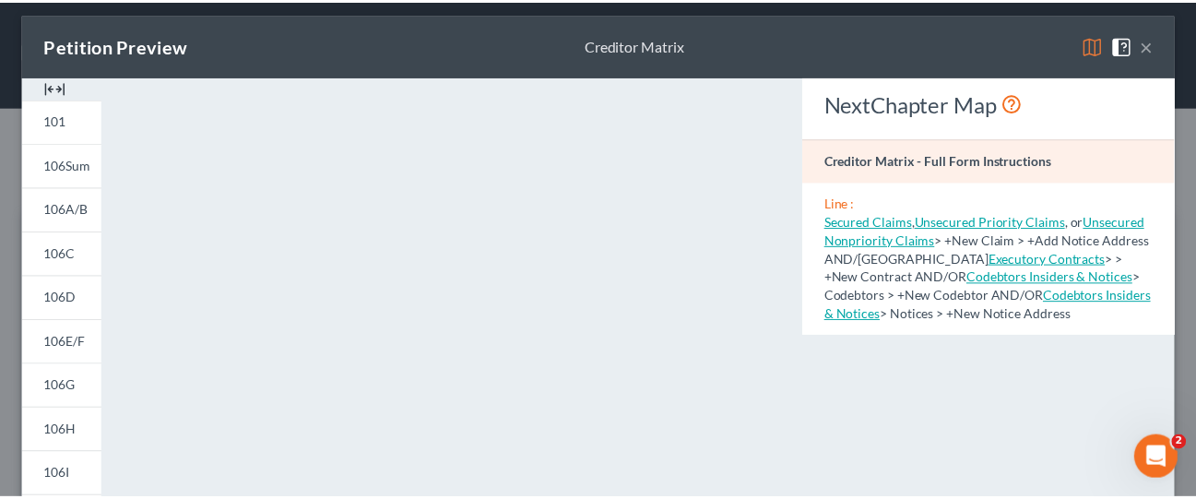
scroll to position [0, 0]
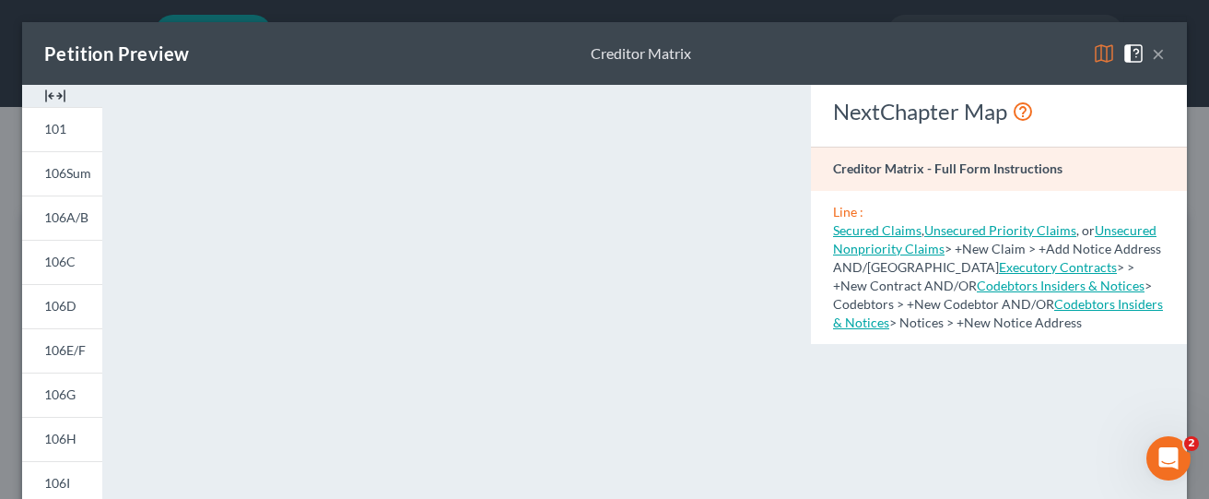
click at [1152, 52] on button "×" at bounding box center [1158, 53] width 13 height 22
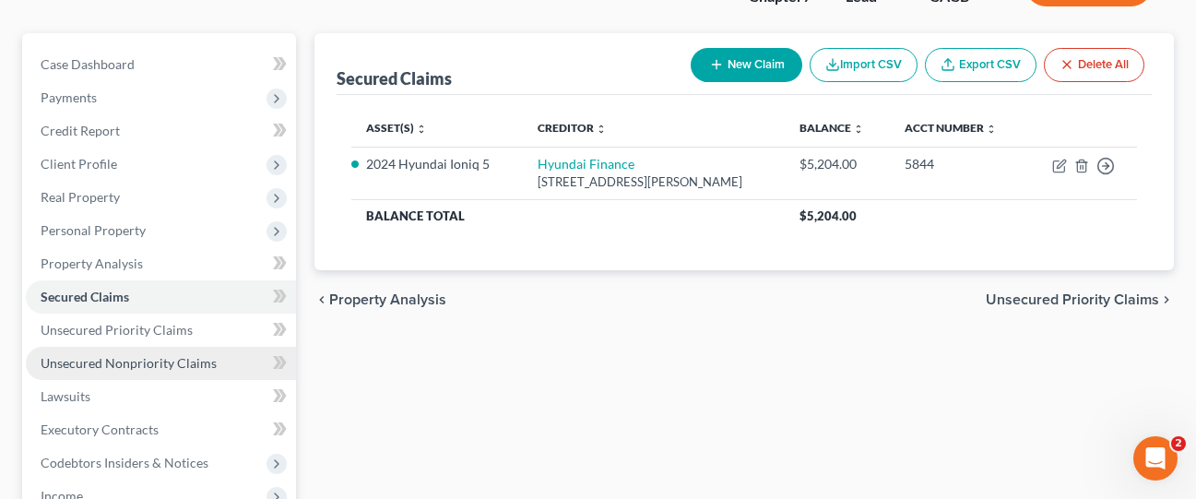
scroll to position [184, 0]
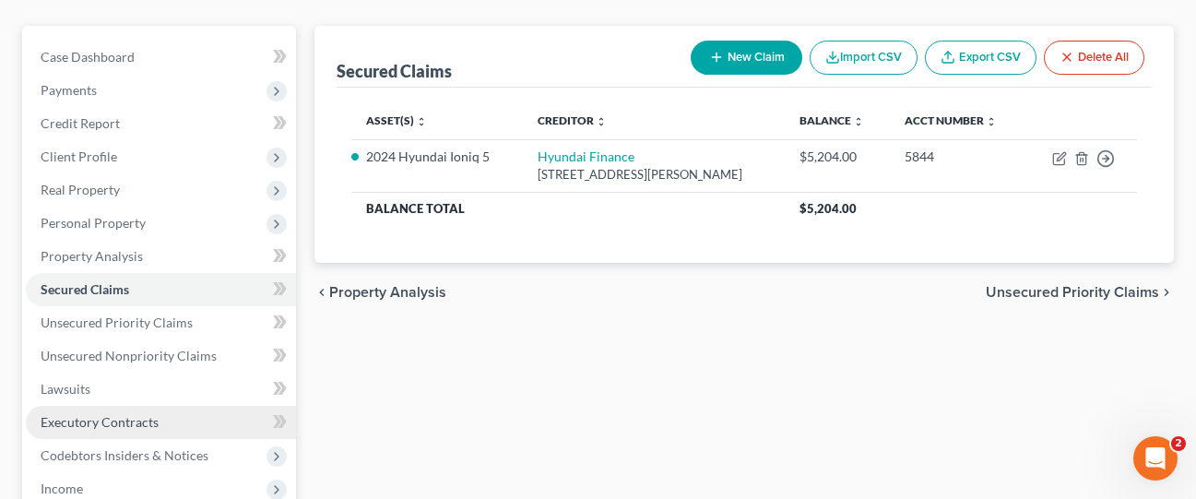
click at [125, 414] on span "Executory Contracts" at bounding box center [100, 422] width 118 height 16
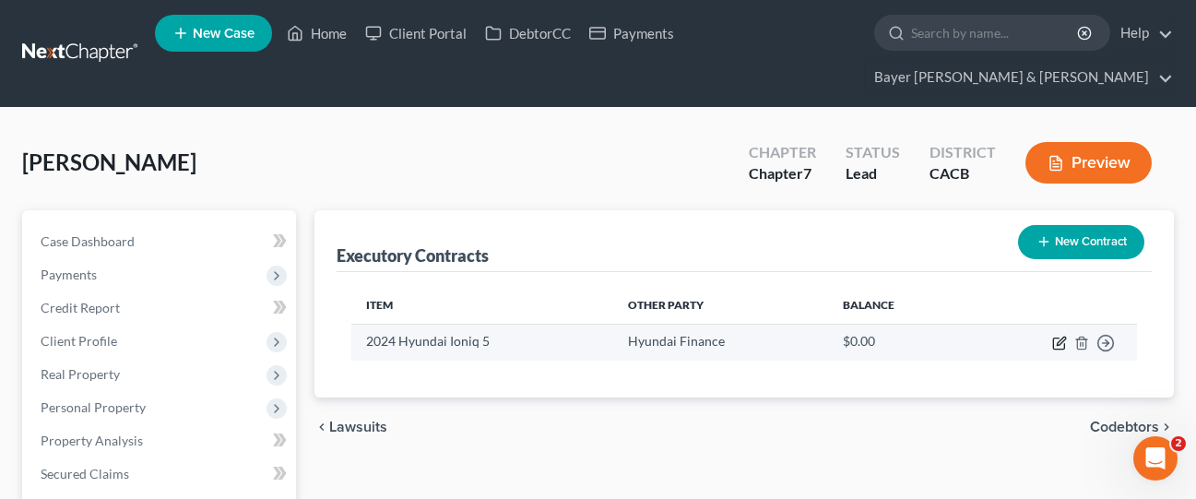
click at [1056, 338] on icon "button" at bounding box center [1058, 343] width 11 height 11
select select "4"
select select "0"
select select "1"
select select "0"
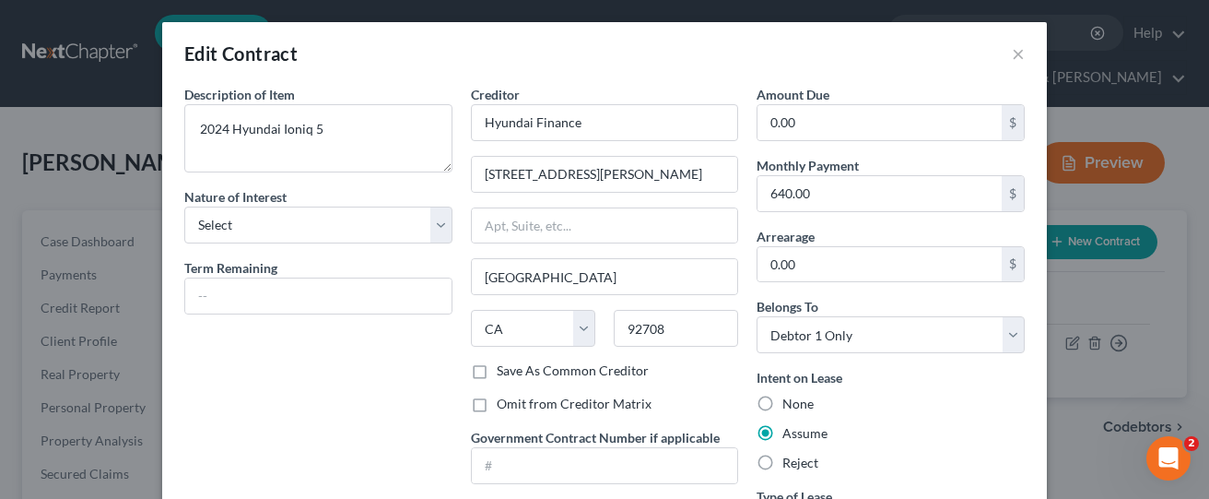
click at [497, 407] on label "Omit from Creditor Matrix" at bounding box center [574, 404] width 155 height 18
click at [504, 407] on input "Omit from Creditor Matrix" at bounding box center [510, 401] width 12 height 12
checkbox input "true"
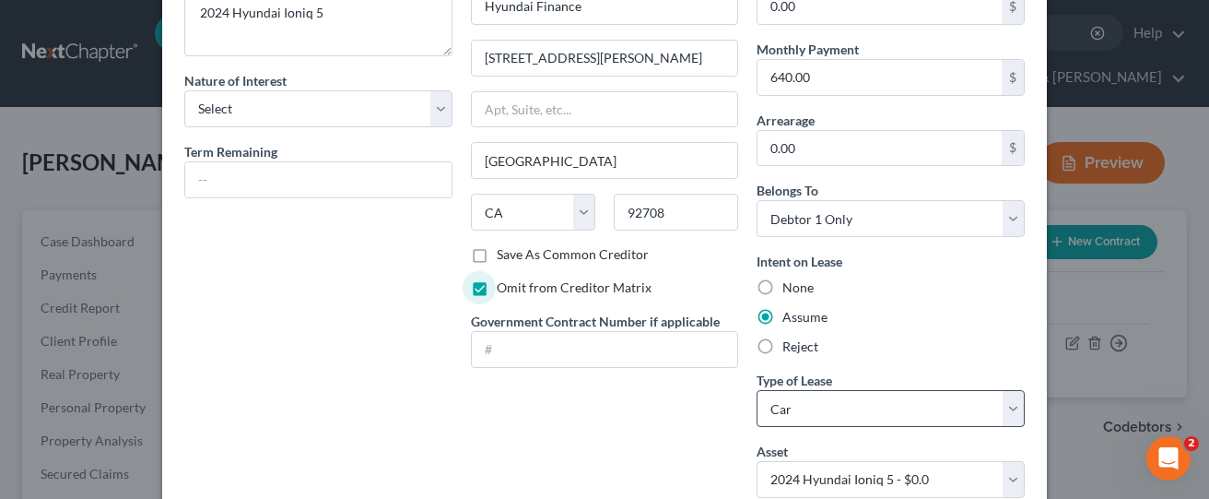
scroll to position [245, 0]
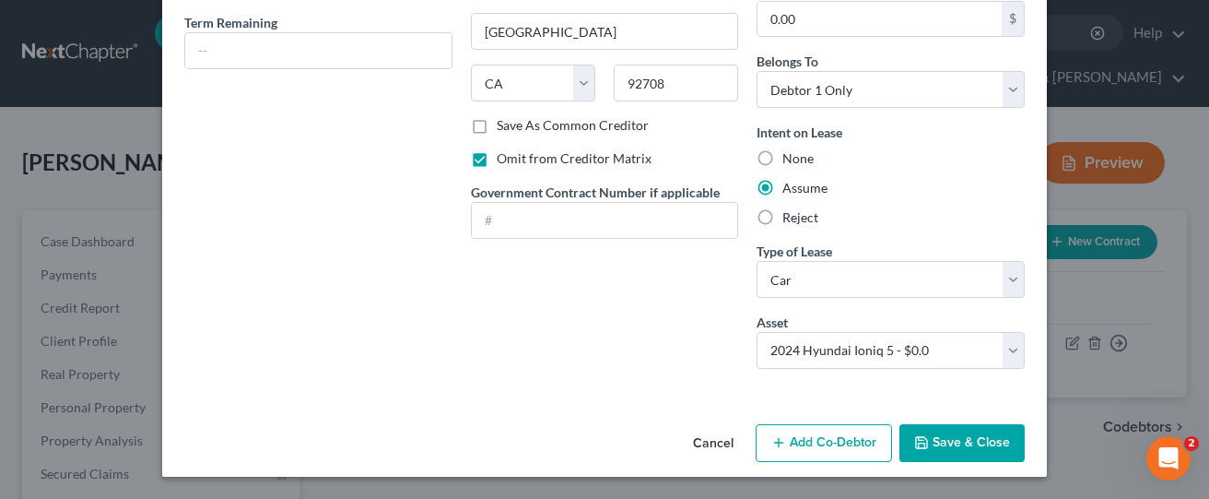
click at [915, 445] on icon "button" at bounding box center [921, 442] width 15 height 15
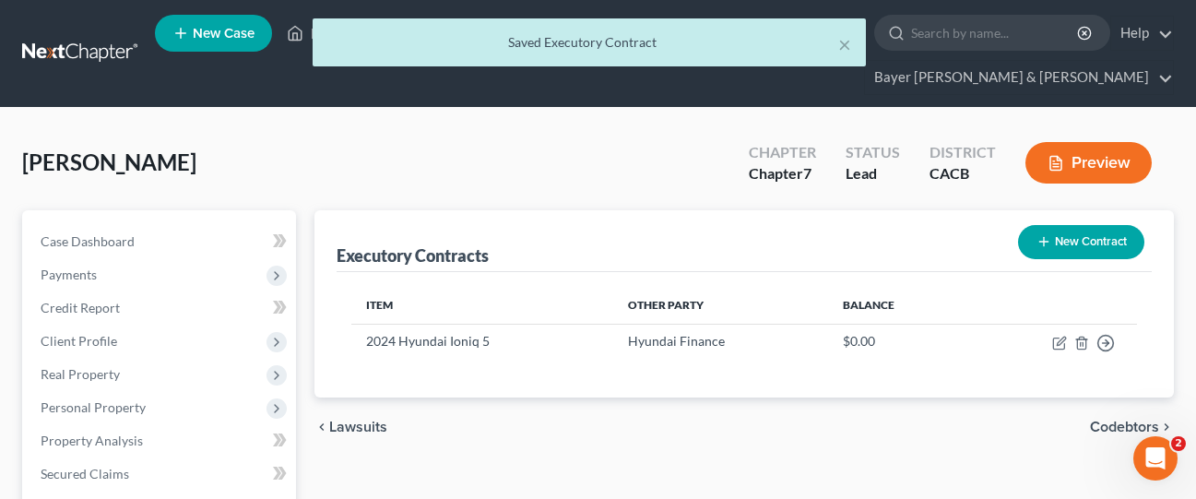
click at [1057, 155] on icon "button" at bounding box center [1055, 163] width 17 height 17
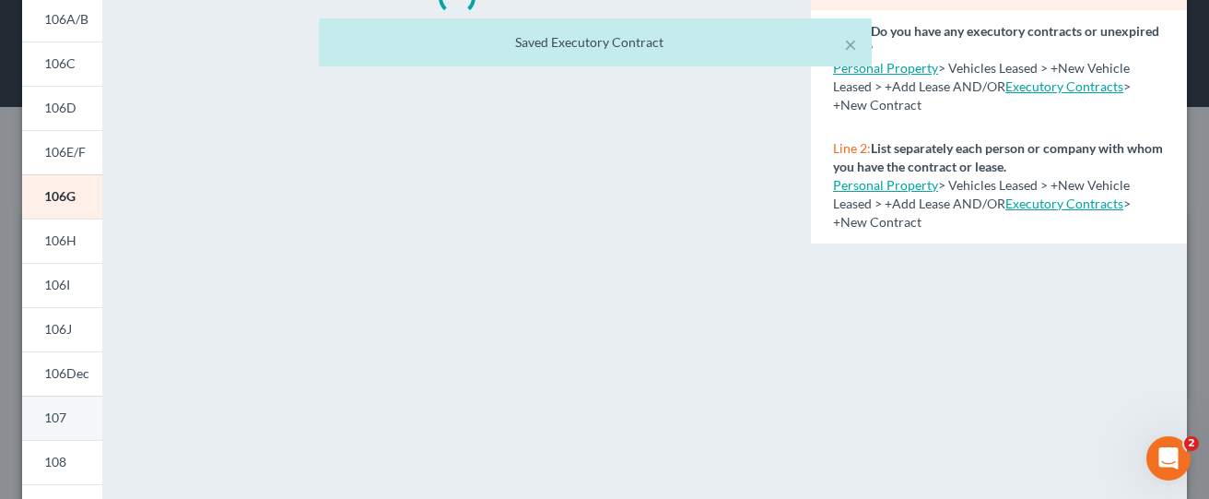
scroll to position [461, 0]
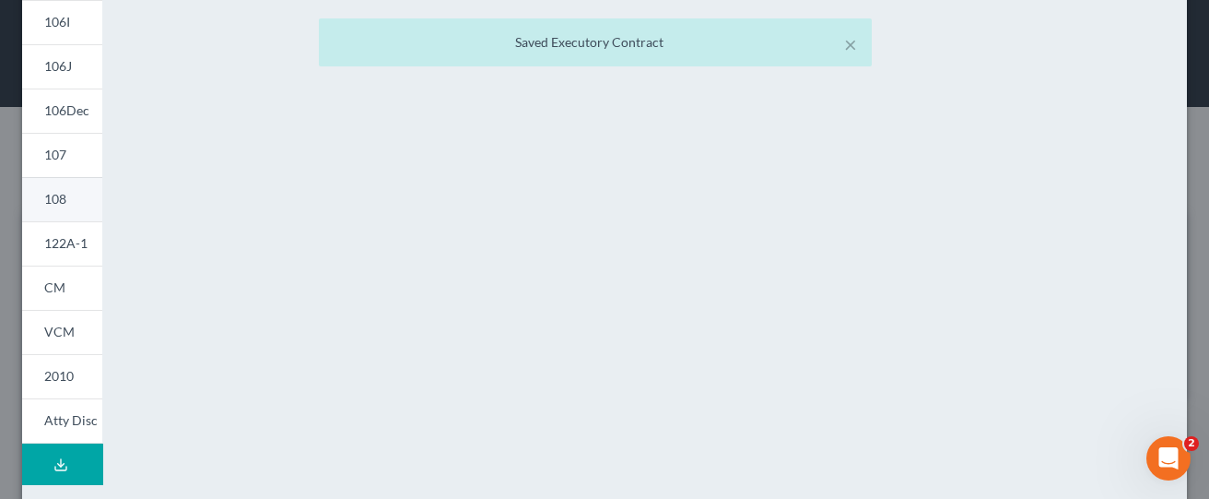
click at [54, 195] on span "108" at bounding box center [55, 199] width 22 height 16
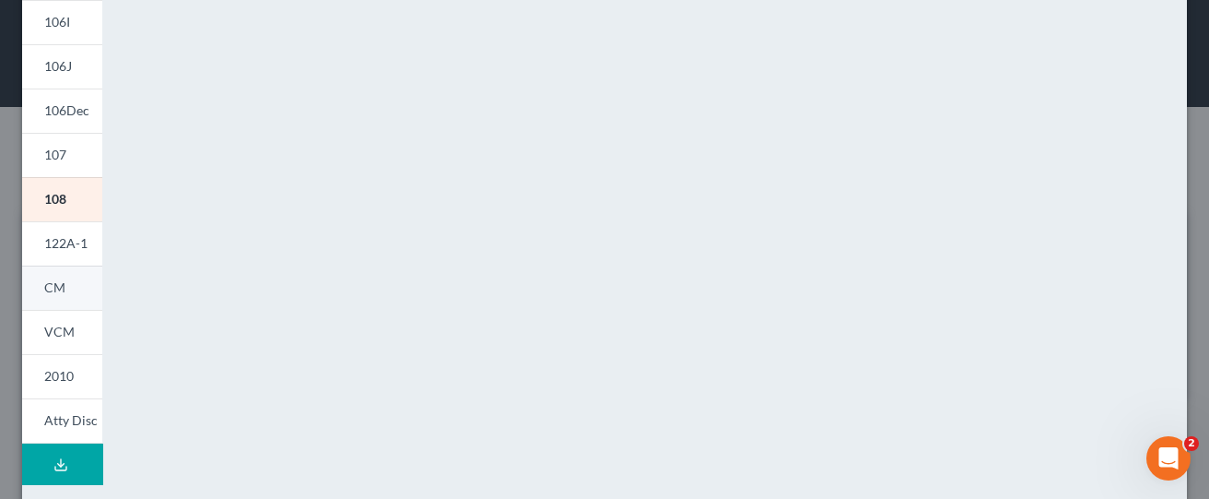
click at [54, 299] on link "CM" at bounding box center [62, 287] width 80 height 44
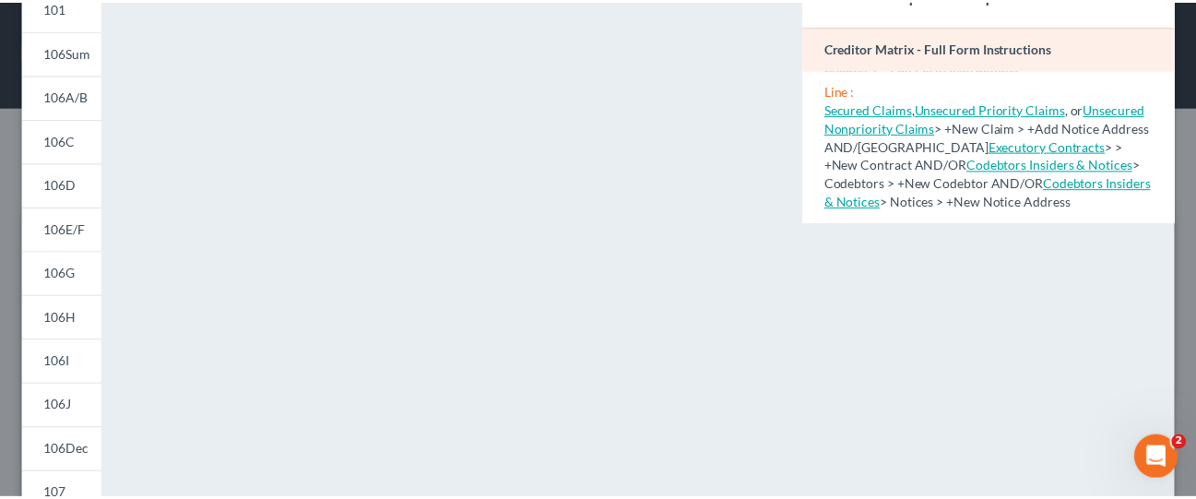
scroll to position [0, 0]
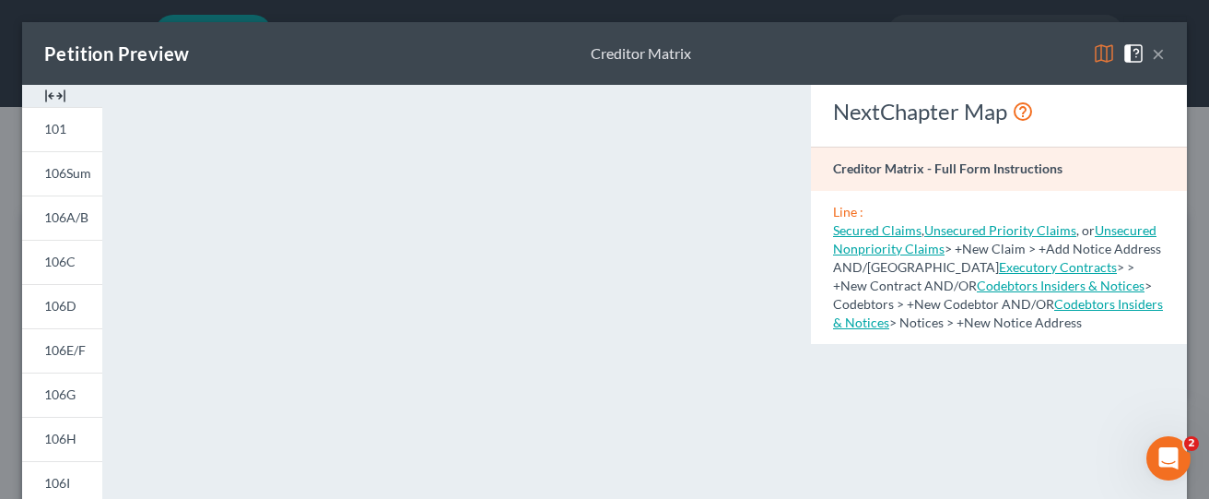
click at [1152, 50] on button "×" at bounding box center [1158, 53] width 13 height 22
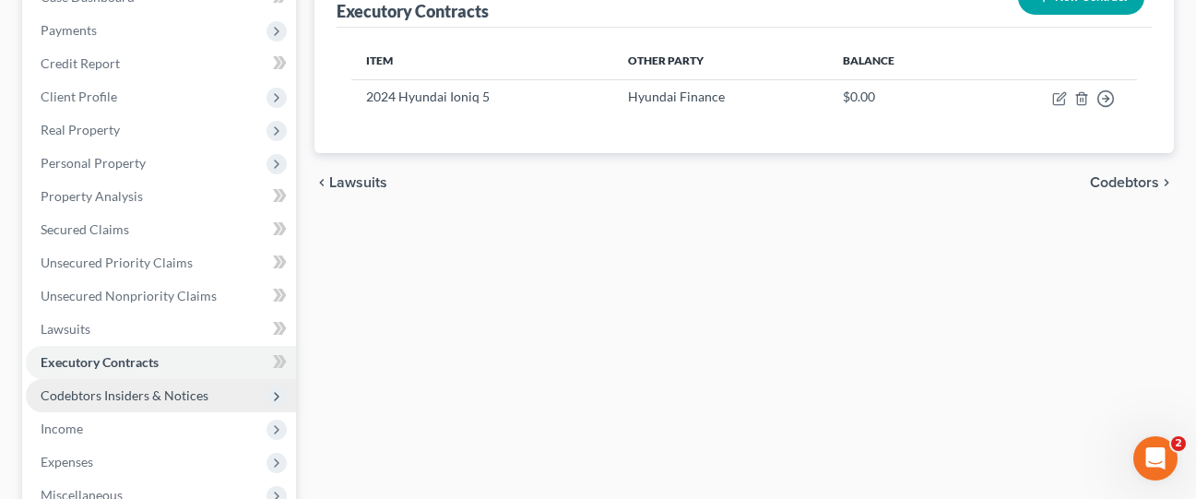
scroll to position [277, 0]
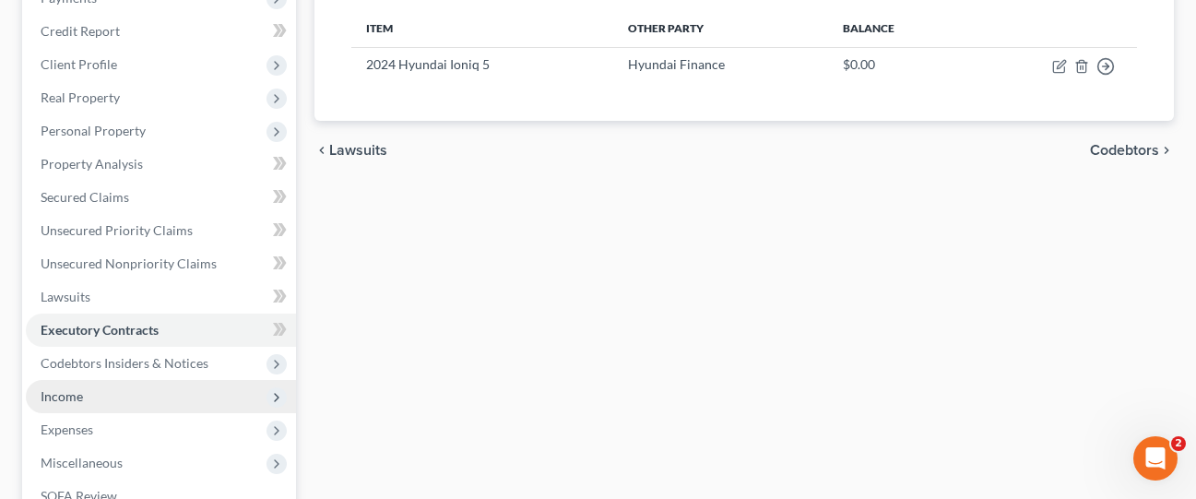
click at [118, 380] on span "Income" at bounding box center [161, 396] width 270 height 33
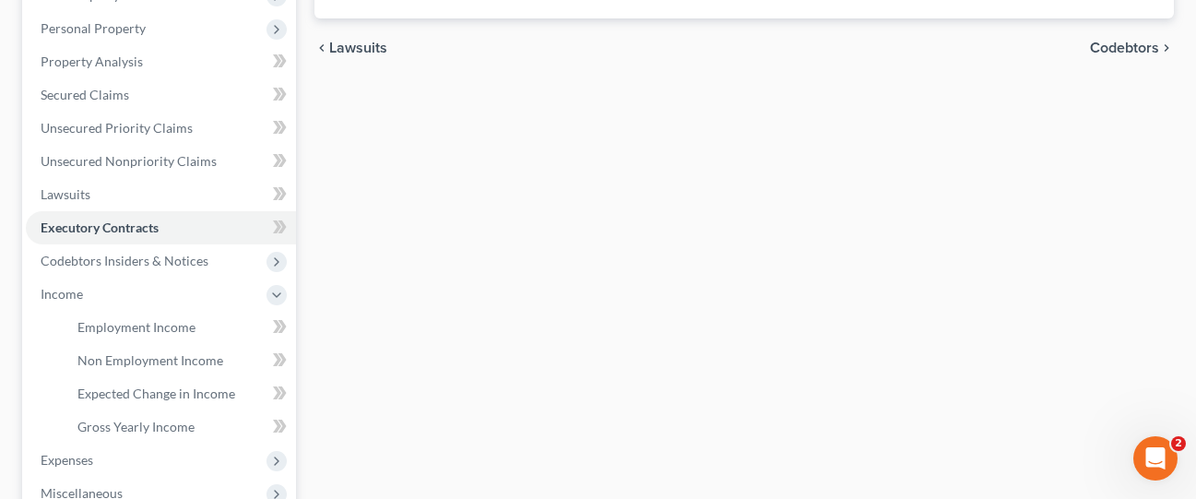
scroll to position [553, 0]
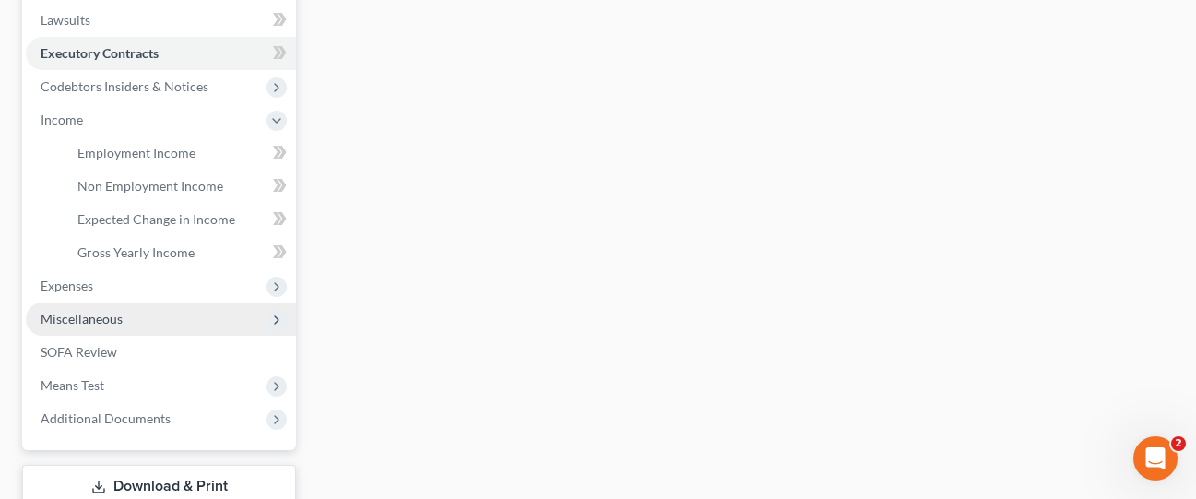
click at [147, 302] on span "Miscellaneous" at bounding box center [161, 318] width 270 height 33
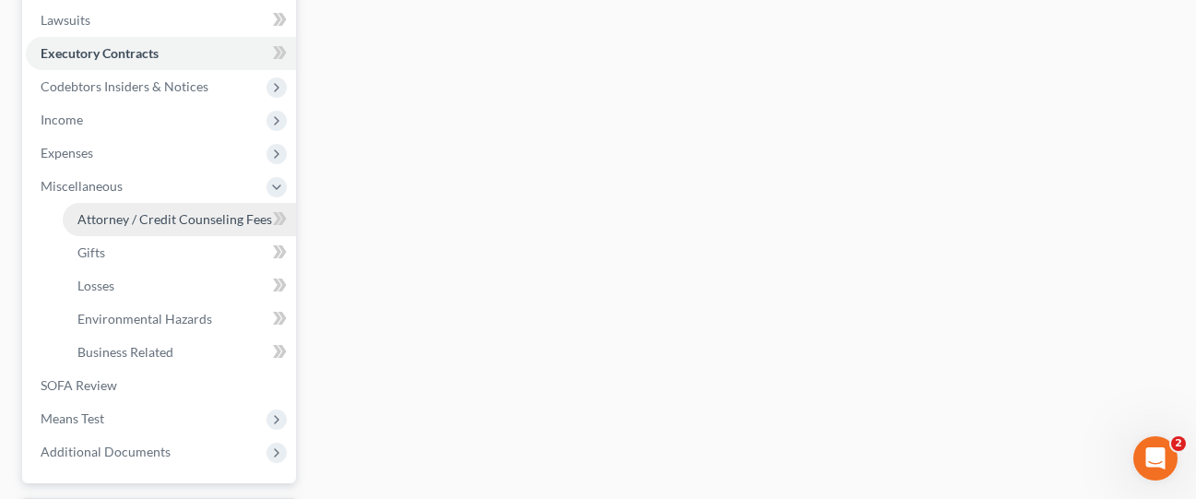
click at [166, 211] on span "Attorney / Credit Counseling Fees" at bounding box center [174, 219] width 195 height 16
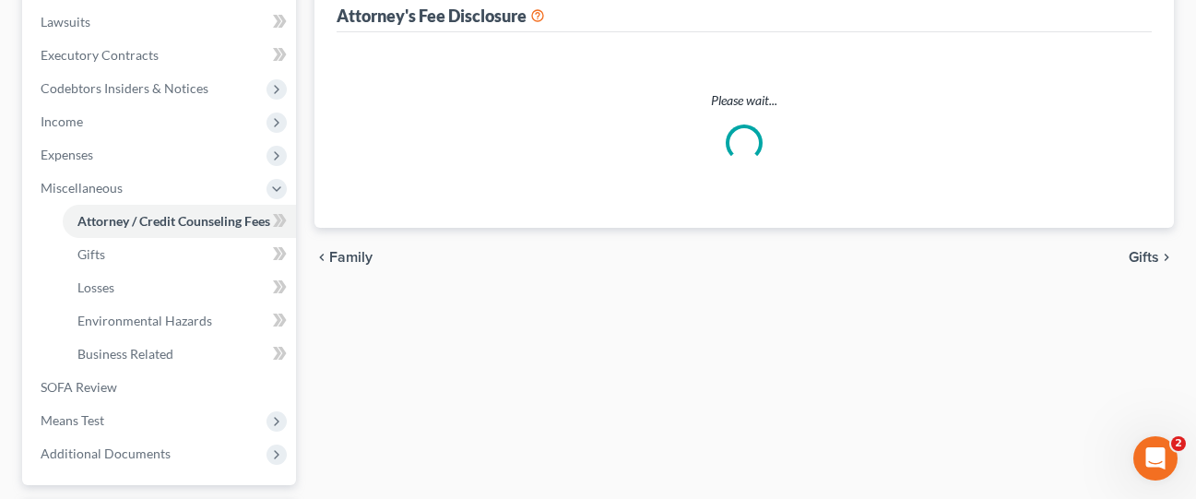
select select "2"
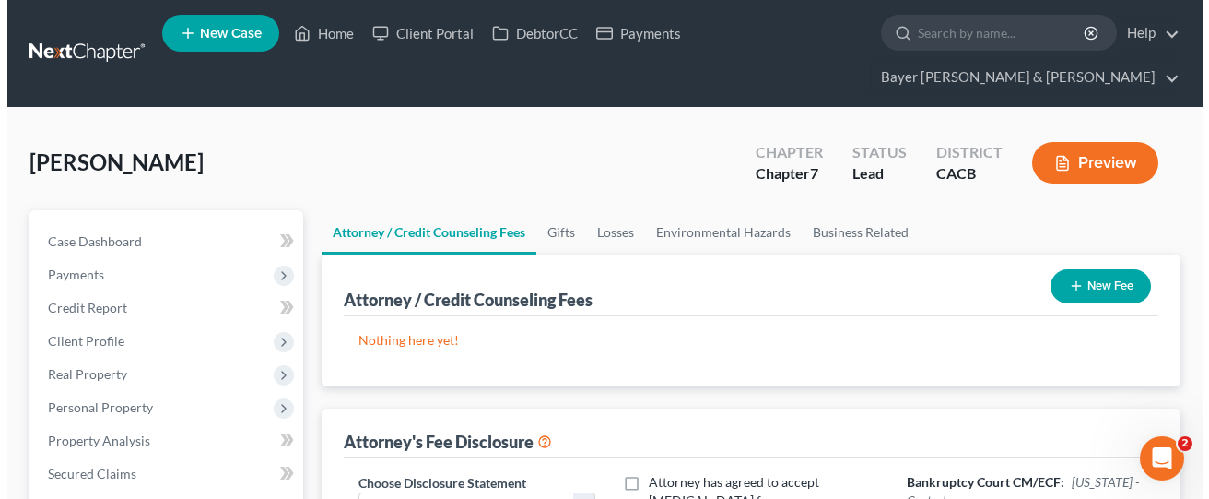
scroll to position [184, 0]
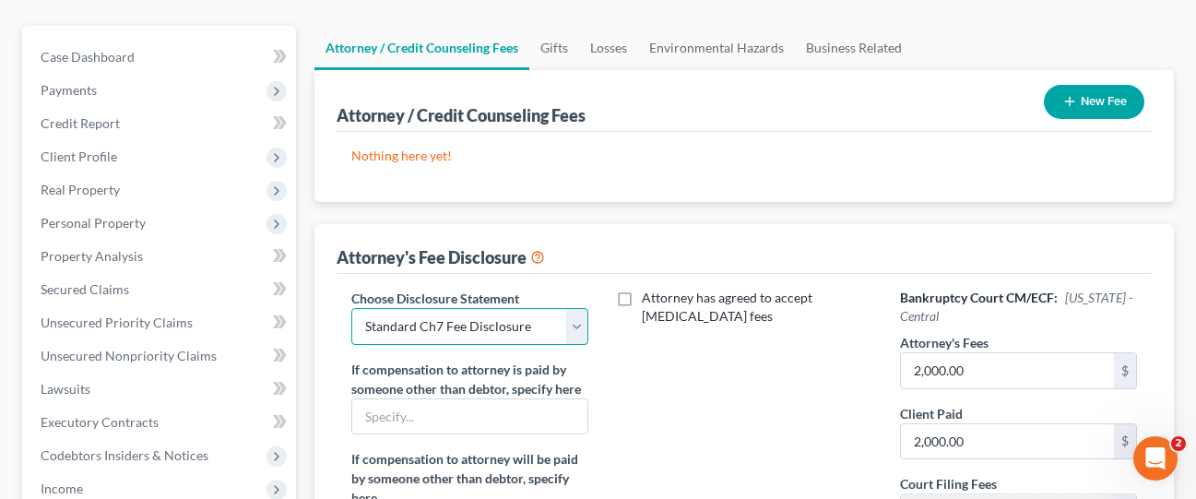
click at [542, 308] on select "Select Substitution in Ch 7 (when UST requests docs) Chapter 11 Standard Ch7 Fe…" at bounding box center [469, 326] width 237 height 37
click at [351, 308] on select "Select Substitution in Ch 7 (when UST requests docs) Chapter 11 Standard Ch7 Fe…" at bounding box center [469, 326] width 237 height 37
click at [1085, 85] on button "New Fee" at bounding box center [1094, 102] width 100 height 34
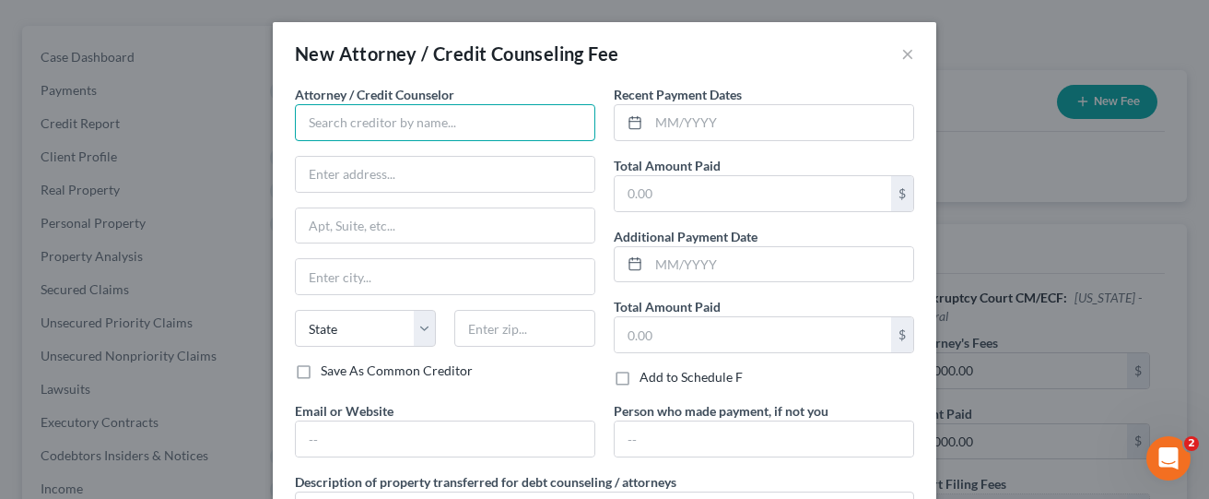
click at [448, 118] on input "text" at bounding box center [445, 122] width 301 height 37
click at [475, 127] on input "Bayer [PERSON_NAME] & [PERSON_NAME]" at bounding box center [445, 122] width 301 height 37
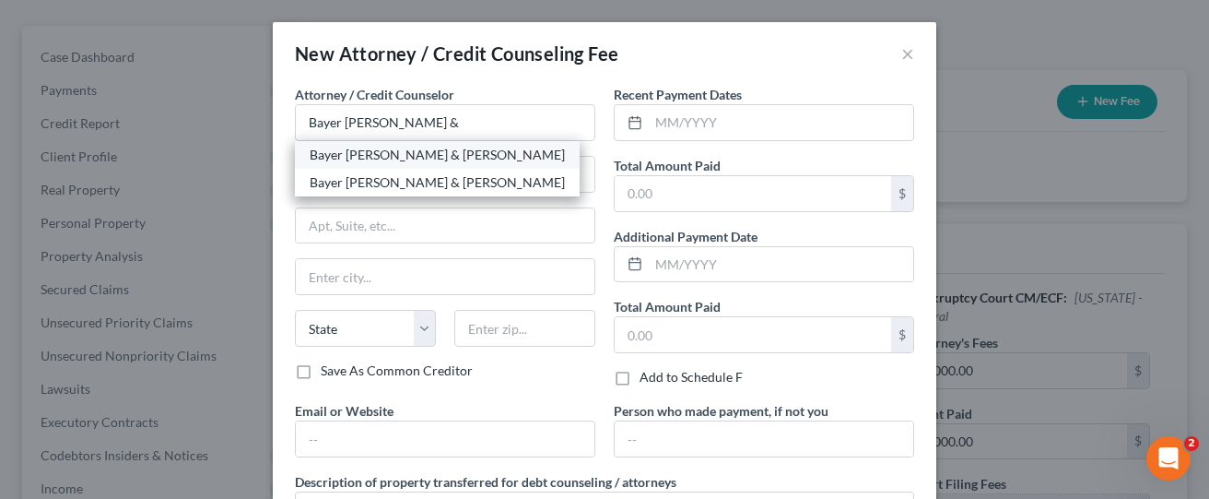
click at [400, 152] on div "Bayer [PERSON_NAME] & [PERSON_NAME]" at bounding box center [437, 155] width 255 height 18
type input "Bayer [PERSON_NAME] & [PERSON_NAME]"
type input "[STREET_ADDRESS]"
type input "Suite 1900"
type input "[GEOGRAPHIC_DATA]"
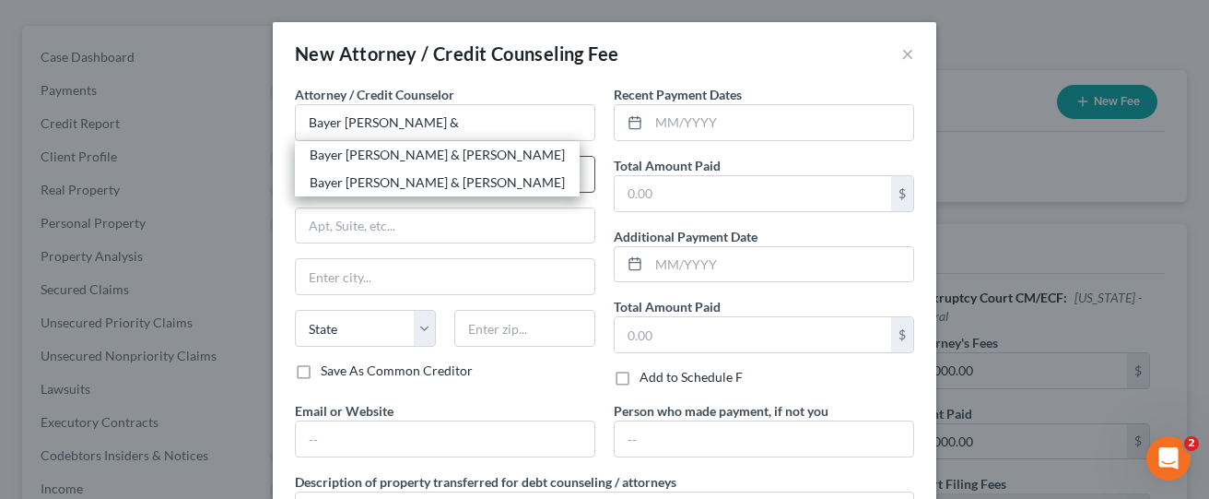
select select "4"
type input "90017"
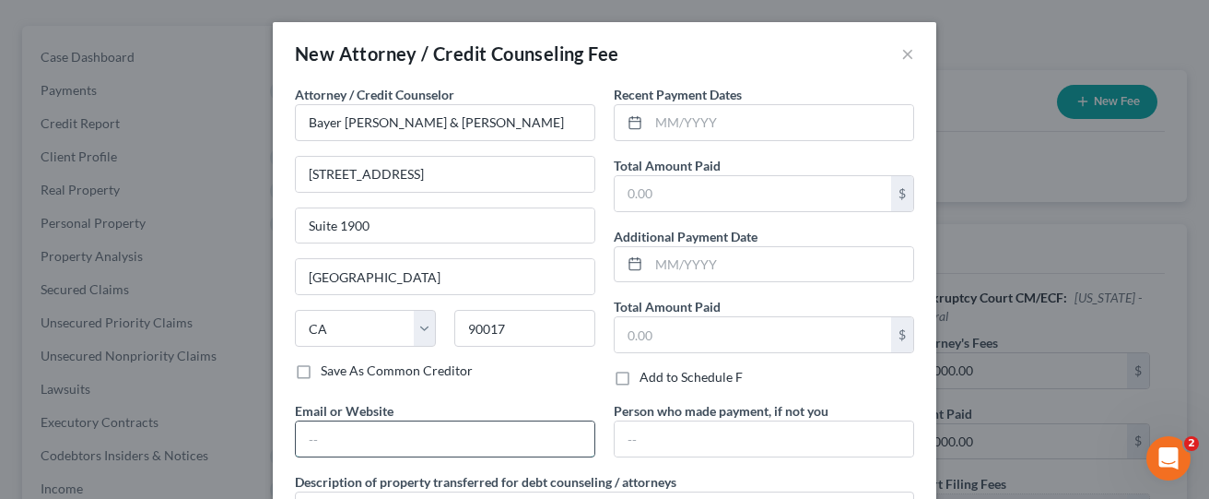
click at [428, 424] on input "text" at bounding box center [445, 438] width 299 height 35
type input "[PERSON_NAME][EMAIL_ADDRESS][DOMAIN_NAME]"
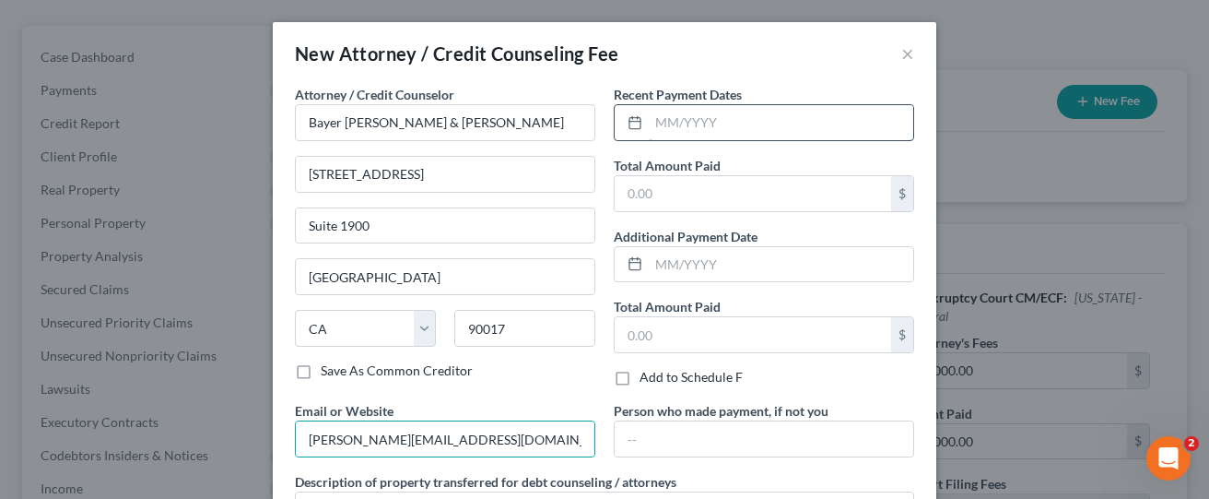
click at [724, 116] on input "text" at bounding box center [781, 122] width 265 height 35
type input "[DATE]; [DATE]"
click at [680, 203] on input "text" at bounding box center [753, 193] width 277 height 35
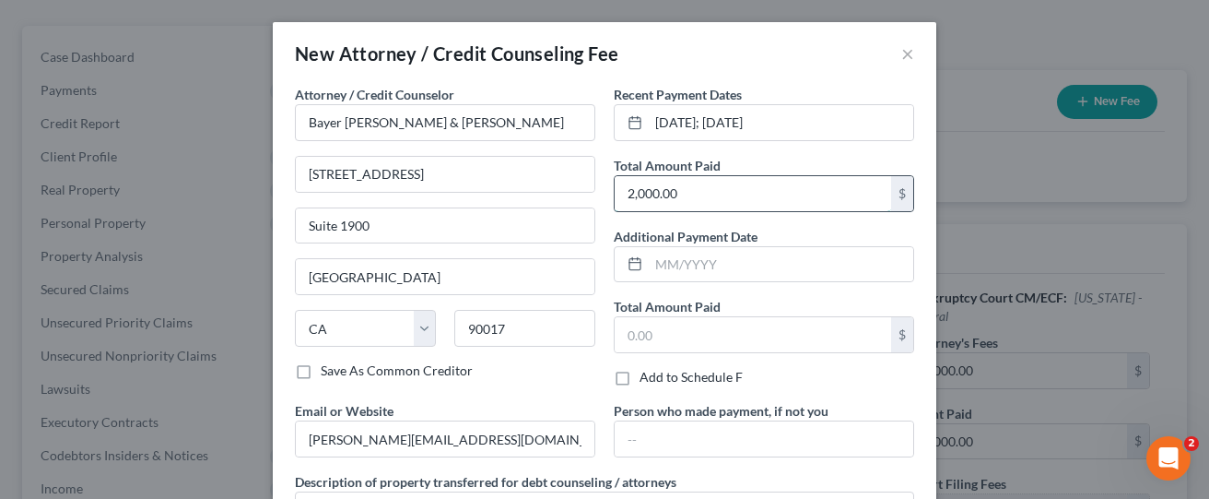
type input "2,000.00"
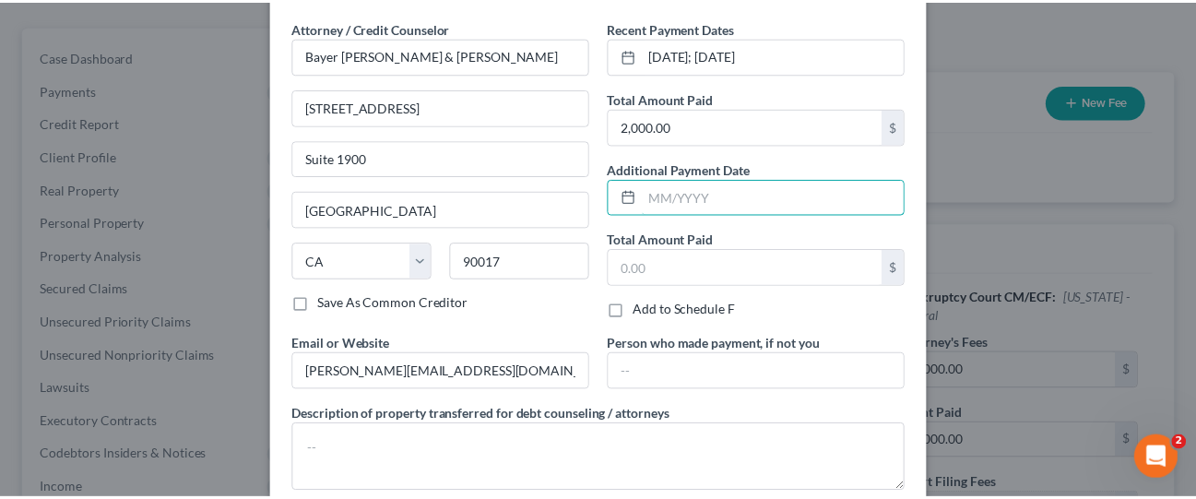
scroll to position [177, 0]
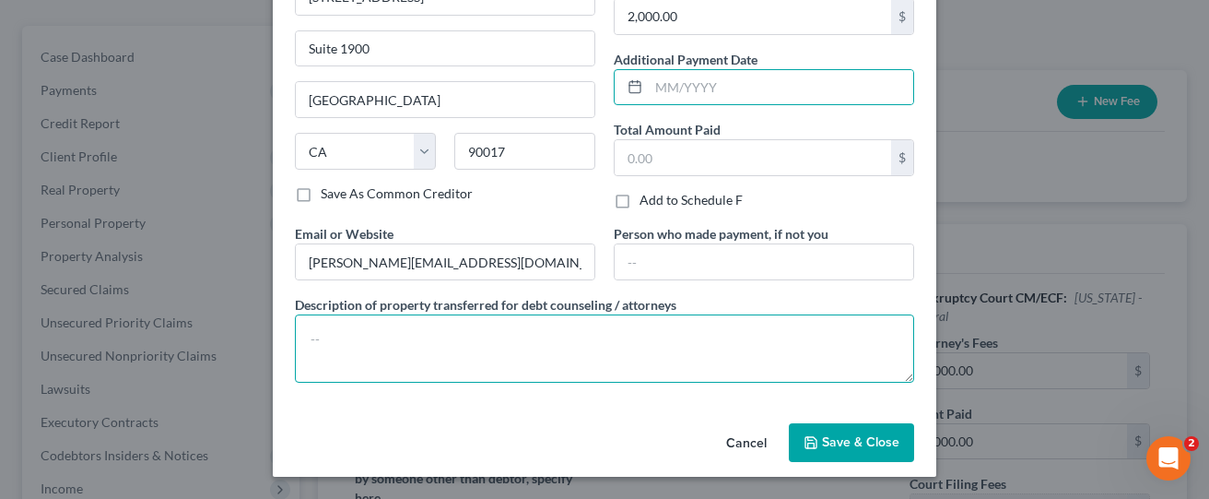
click at [574, 328] on textarea at bounding box center [604, 348] width 619 height 68
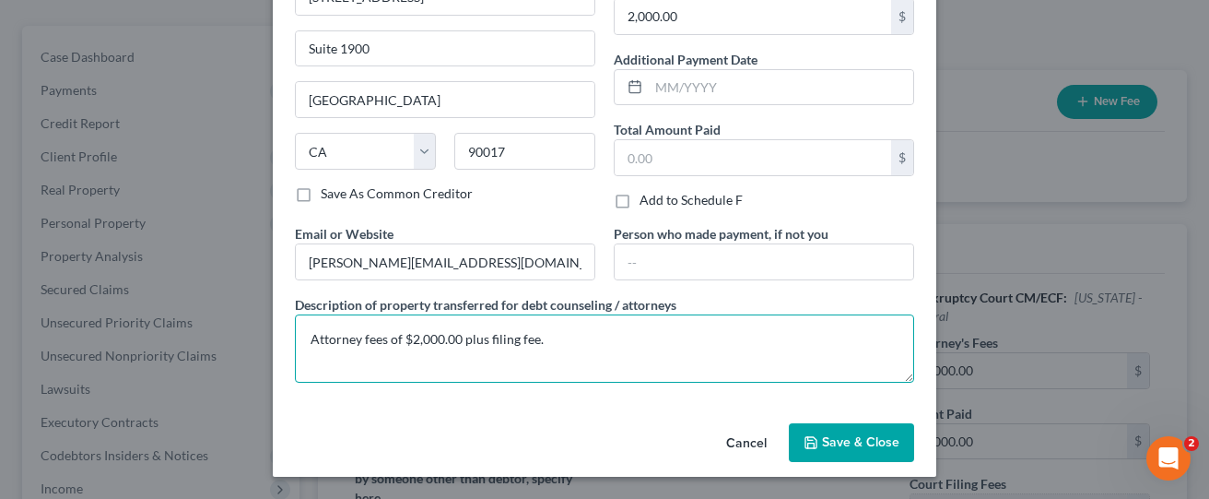
type textarea "Attorney fees of $2,000.00 plus filing fee."
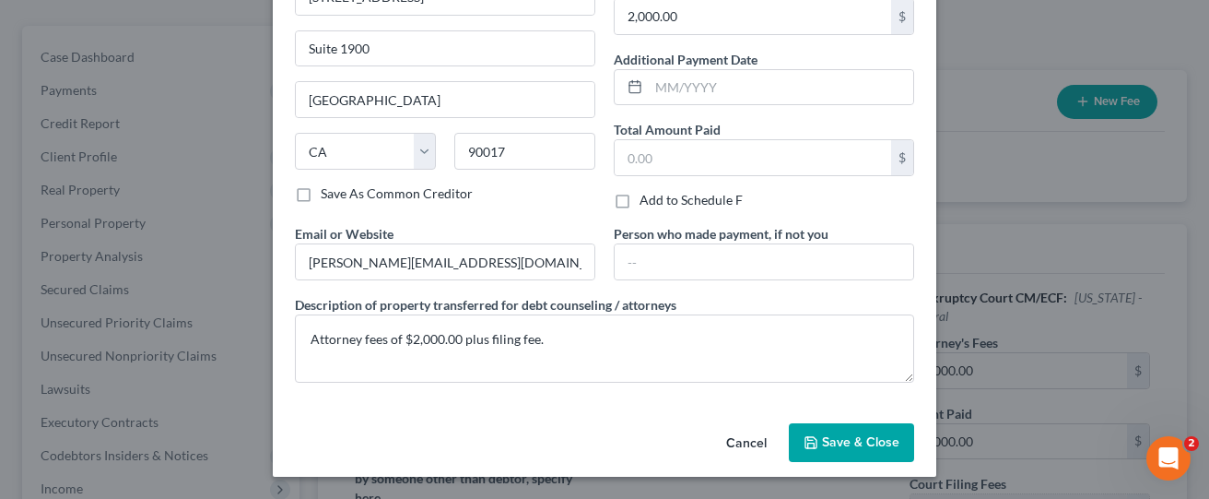
click at [855, 437] on span "Save & Close" at bounding box center [860, 442] width 77 height 16
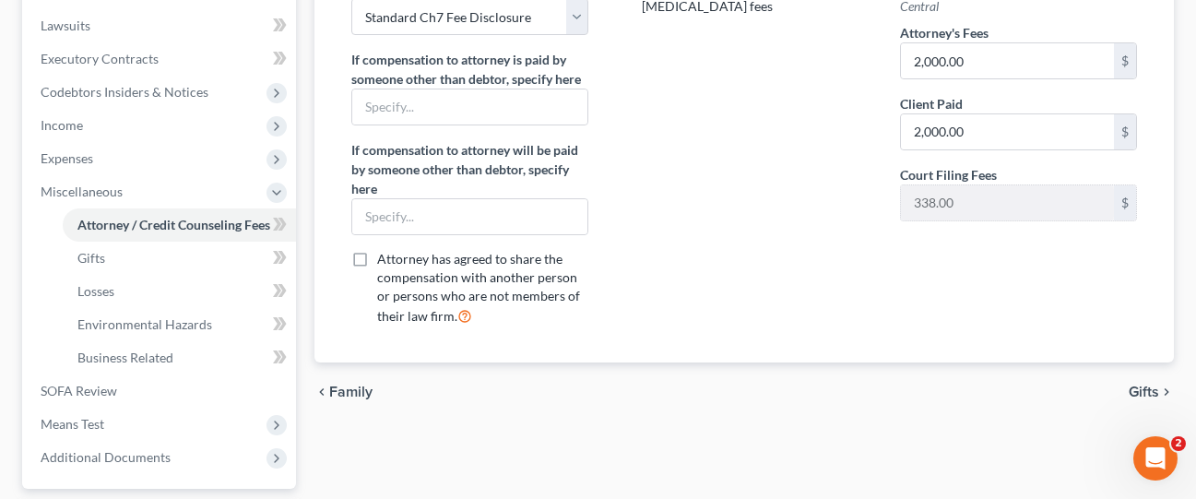
scroll to position [680, 0]
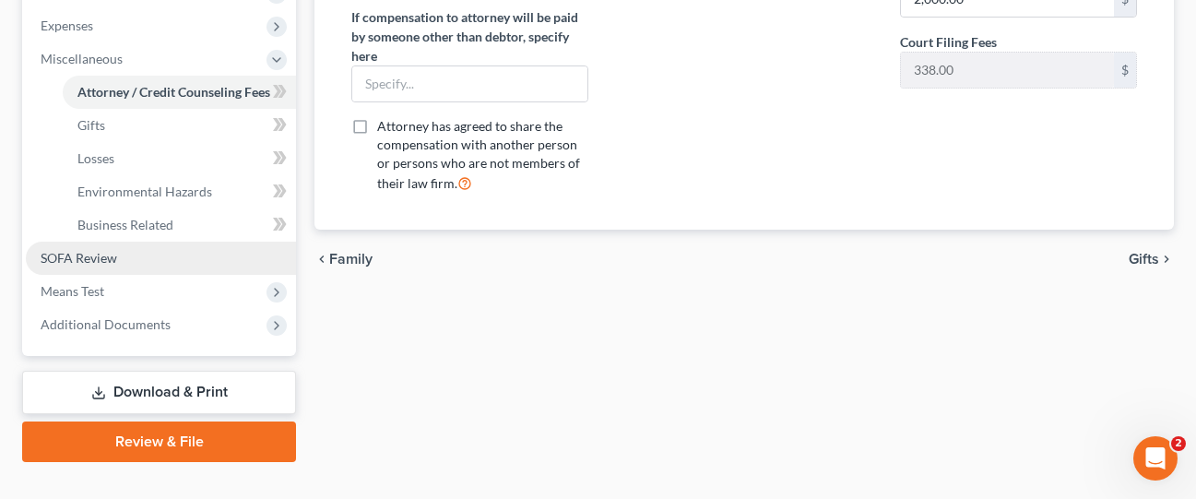
click at [151, 242] on link "SOFA Review" at bounding box center [161, 258] width 270 height 33
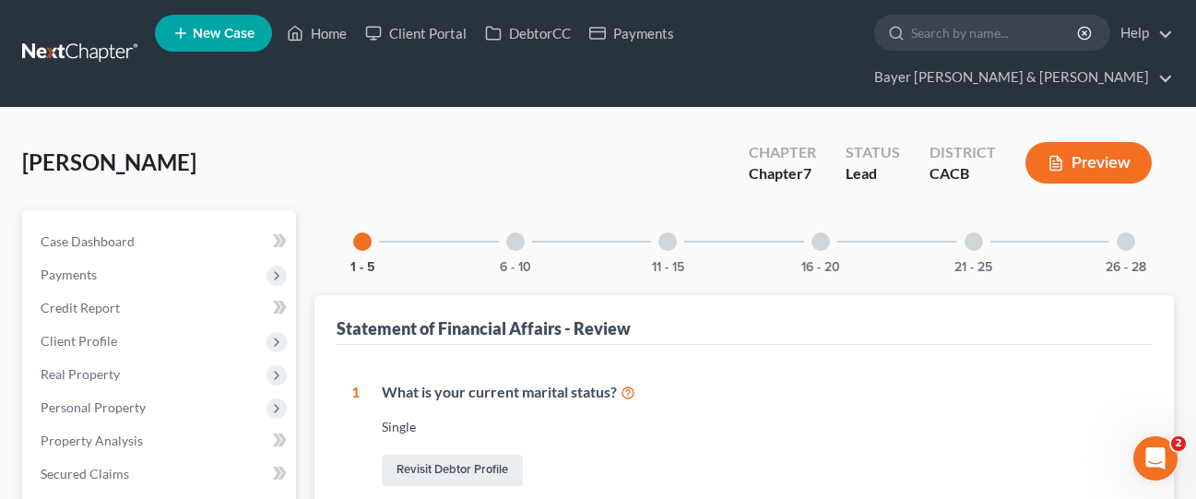
drag, startPoint x: 826, startPoint y: 213, endPoint x: 824, endPoint y: 337, distance: 124.5
click at [824, 232] on div at bounding box center [820, 241] width 18 height 18
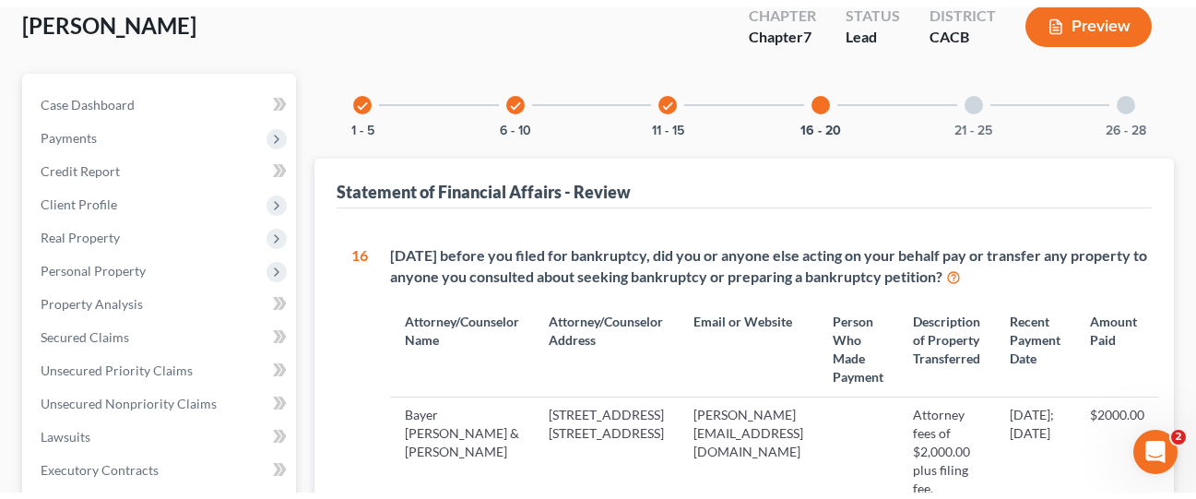
scroll to position [51, 0]
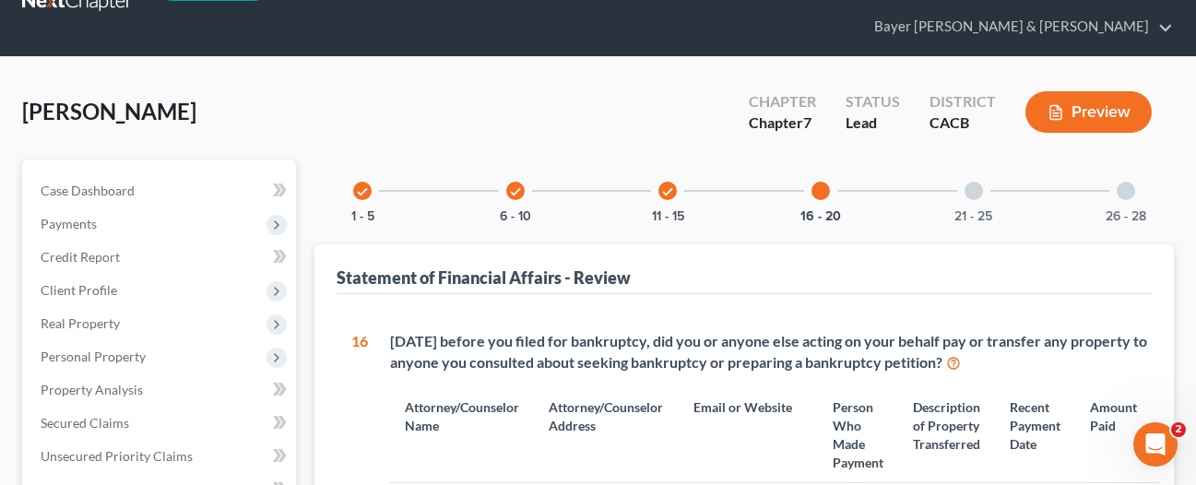
click at [971, 182] on div at bounding box center [973, 191] width 18 height 18
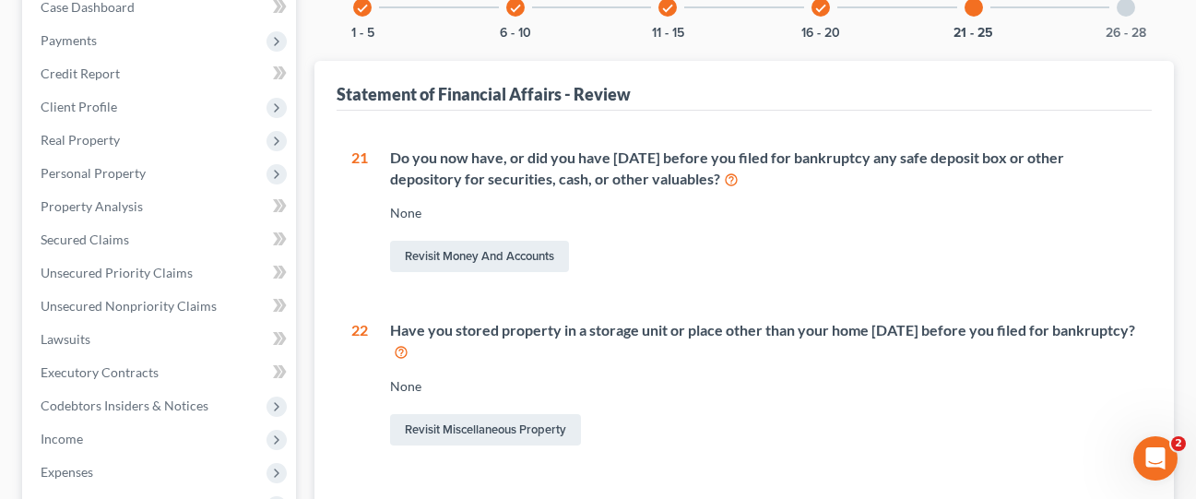
scroll to position [235, 0]
click at [492, 413] on link "Revisit Miscellaneous Property" at bounding box center [485, 428] width 191 height 31
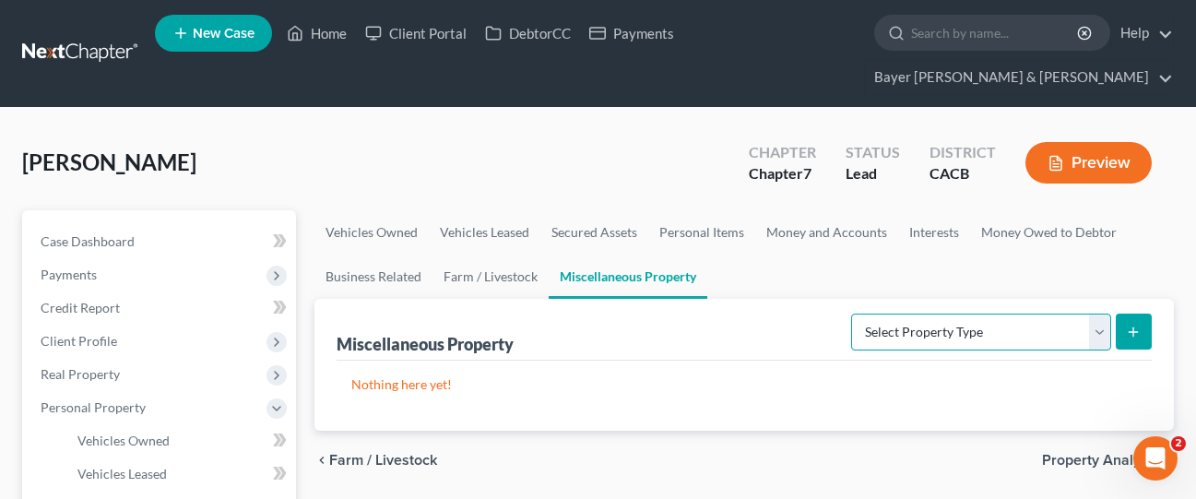
click at [1008, 313] on select "Select Property Type Assigned for Creditor Benefit [DATE] Holding for Another N…" at bounding box center [981, 331] width 260 height 37
select select "stored_within_1_year"
click at [851, 313] on select "Select Property Type Assigned for Creditor Benefit [DATE] Holding for Another N…" at bounding box center [981, 331] width 260 height 37
click at [1130, 324] on icon "submit" at bounding box center [1133, 331] width 15 height 15
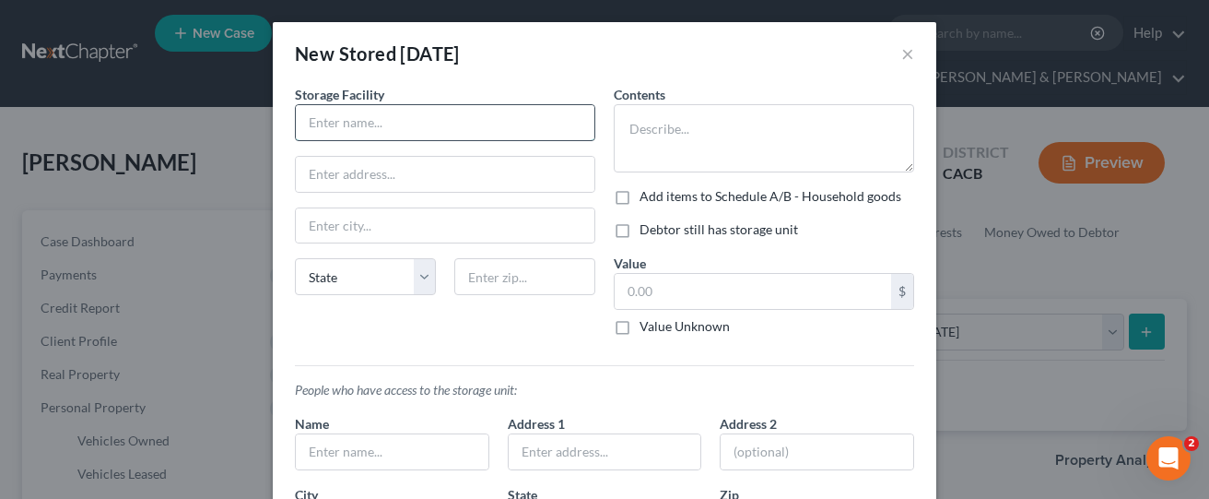
click at [416, 123] on input "text" at bounding box center [445, 122] width 299 height 35
type input "Public Storage"
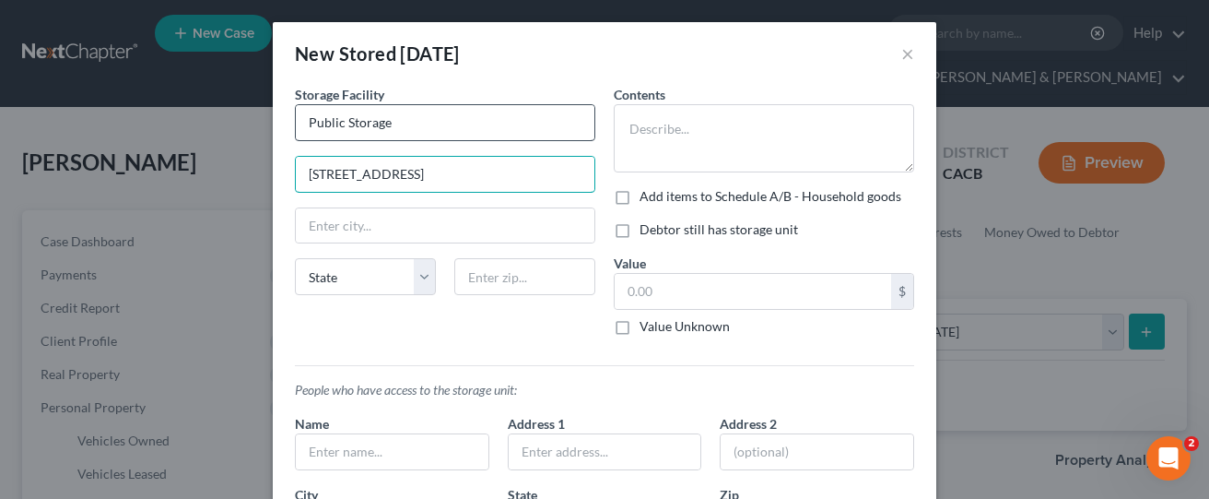
type input "[STREET_ADDRESS]"
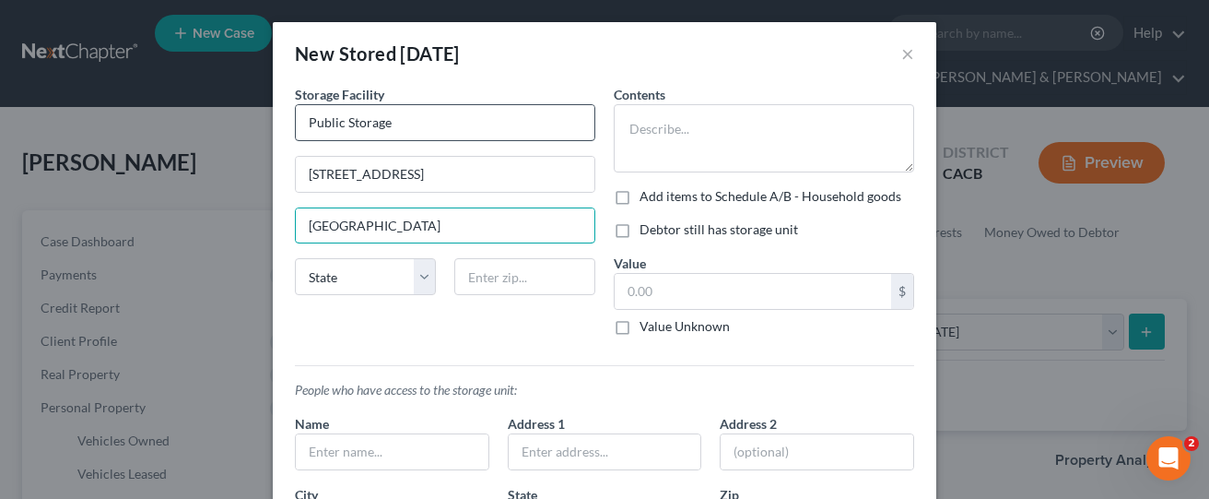
type input "[GEOGRAPHIC_DATA]"
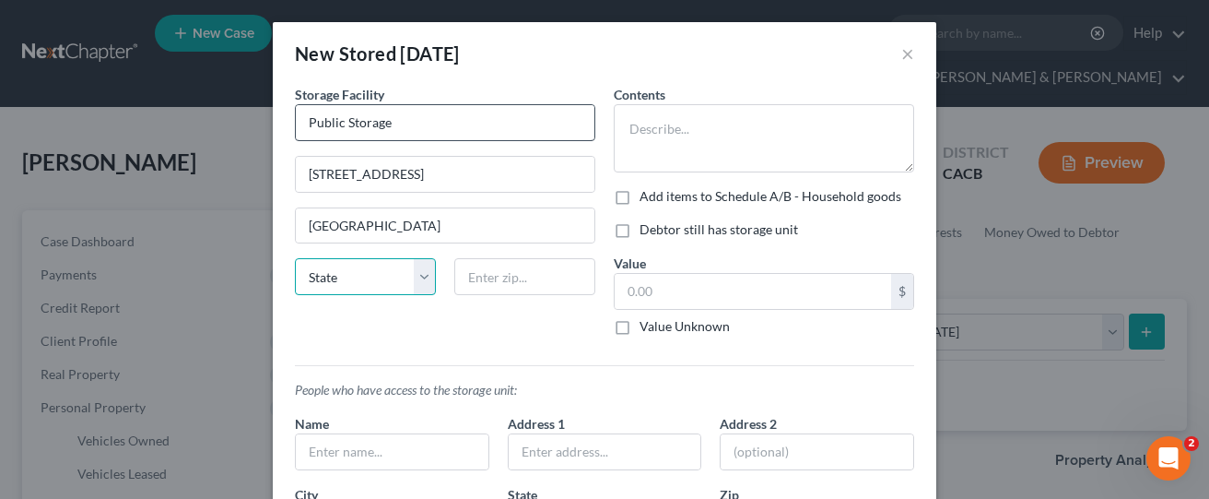
select select "4"
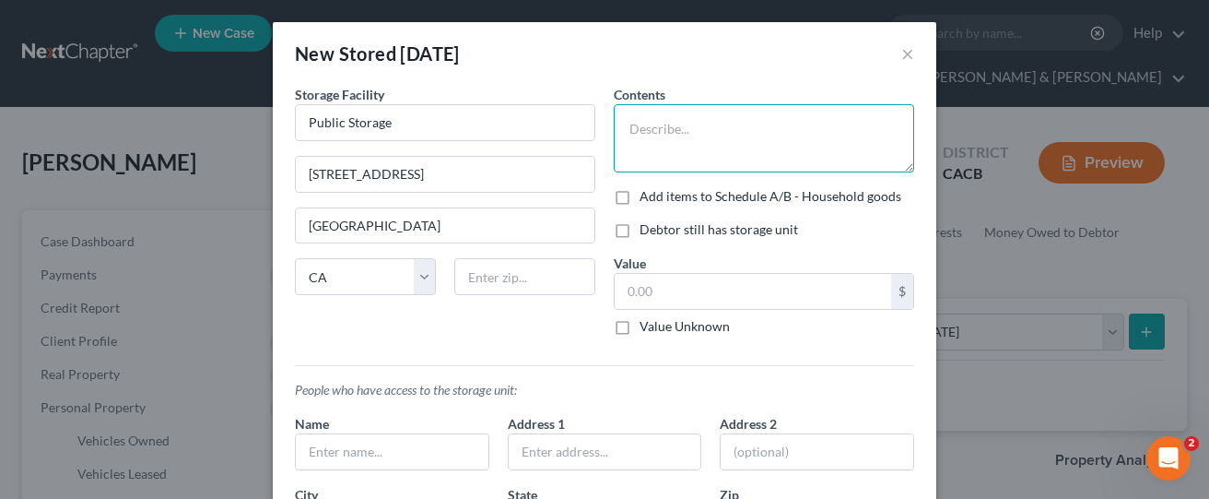
click at [682, 122] on textarea at bounding box center [764, 138] width 301 height 68
type textarea "Household Goods"
click at [640, 234] on label "Debtor still has storage unit" at bounding box center [719, 229] width 159 height 18
click at [647, 232] on input "Debtor still has storage unit" at bounding box center [653, 226] width 12 height 12
checkbox input "true"
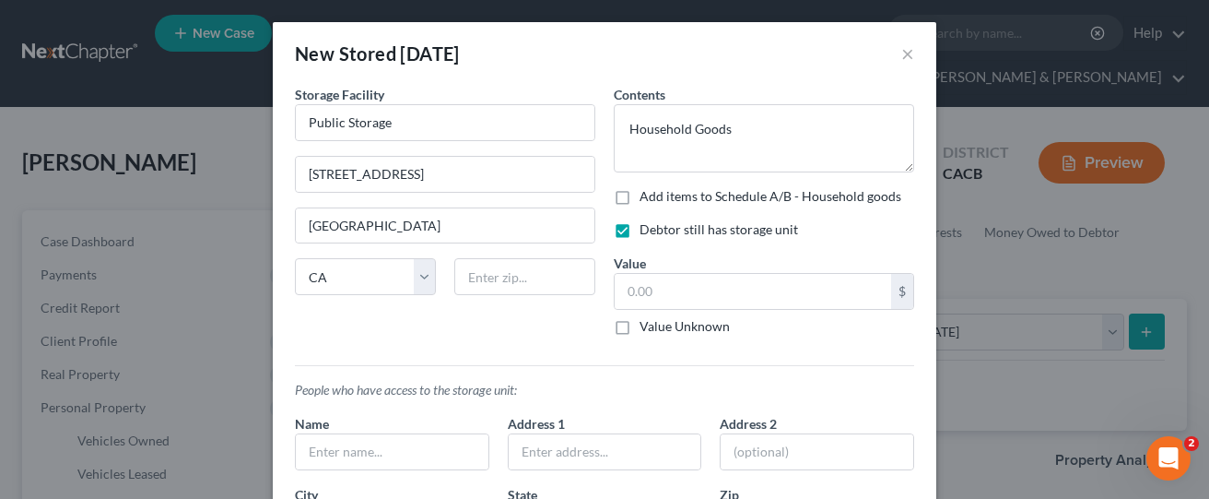
scroll to position [172, 0]
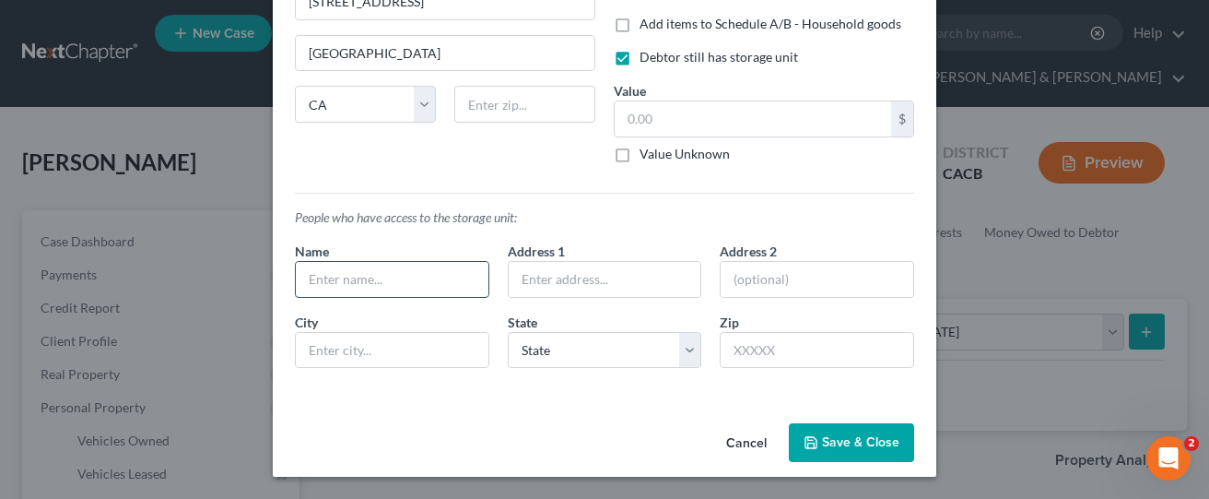
click at [437, 284] on input "text" at bounding box center [392, 279] width 193 height 35
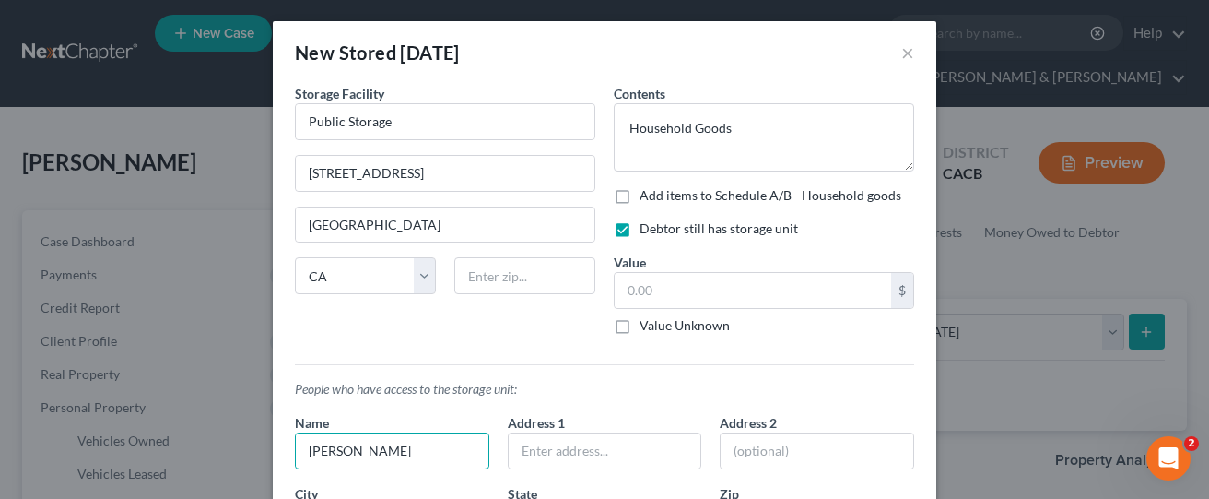
scroll to position [0, 0]
type input "[PERSON_NAME]"
click at [640, 323] on label "Value Unknown" at bounding box center [685, 326] width 90 height 18
click at [647, 323] on input "Value Unknown" at bounding box center [653, 323] width 12 height 12
checkbox input "true"
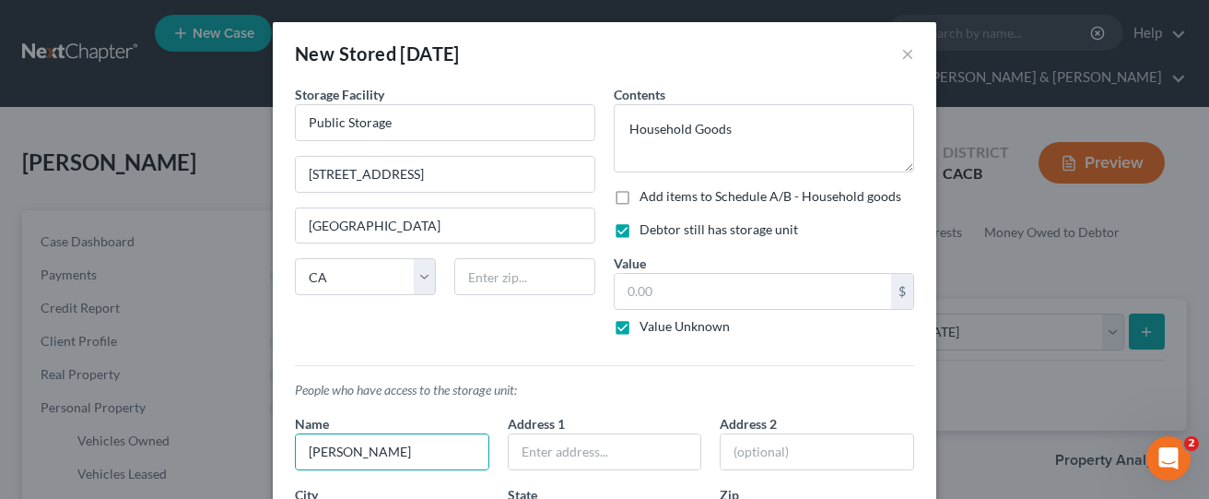
type input "0.00"
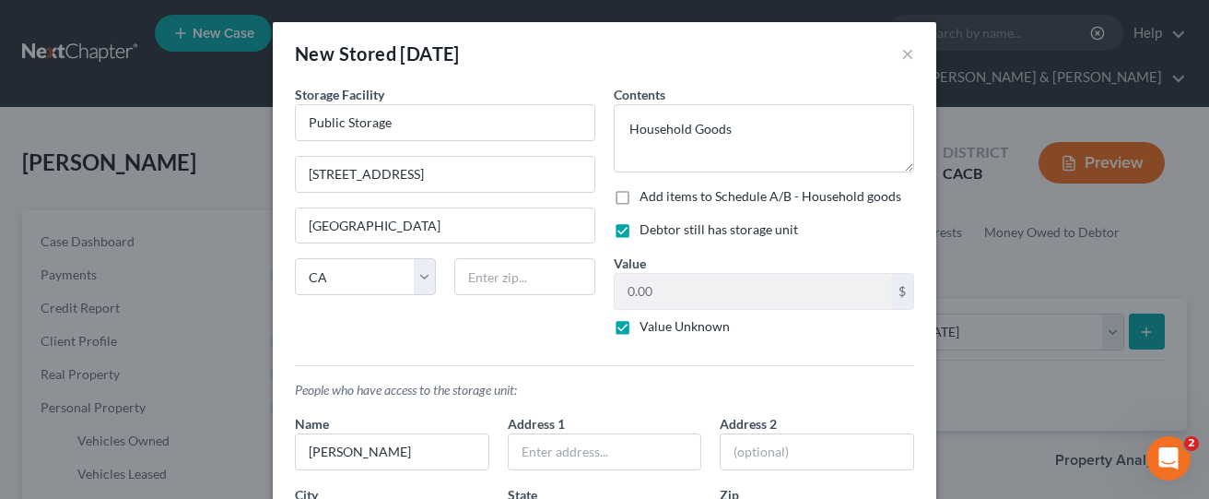
click at [640, 330] on label "Value Unknown" at bounding box center [685, 326] width 90 height 18
click at [647, 329] on input "Value Unknown" at bounding box center [653, 323] width 12 height 12
checkbox input "false"
click at [660, 289] on input "0.00" at bounding box center [753, 291] width 277 height 35
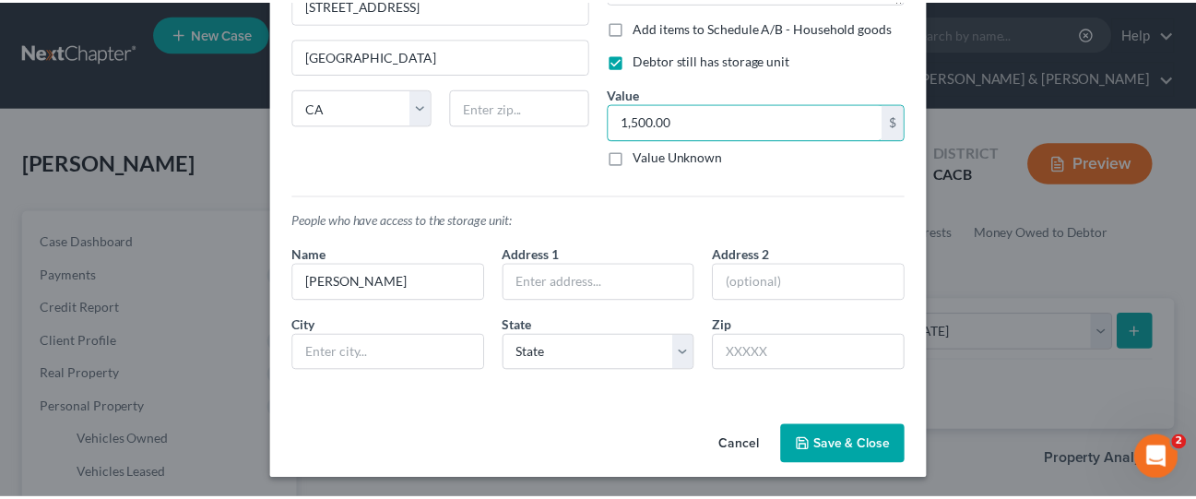
scroll to position [172, 0]
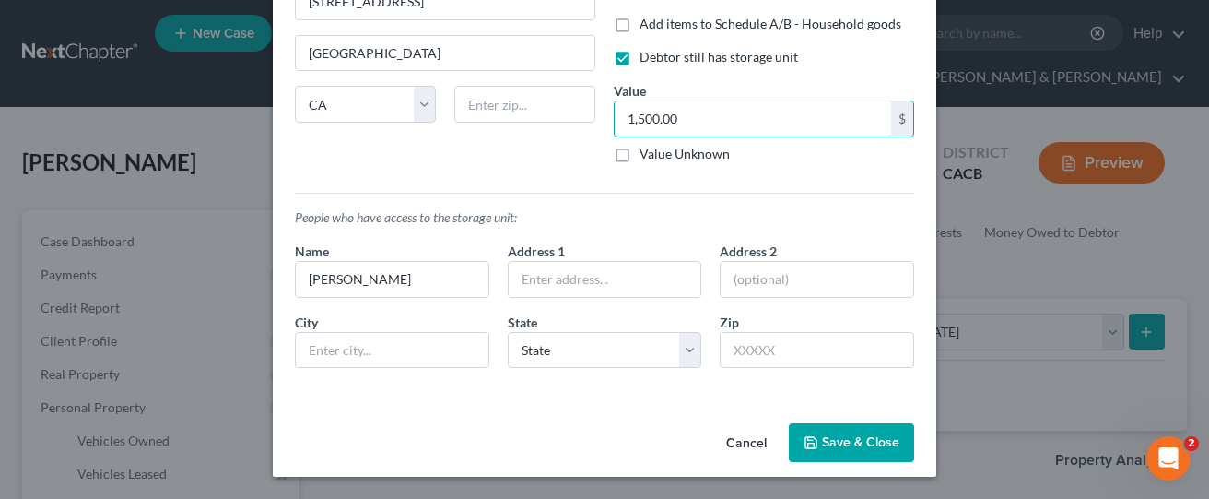
type input "1,500.00"
click at [640, 157] on label "Value Unknown" at bounding box center [685, 154] width 90 height 18
click at [647, 157] on input "Value Unknown" at bounding box center [653, 151] width 12 height 12
checkbox input "true"
type input "0.00"
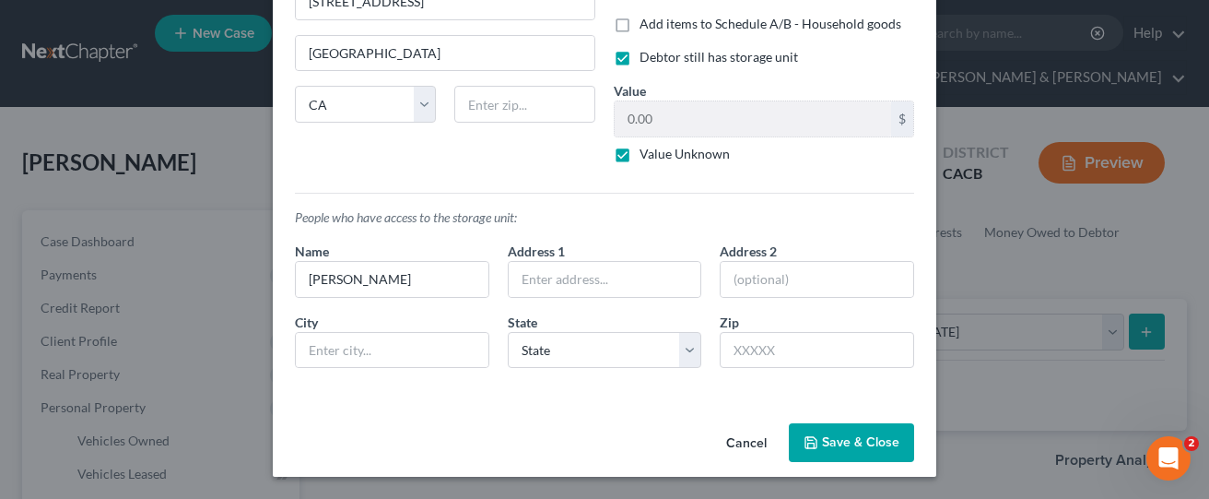
click at [851, 446] on button "Save & Close" at bounding box center [851, 442] width 125 height 39
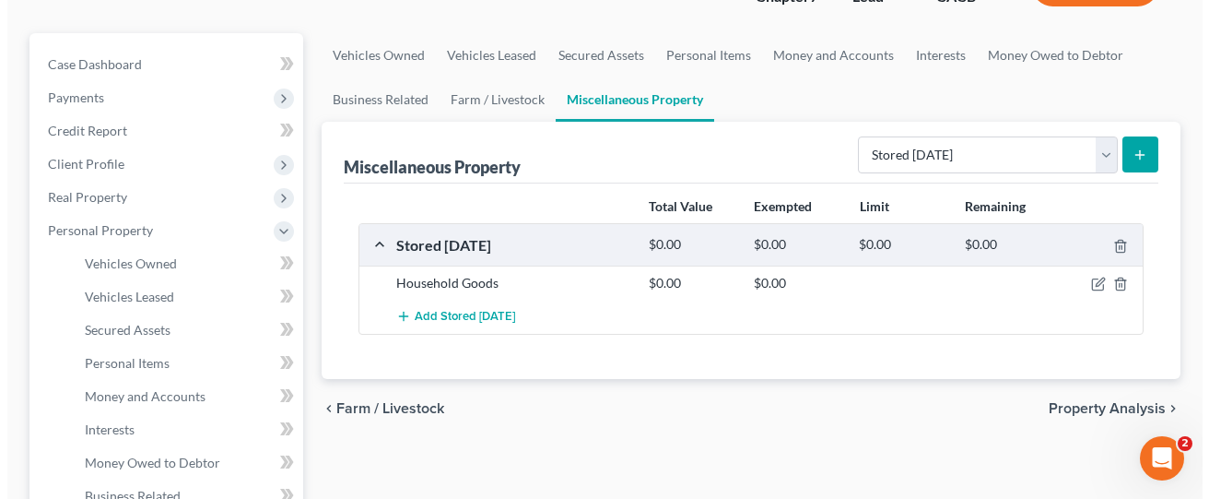
scroll to position [184, 0]
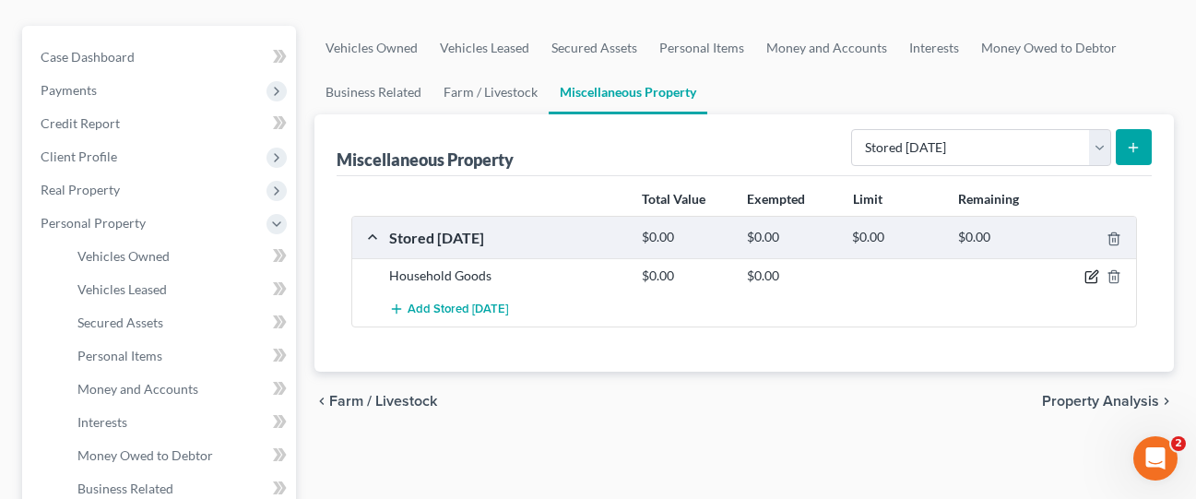
click at [1085, 272] on icon "button" at bounding box center [1090, 277] width 11 height 11
select select "4"
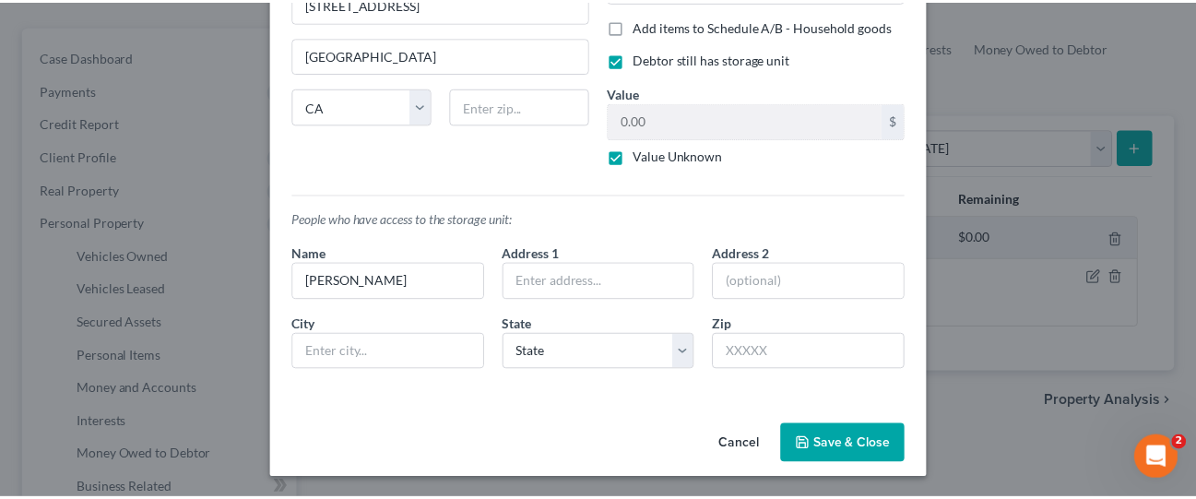
scroll to position [172, 0]
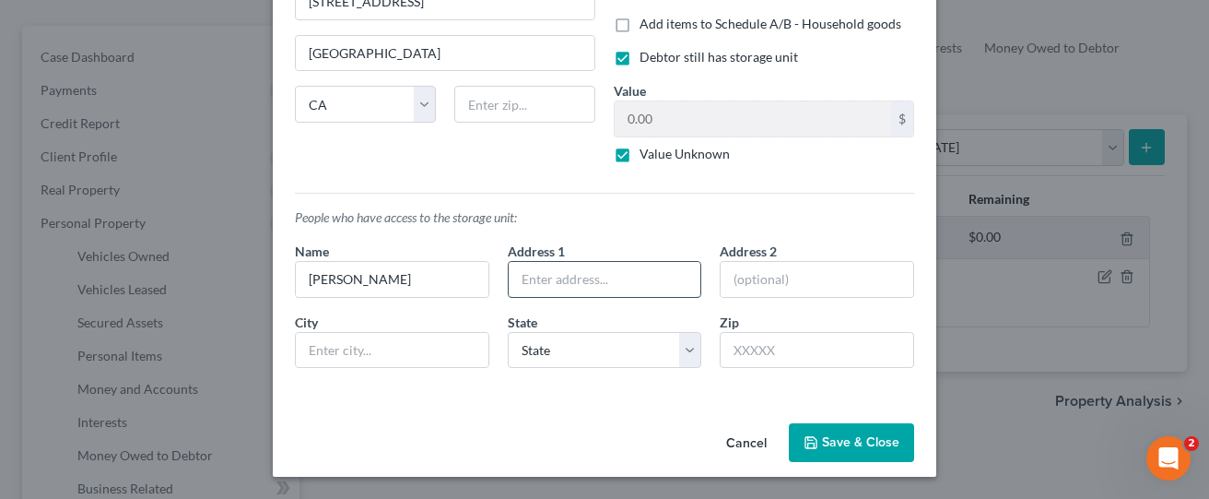
click at [566, 277] on input "text" at bounding box center [605, 279] width 193 height 35
type input "[STREET_ADDRESS]"
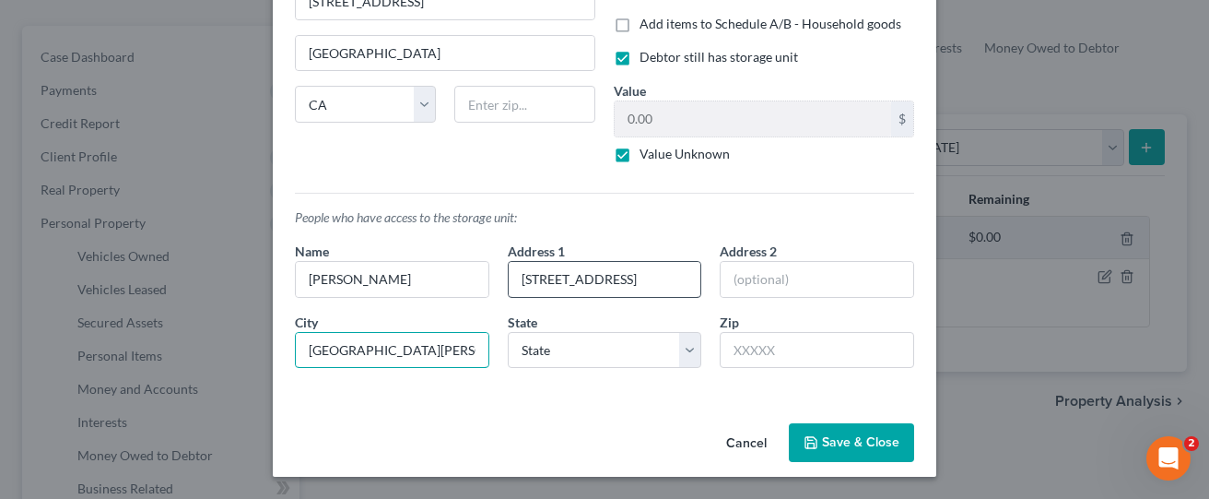
type input "[GEOGRAPHIC_DATA][PERSON_NAME]"
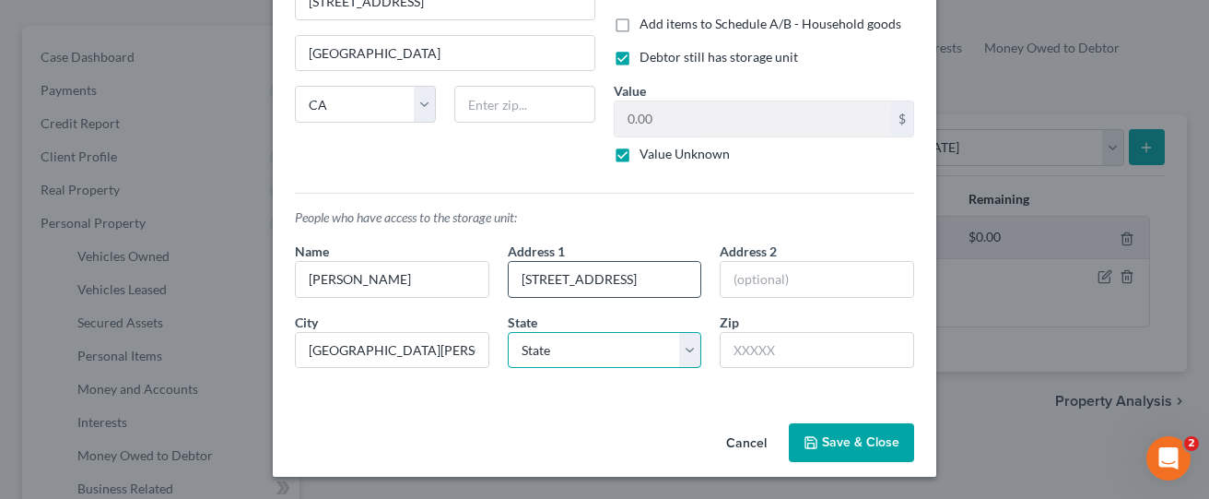
select select "4"
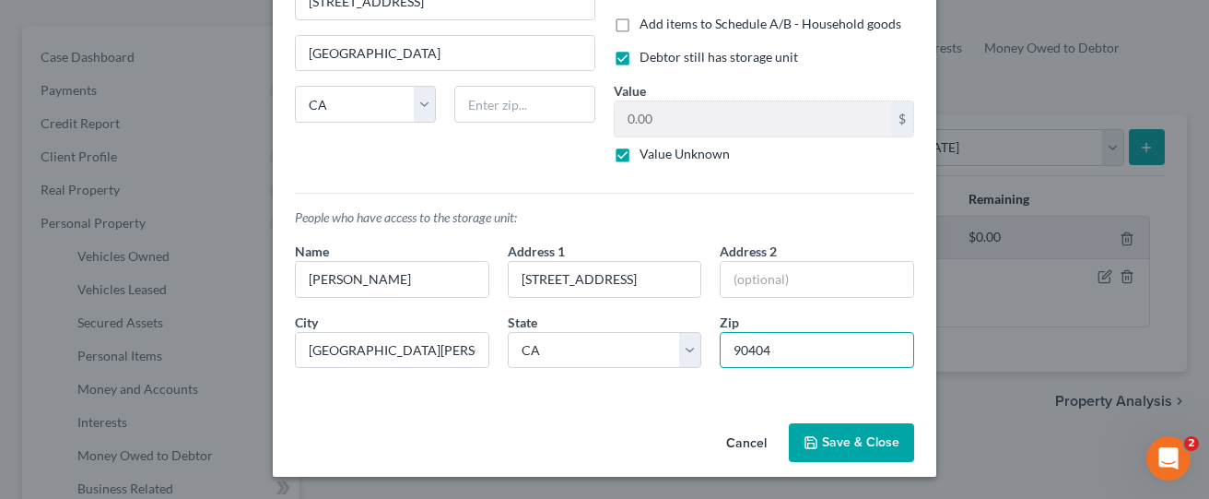
type input "90404"
click at [843, 452] on button "Save & Close" at bounding box center [851, 442] width 125 height 39
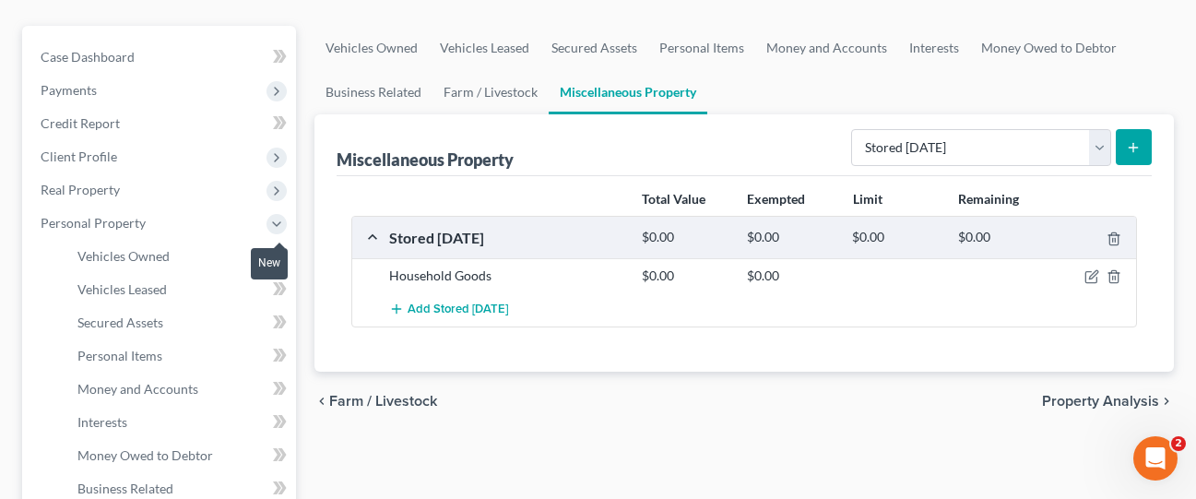
click at [286, 244] on span at bounding box center [280, 258] width 32 height 28
drag, startPoint x: 286, startPoint y: 236, endPoint x: 557, endPoint y: 391, distance: 312.1
click at [555, 377] on div "chevron_left Farm / Livestock Property Analysis chevron_right" at bounding box center [743, 400] width 859 height 59
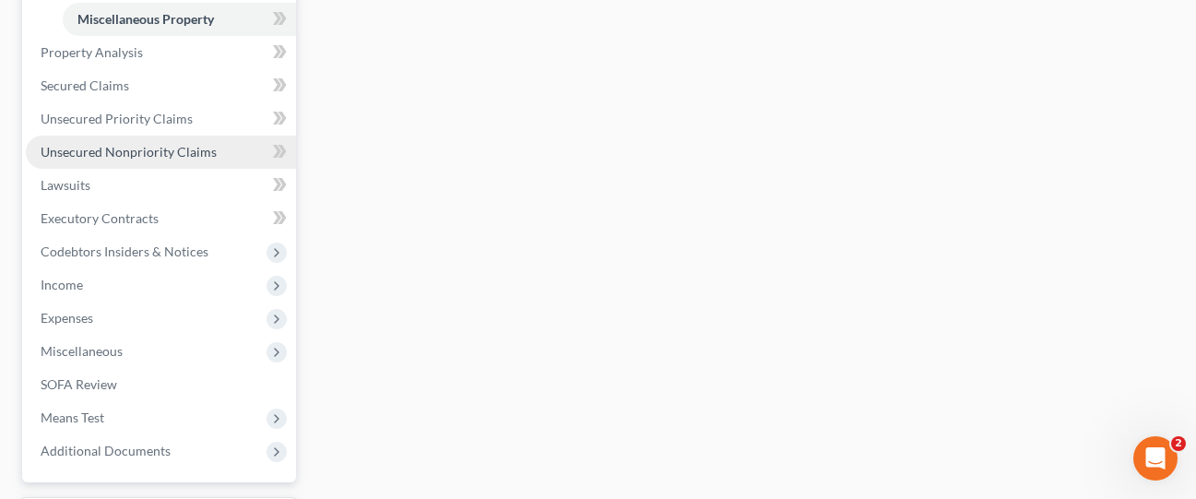
scroll to position [737, 0]
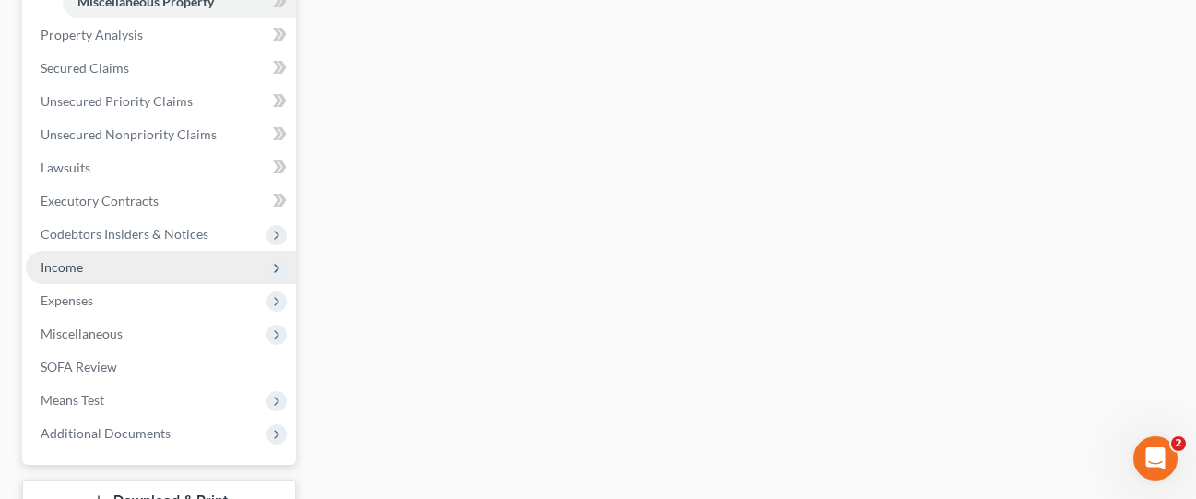
click at [180, 251] on span "Income" at bounding box center [161, 267] width 270 height 33
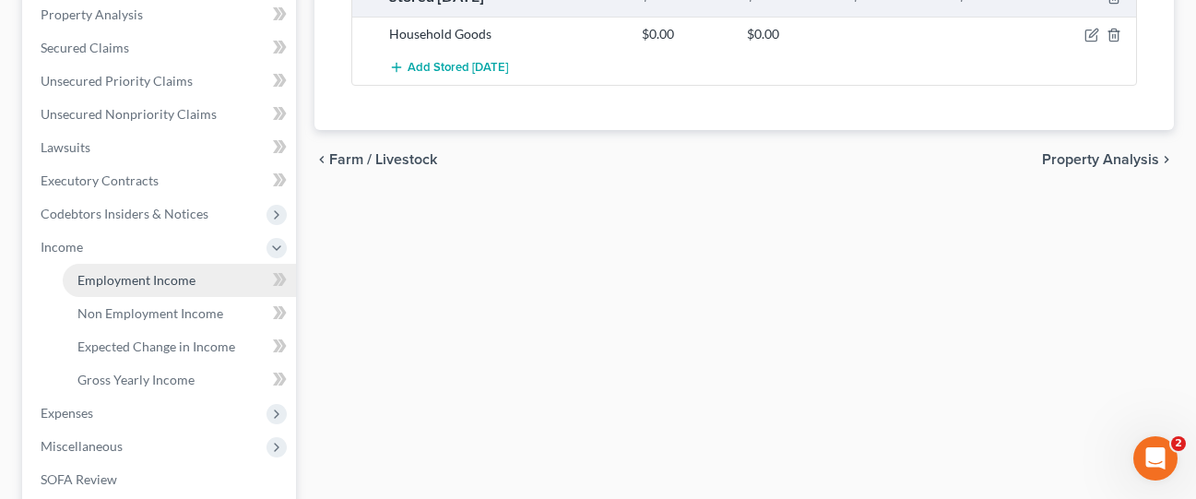
scroll to position [406, 0]
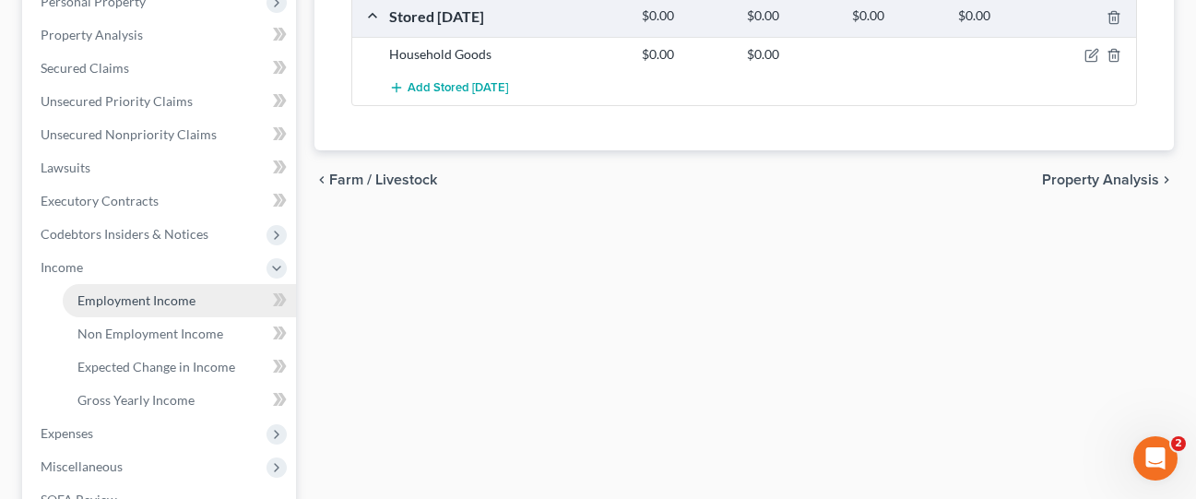
click at [226, 284] on link "Employment Income" at bounding box center [179, 300] width 233 height 33
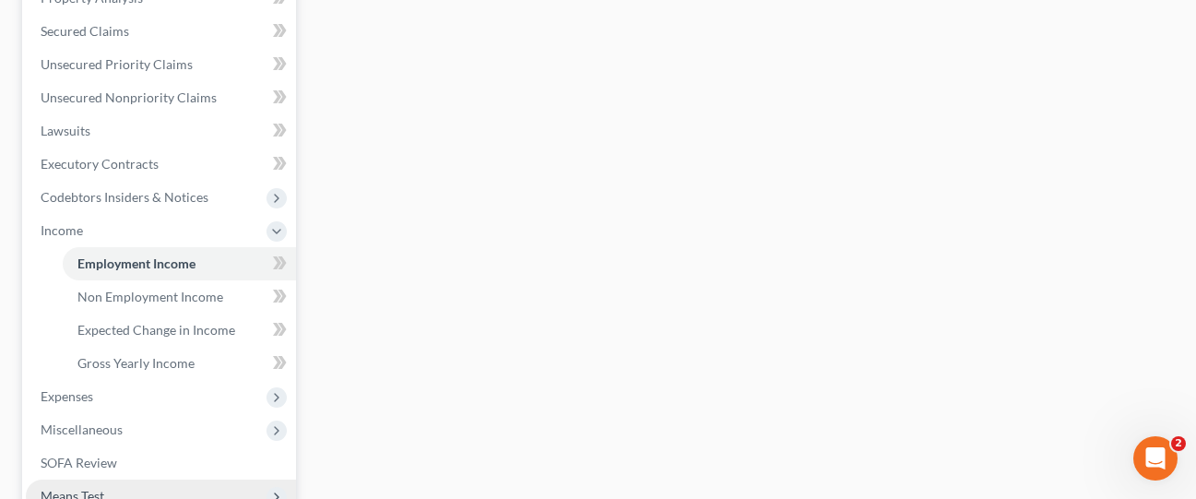
scroll to position [461, 0]
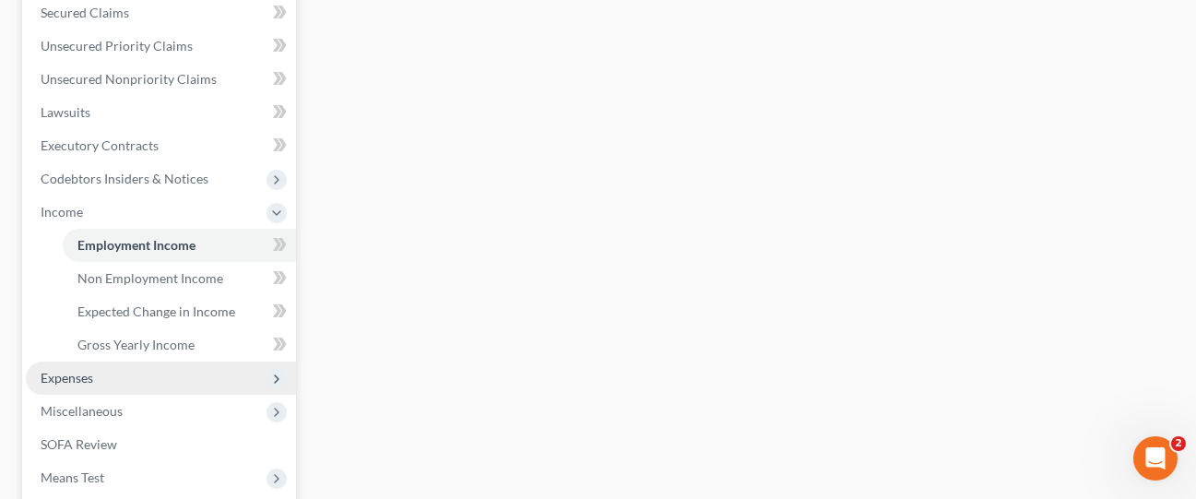
click at [142, 361] on span "Expenses" at bounding box center [161, 377] width 270 height 33
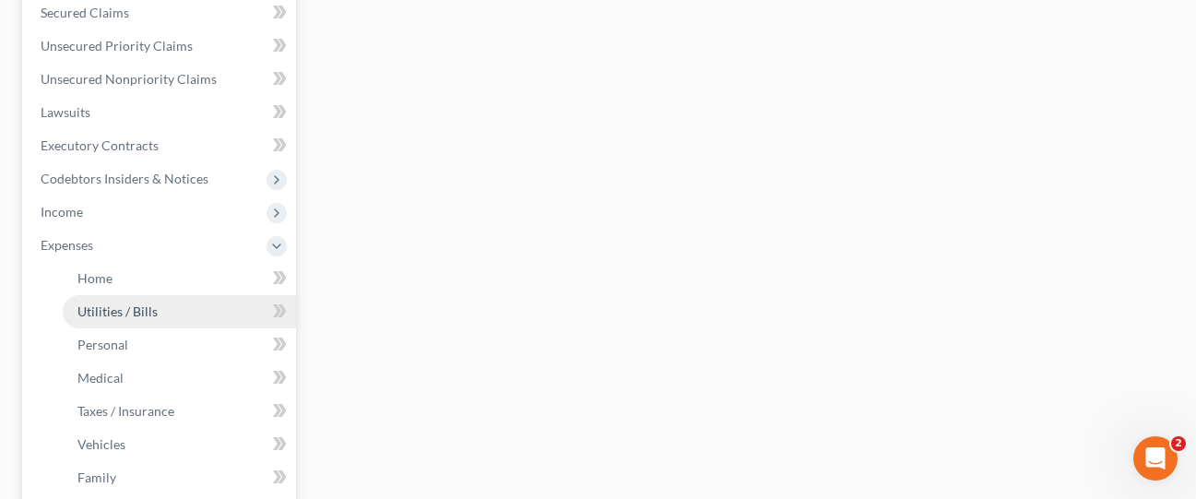
click at [173, 295] on link "Utilities / Bills" at bounding box center [179, 311] width 233 height 33
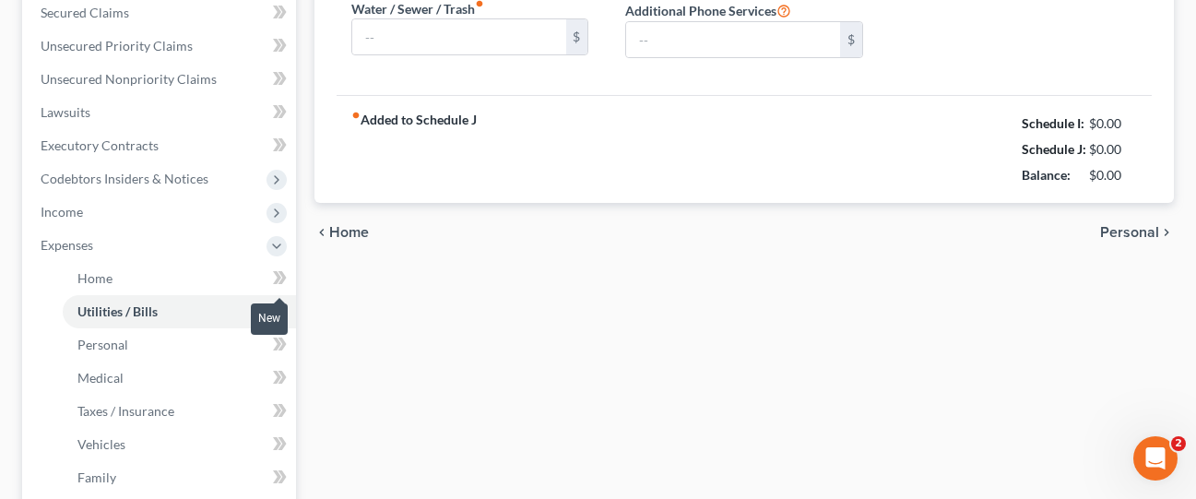
type input "0.00"
type input "289.00"
type input "0.00"
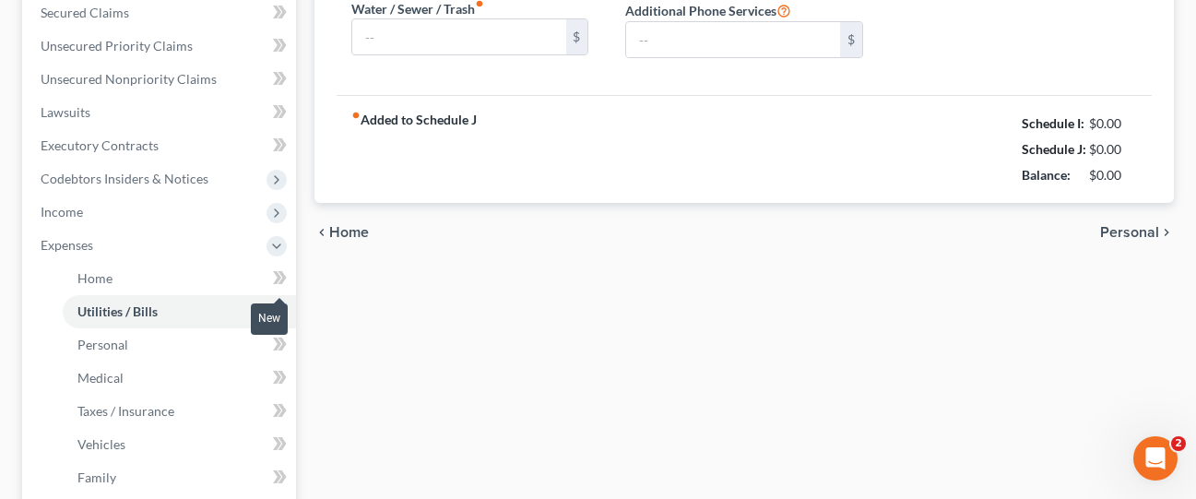
type input "0.00"
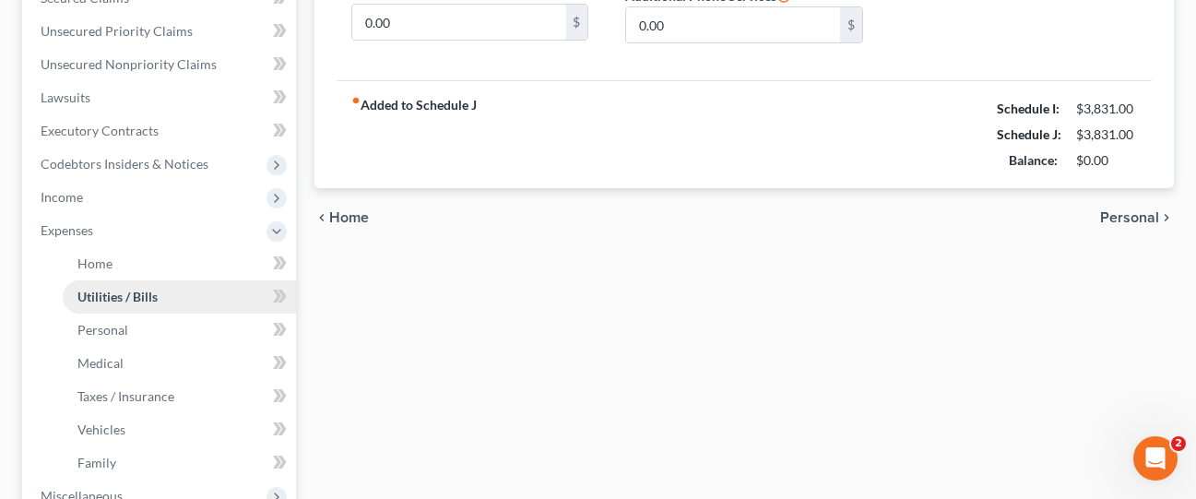
scroll to position [645, 0]
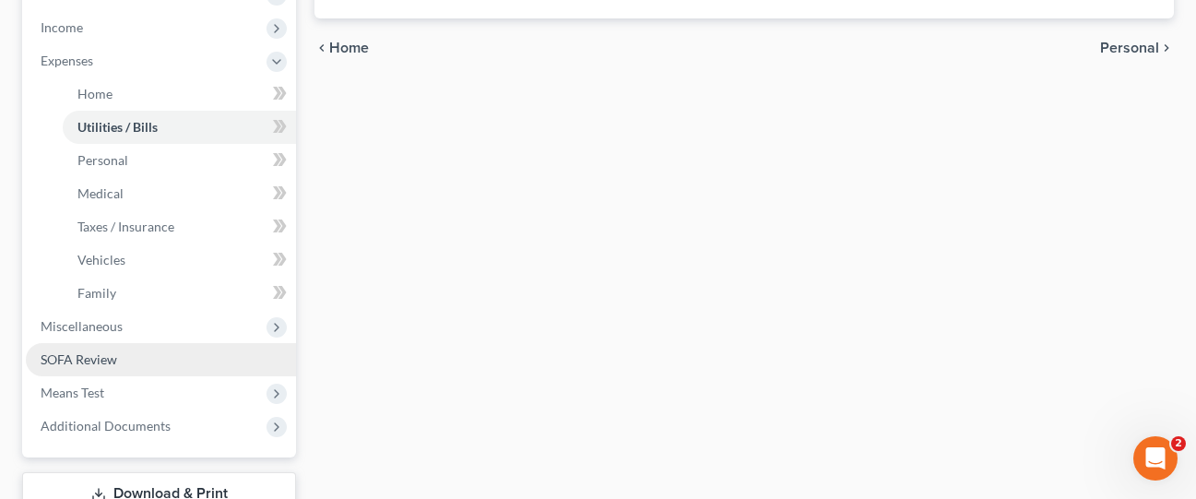
click at [137, 343] on link "SOFA Review" at bounding box center [161, 359] width 270 height 33
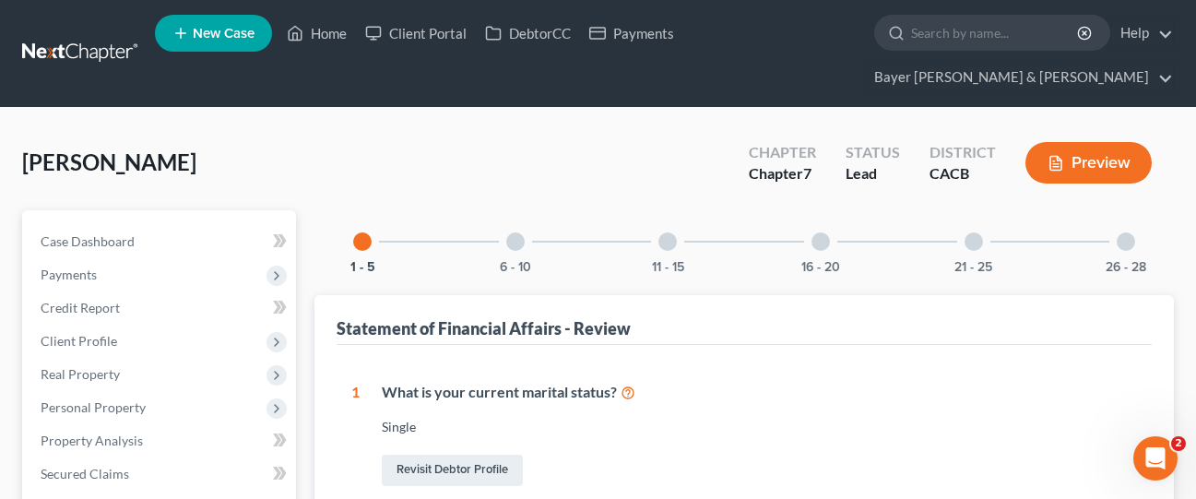
click at [1127, 232] on div at bounding box center [1125, 241] width 18 height 18
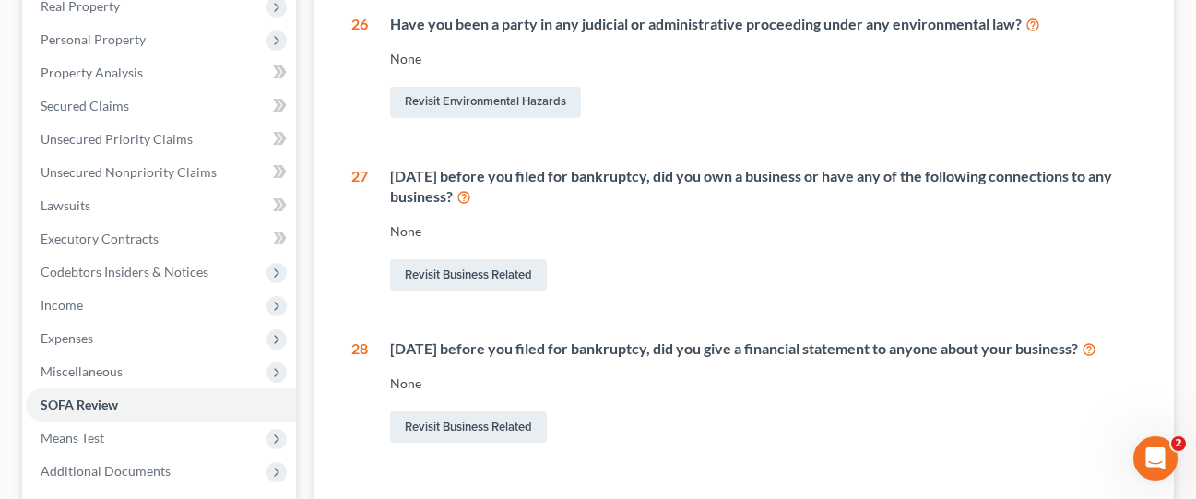
scroll to position [369, 0]
click at [492, 258] on link "Revisit Business Related" at bounding box center [468, 273] width 157 height 31
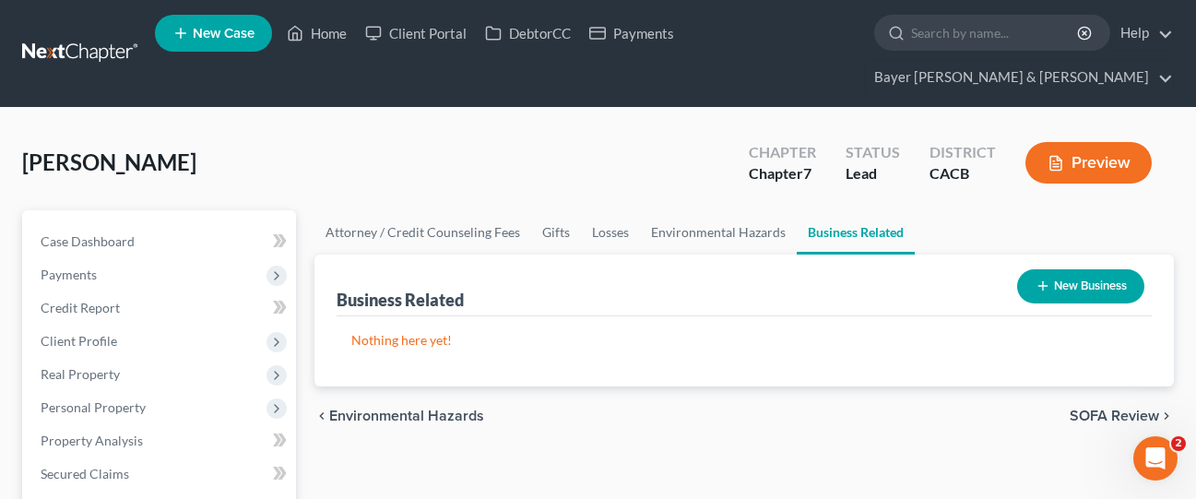
click at [1097, 269] on button "New Business" at bounding box center [1080, 286] width 127 height 34
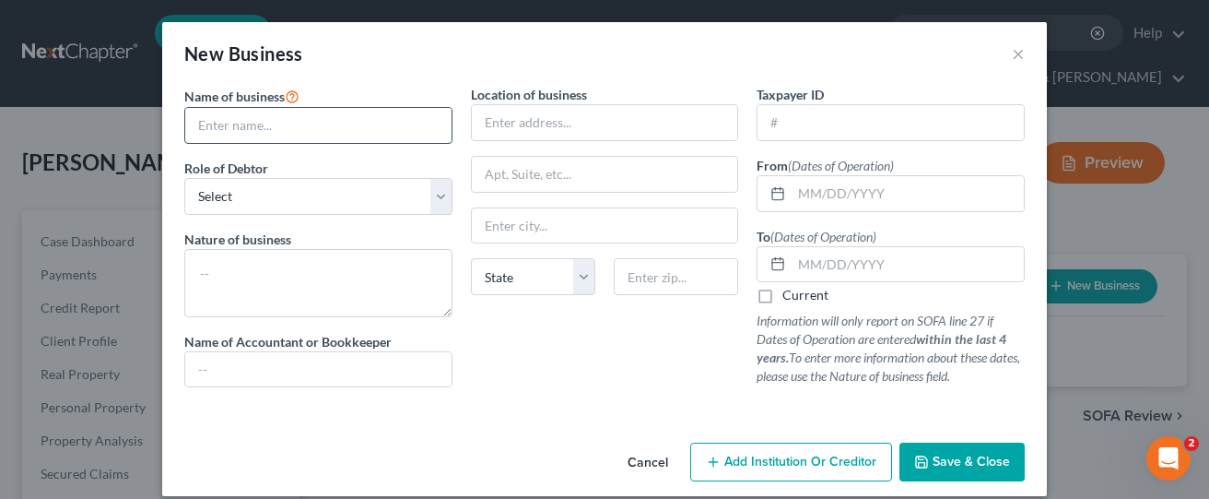
click at [348, 127] on input "text" at bounding box center [318, 125] width 266 height 35
type input "Global Media Trade, LLC"
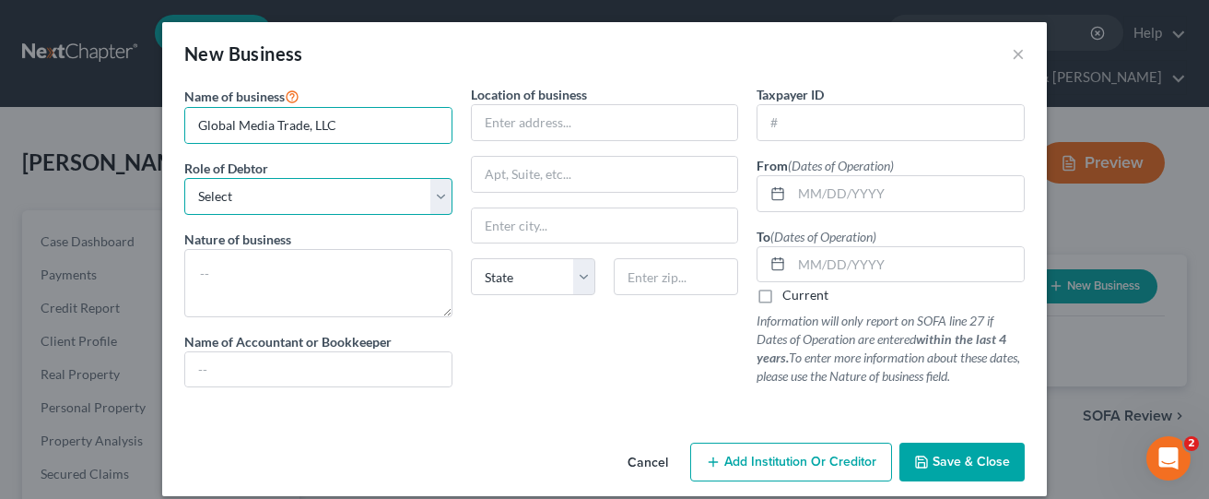
click at [346, 196] on select "Select A member of a limited liability company (LLC) or limited liability partn…" at bounding box center [318, 196] width 268 height 37
select select "member"
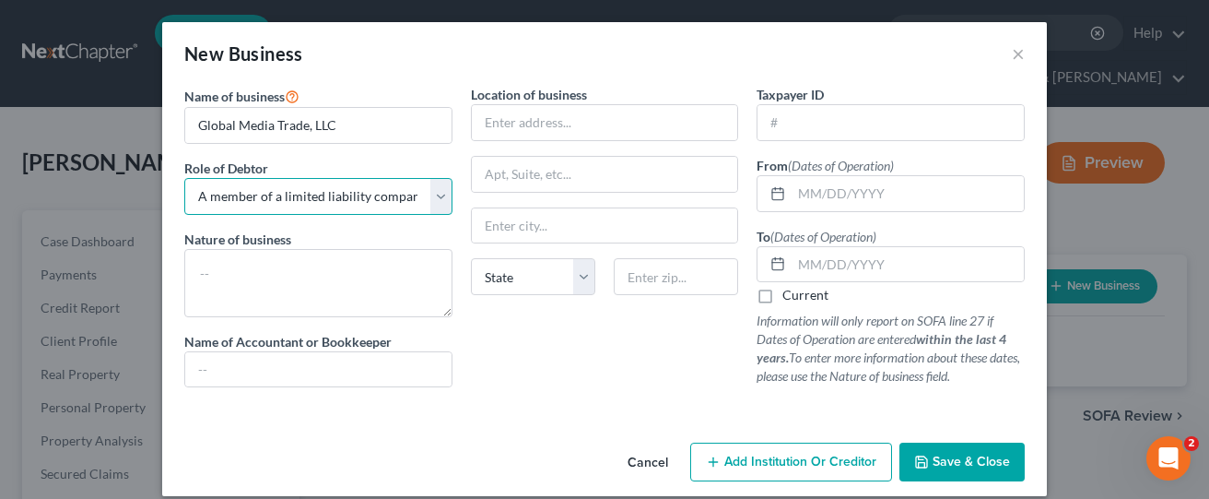
click at [184, 178] on select "Select A member of a limited liability company (LLC) or limited liability partn…" at bounding box center [318, 196] width 268 height 37
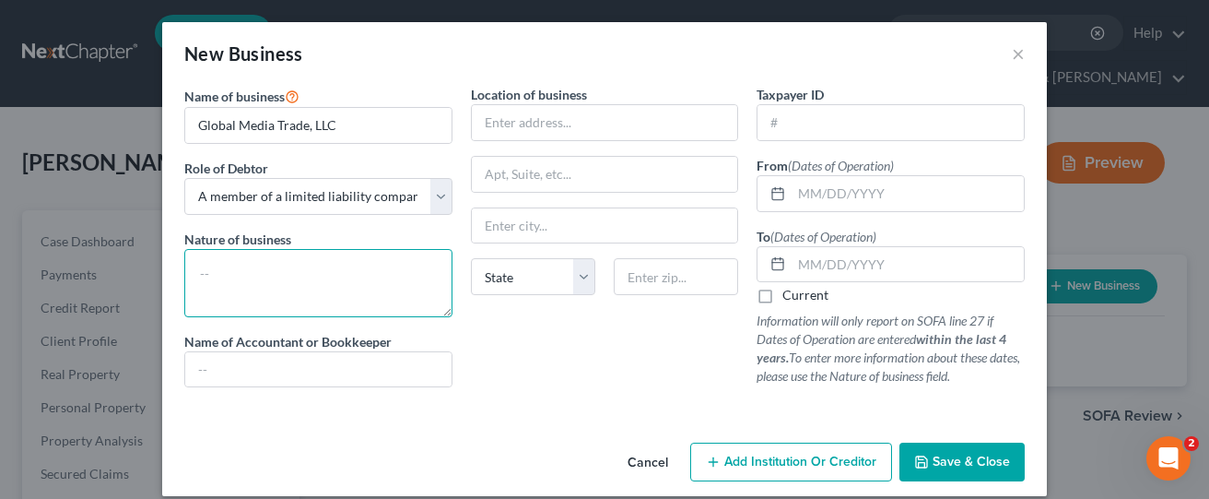
click at [292, 264] on textarea at bounding box center [318, 283] width 268 height 68
type textarea "Video Sales"
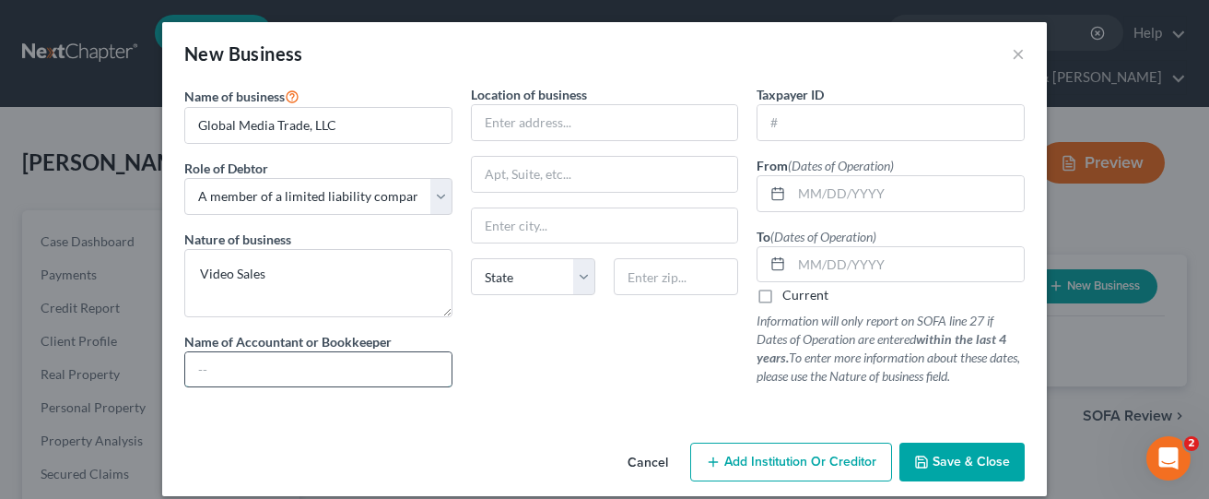
click at [334, 359] on input "text" at bounding box center [318, 369] width 266 height 35
type input "s"
type input "Self"
click at [821, 126] on input "text" at bounding box center [891, 122] width 266 height 35
click at [824, 197] on input "text" at bounding box center [908, 193] width 232 height 35
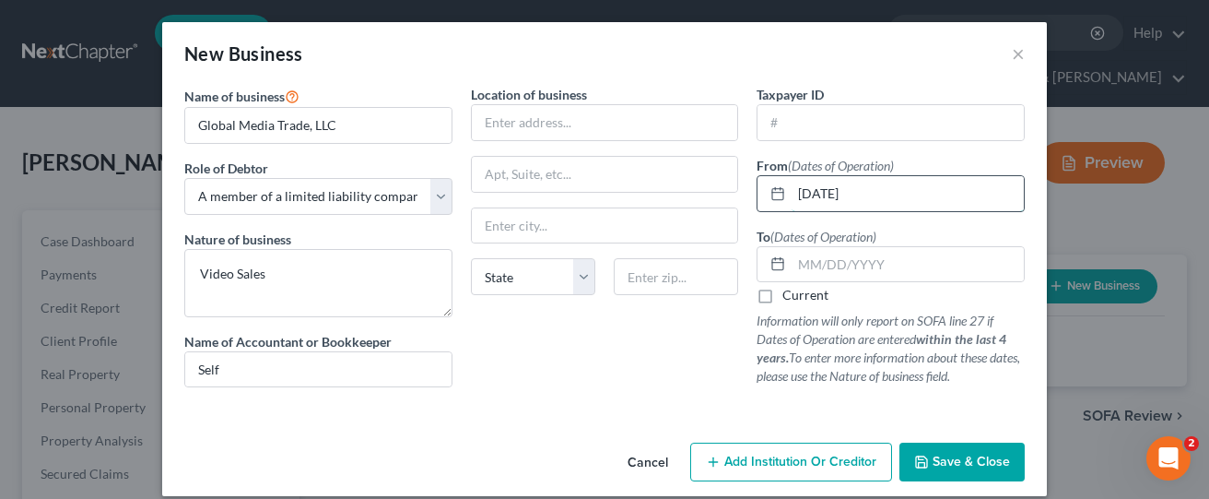
type input "[DATE]"
click at [783, 294] on label "Current" at bounding box center [806, 295] width 46 height 18
click at [790, 294] on input "Current" at bounding box center [796, 292] width 12 height 12
checkbox input "true"
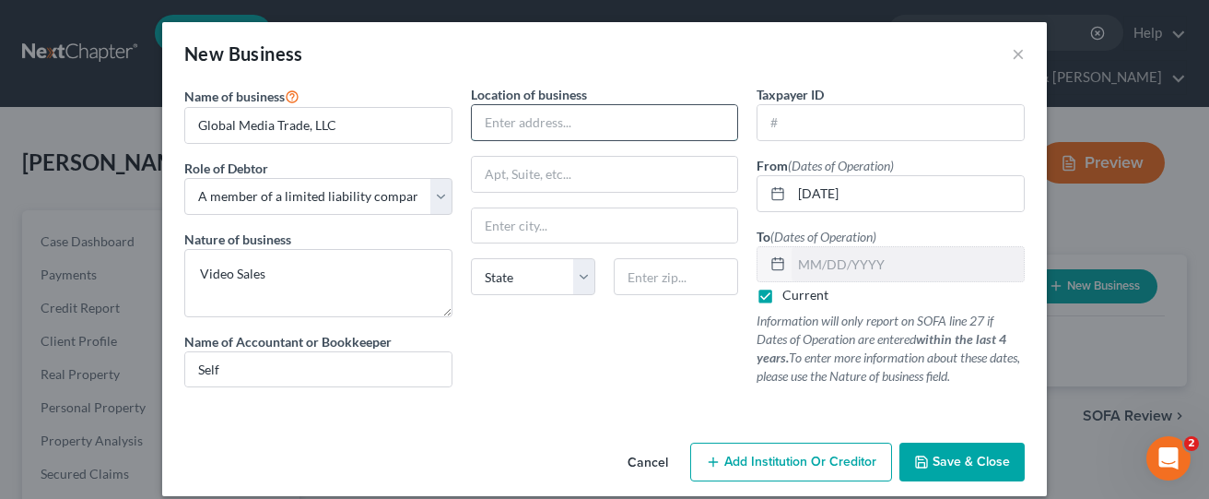
click at [565, 124] on input "text" at bounding box center [605, 122] width 266 height 35
click at [341, 279] on textarea "Video Sales" at bounding box center [318, 283] width 268 height 68
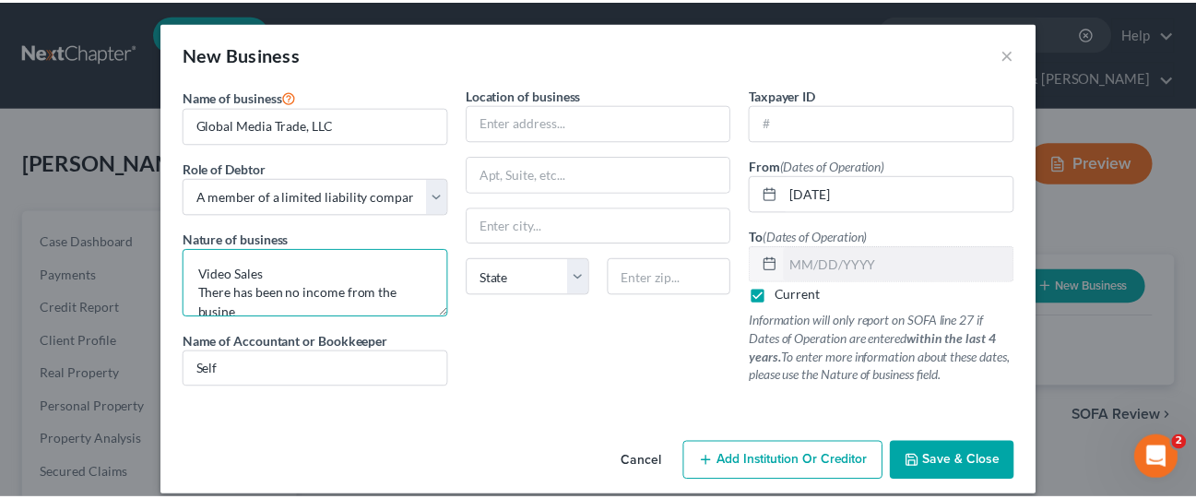
scroll to position [4, 0]
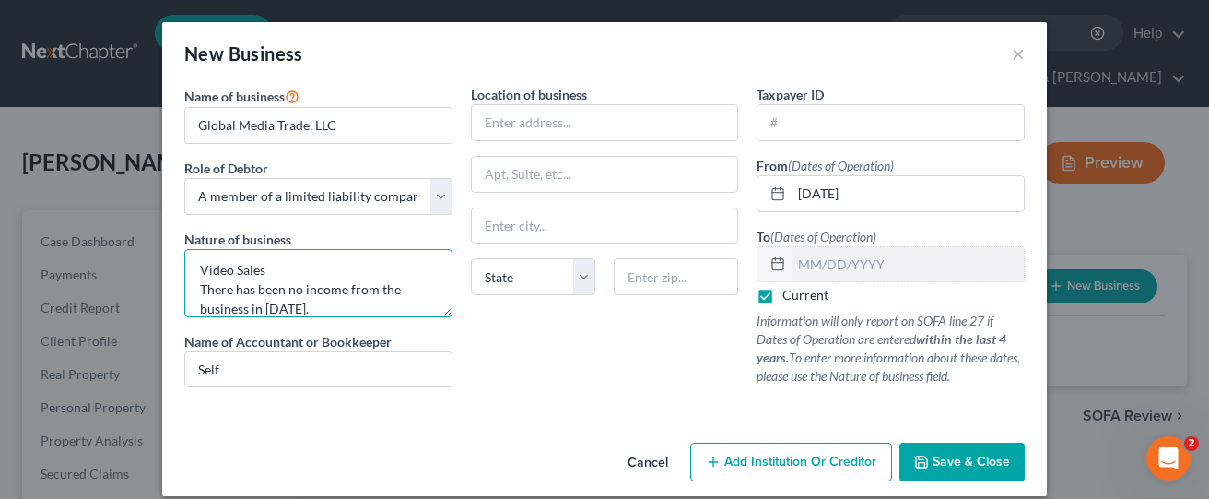
click at [274, 271] on textarea "Video Sales There has been no income from the business in [DATE]." at bounding box center [318, 283] width 268 height 68
type textarea "(Video Sales) There has been no income from the business in [DATE]."
click at [967, 471] on button "Save & Close" at bounding box center [962, 461] width 125 height 39
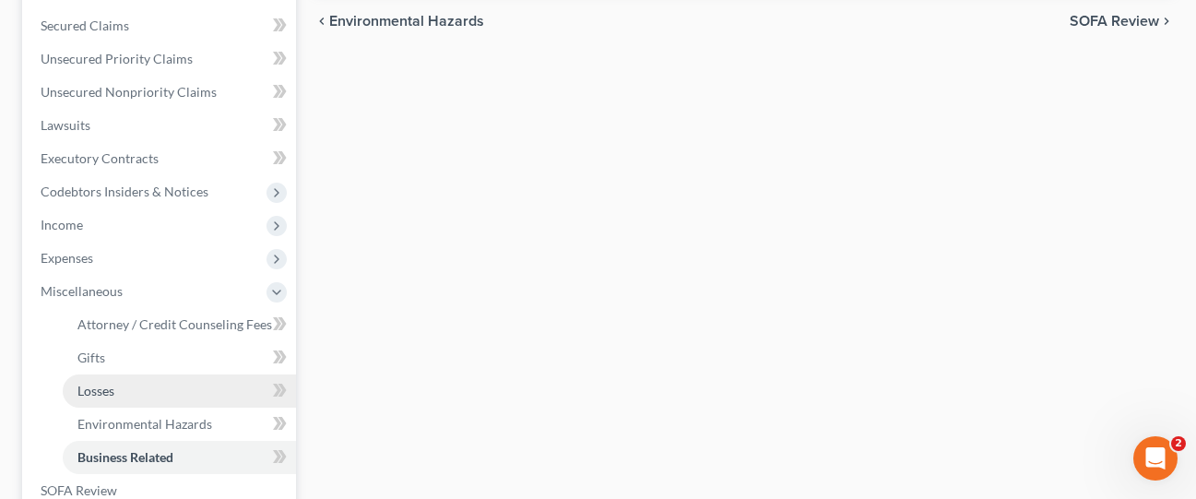
scroll to position [553, 0]
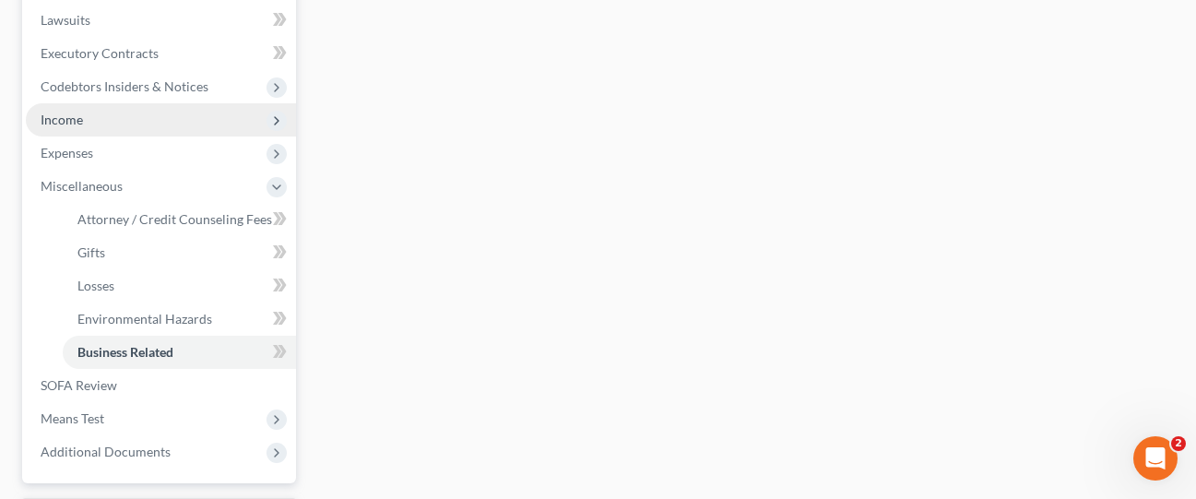
click at [144, 103] on span "Income" at bounding box center [161, 119] width 270 height 33
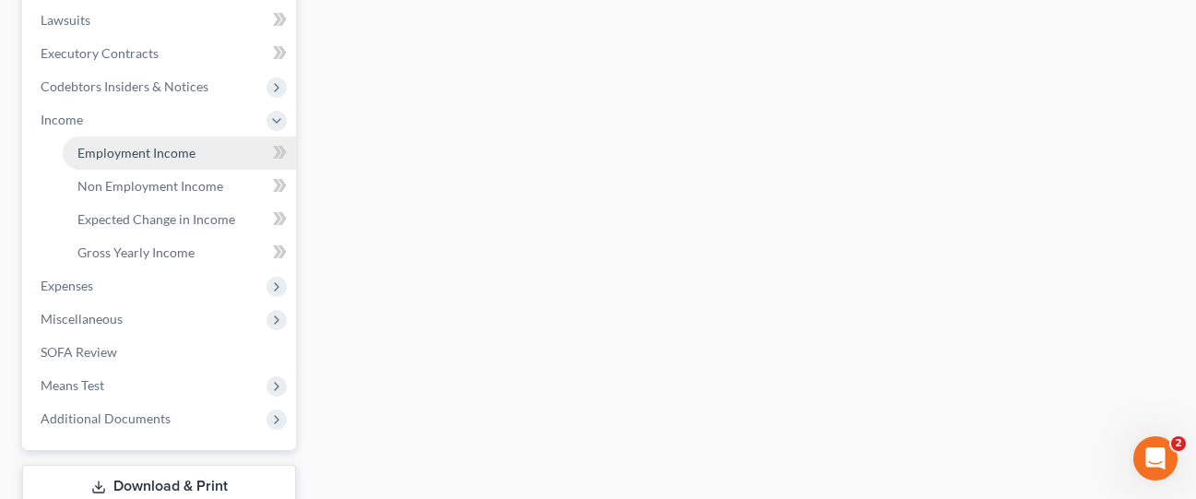
click at [169, 145] on span "Employment Income" at bounding box center [136, 153] width 118 height 16
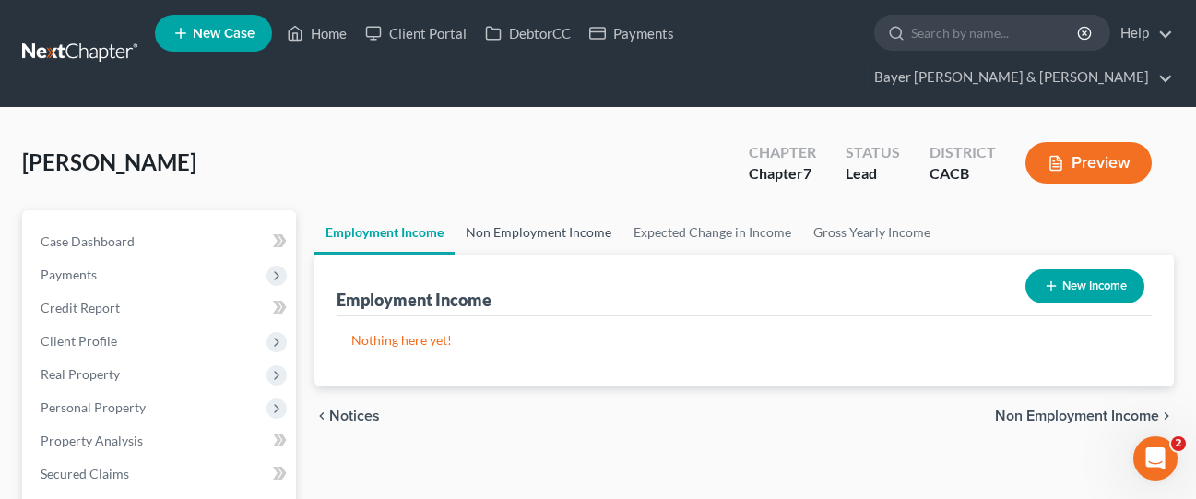
click at [545, 210] on link "Non Employment Income" at bounding box center [538, 232] width 168 height 44
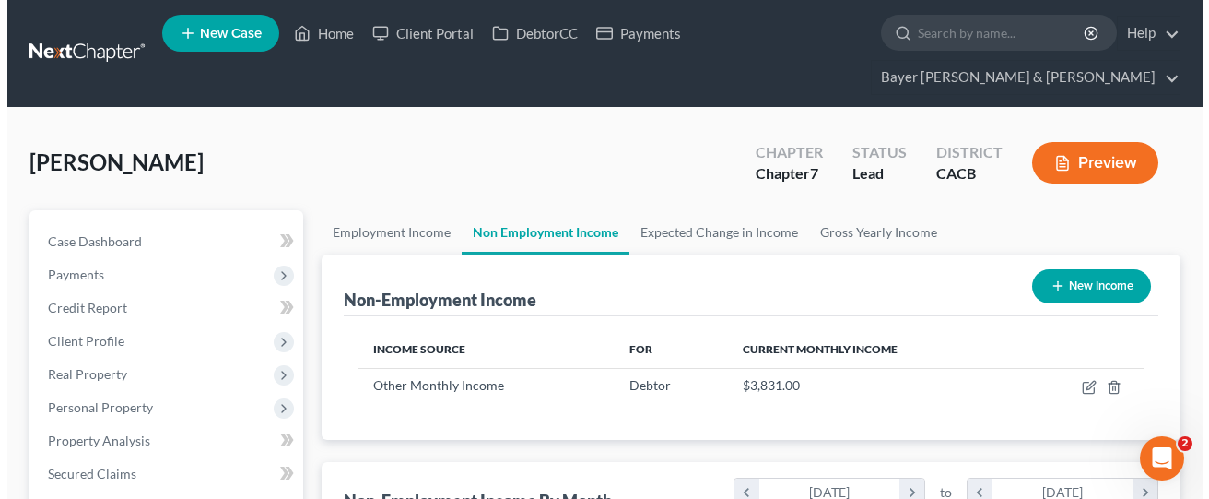
scroll to position [331, 479]
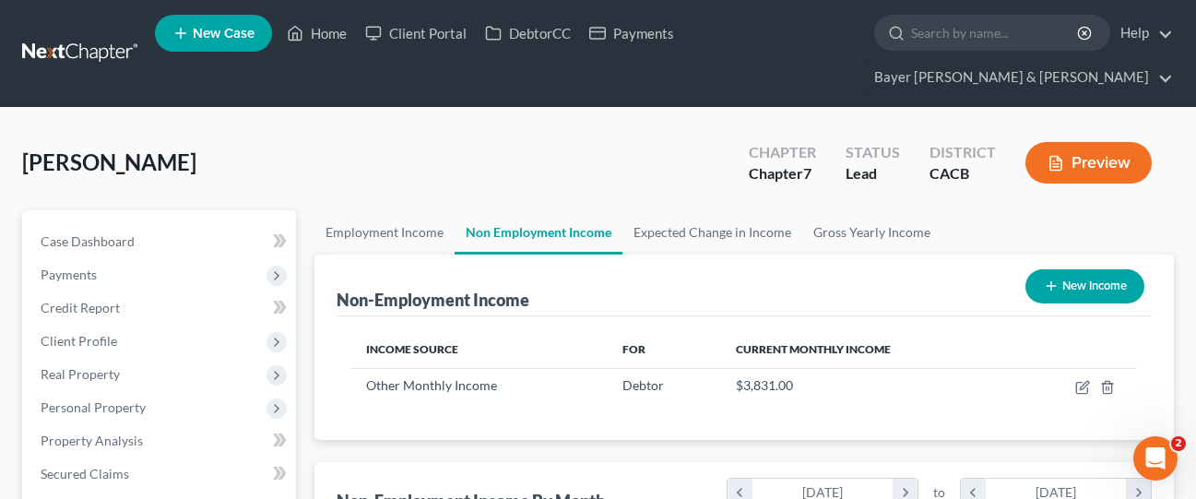
click at [1098, 142] on button "Preview" at bounding box center [1088, 162] width 126 height 41
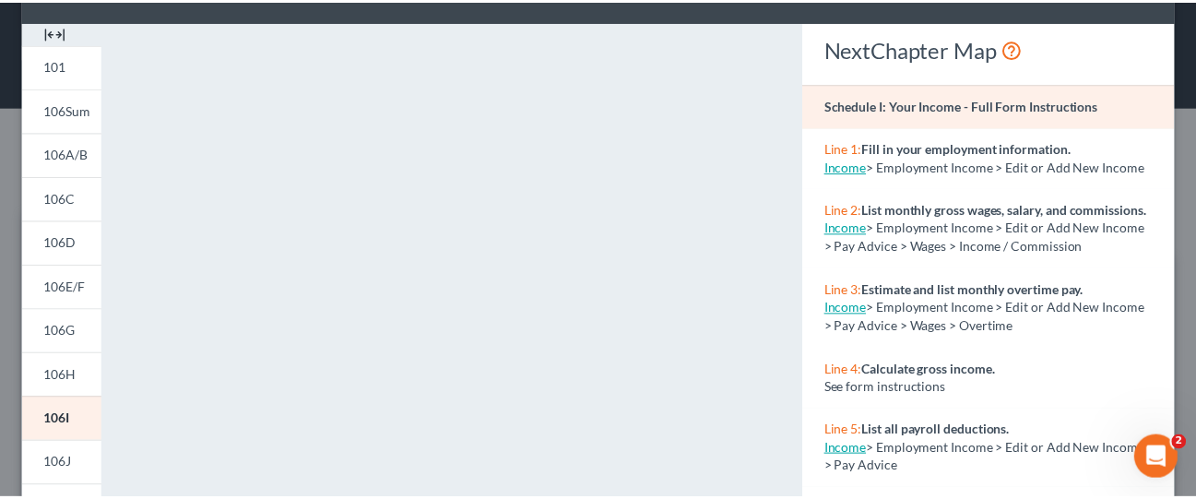
scroll to position [0, 0]
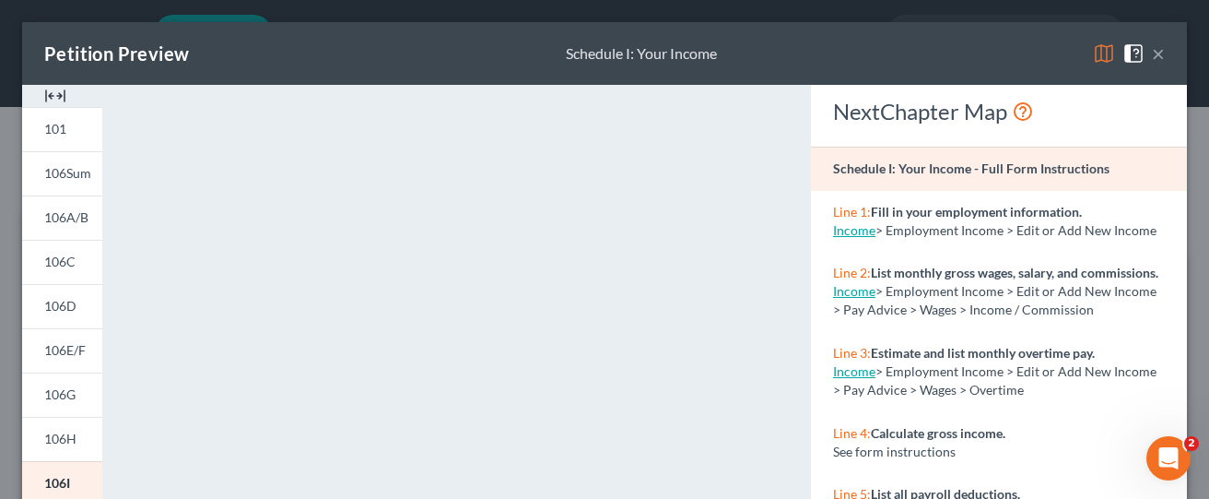
click at [1152, 55] on button "×" at bounding box center [1158, 53] width 13 height 22
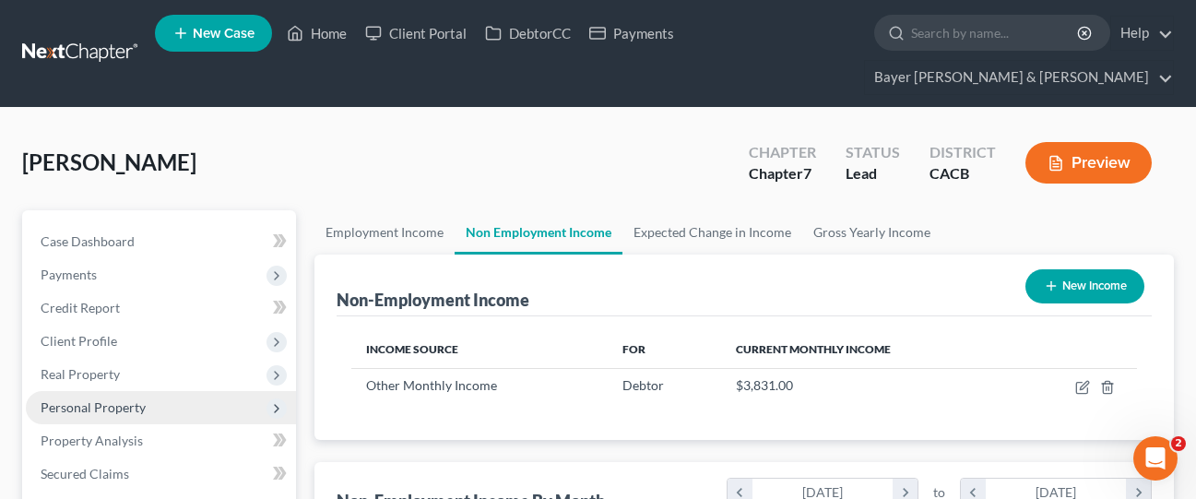
click at [123, 399] on span "Personal Property" at bounding box center [93, 407] width 105 height 16
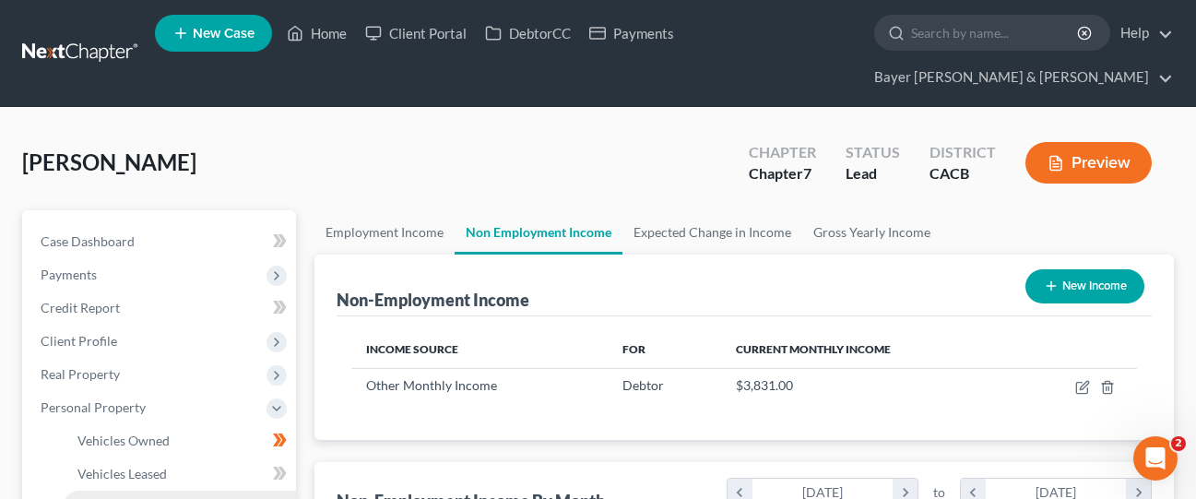
scroll to position [184, 0]
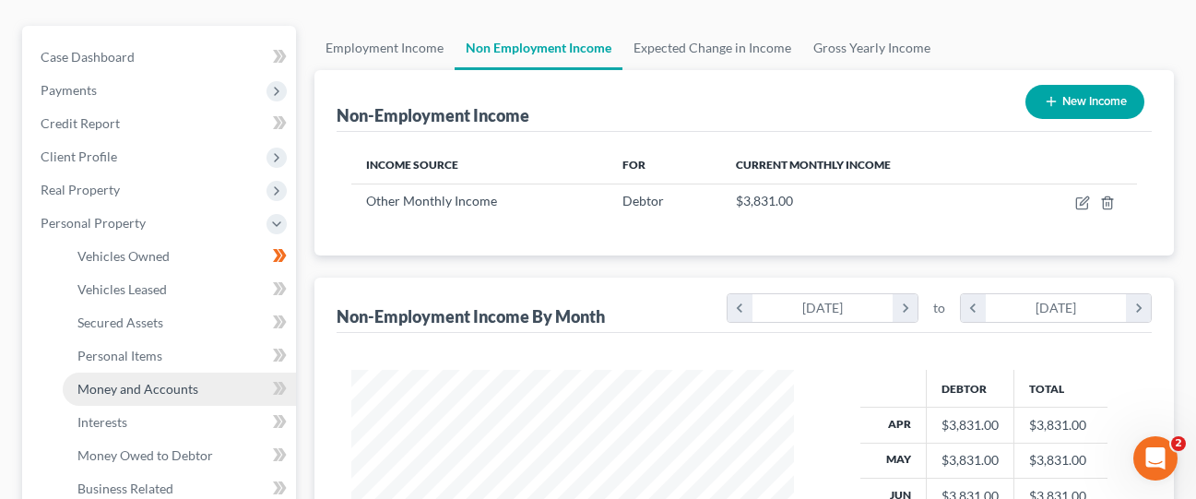
click at [180, 381] on span "Money and Accounts" at bounding box center [137, 389] width 121 height 16
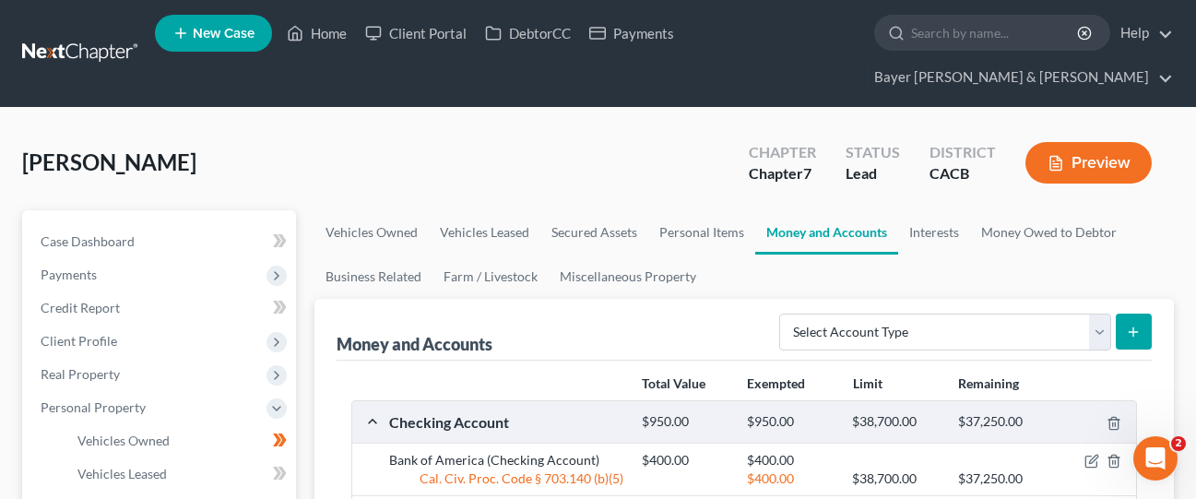
click at [1075, 142] on button "Preview" at bounding box center [1088, 162] width 126 height 41
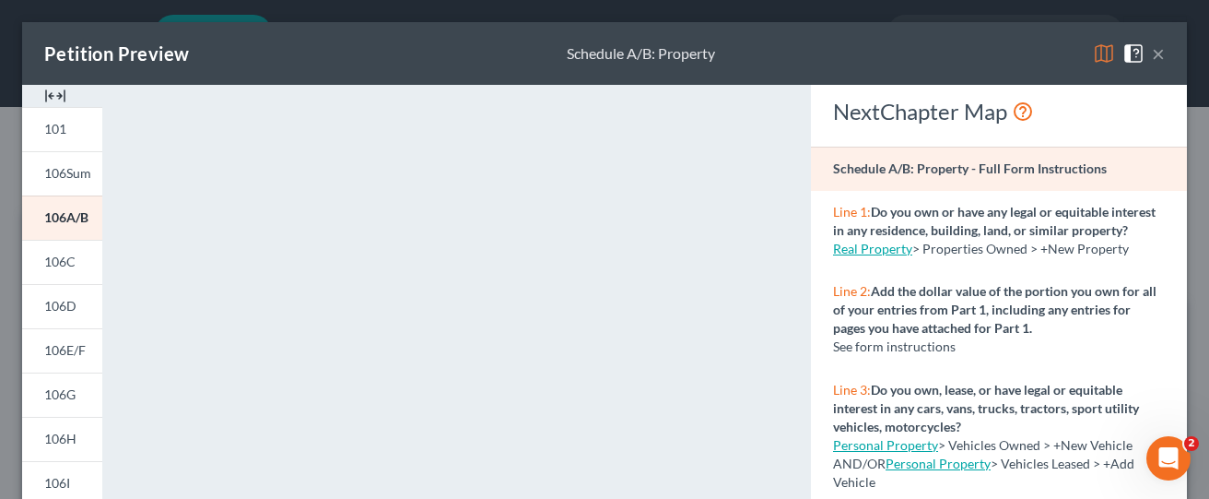
click at [1152, 47] on button "×" at bounding box center [1158, 53] width 13 height 22
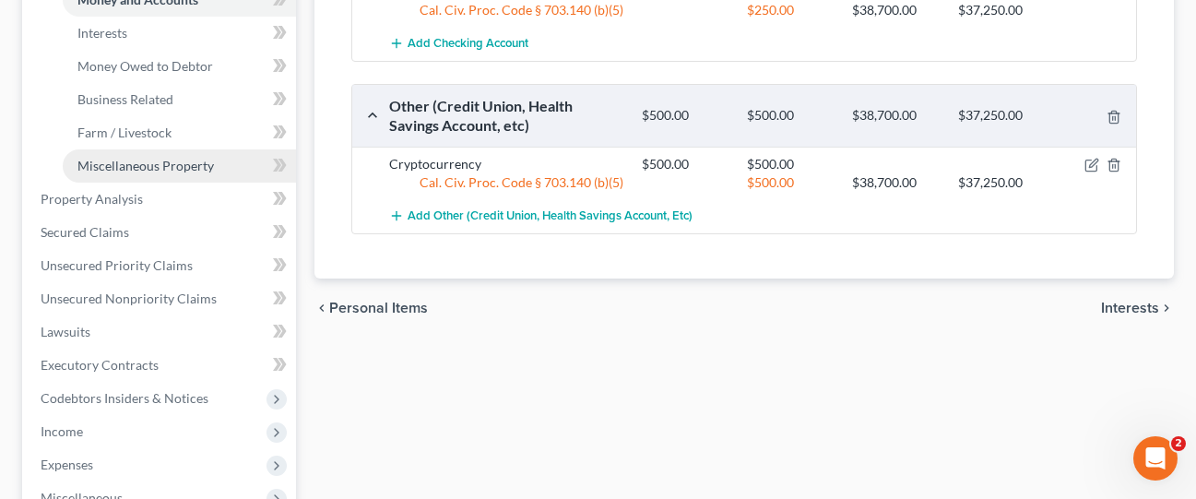
scroll to position [830, 0]
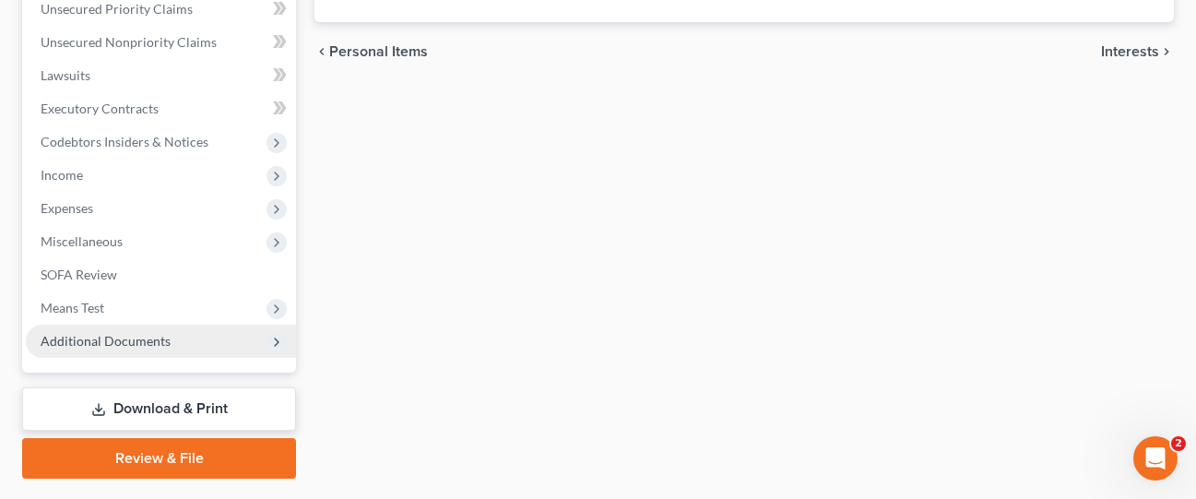
click at [142, 333] on span "Additional Documents" at bounding box center [106, 341] width 130 height 16
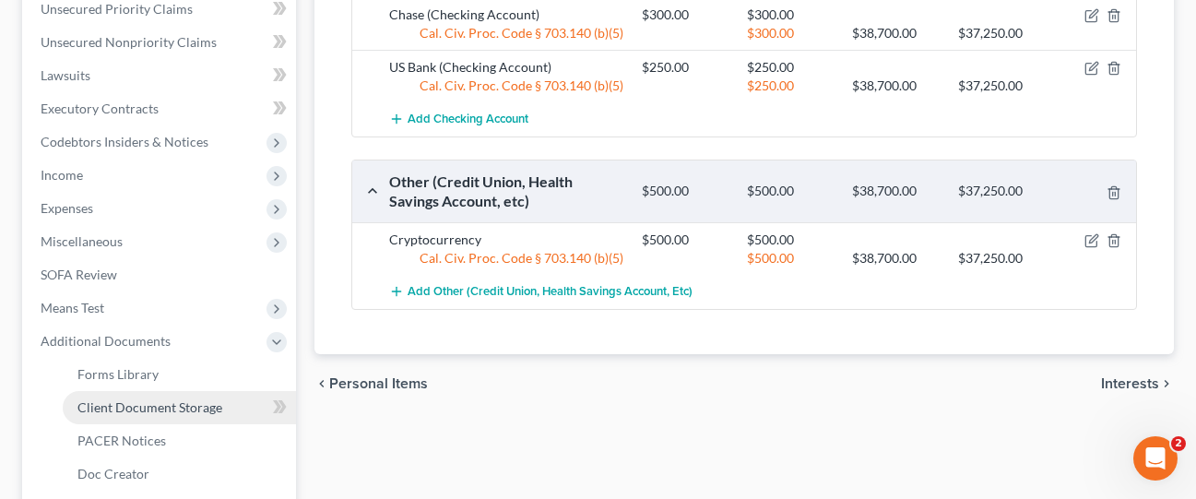
click at [175, 391] on link "Client Document Storage" at bounding box center [179, 407] width 233 height 33
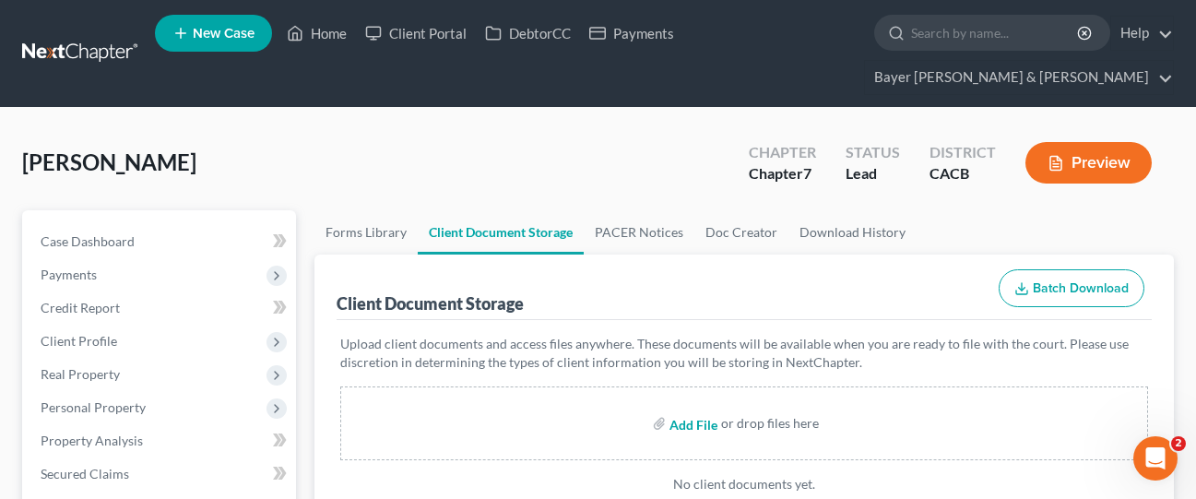
click at [702, 407] on input "file" at bounding box center [691, 423] width 44 height 33
type input "C:\fakepath\[PERSON_NAME] StOfInt.pdf"
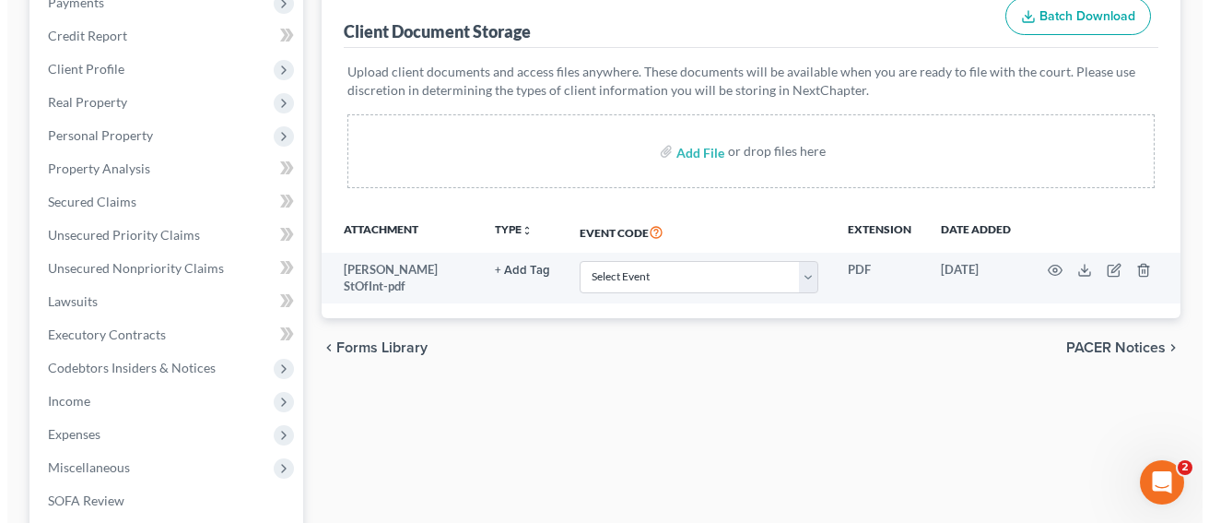
scroll to position [92, 0]
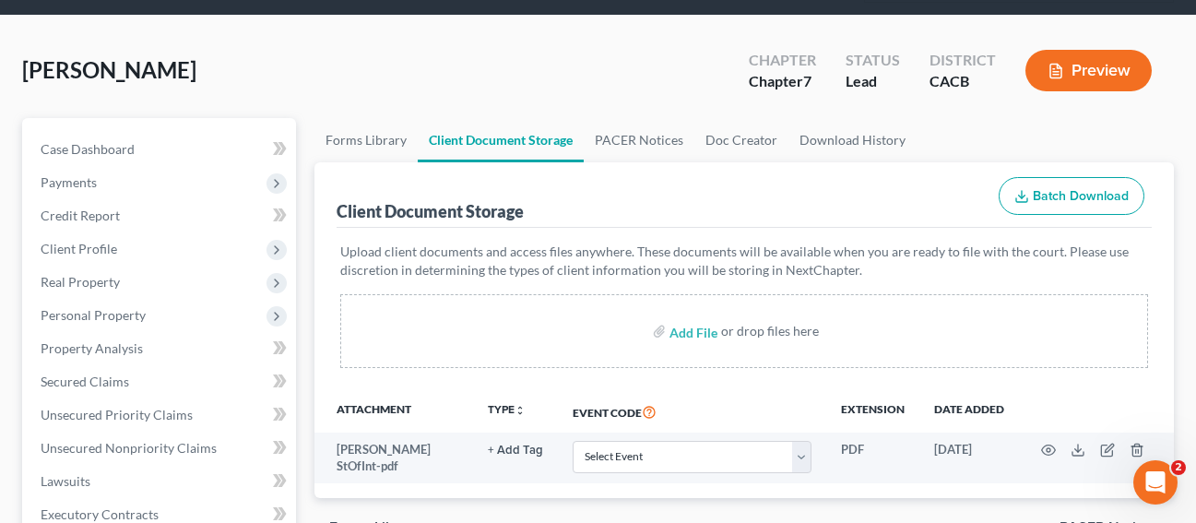
click at [1101, 50] on button "Preview" at bounding box center [1088, 70] width 126 height 41
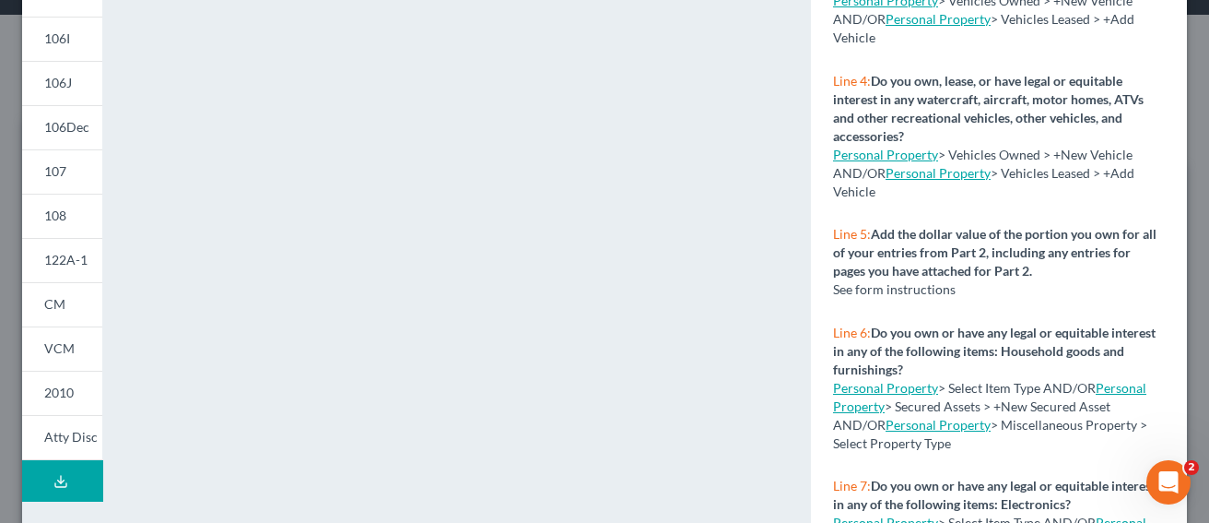
scroll to position [517, 0]
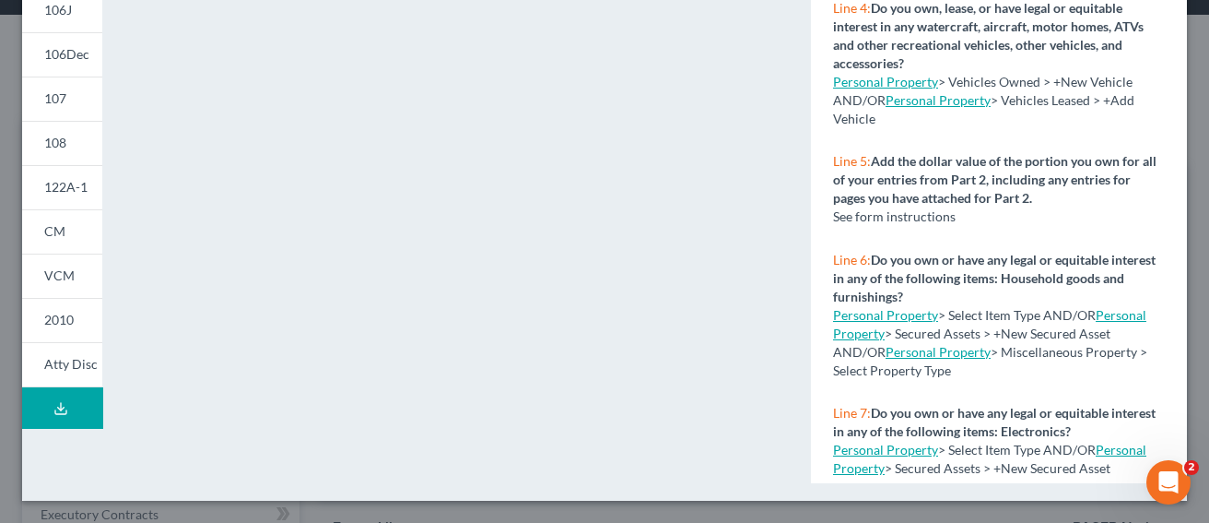
click at [91, 419] on button "Download Draft" at bounding box center [62, 407] width 81 height 41
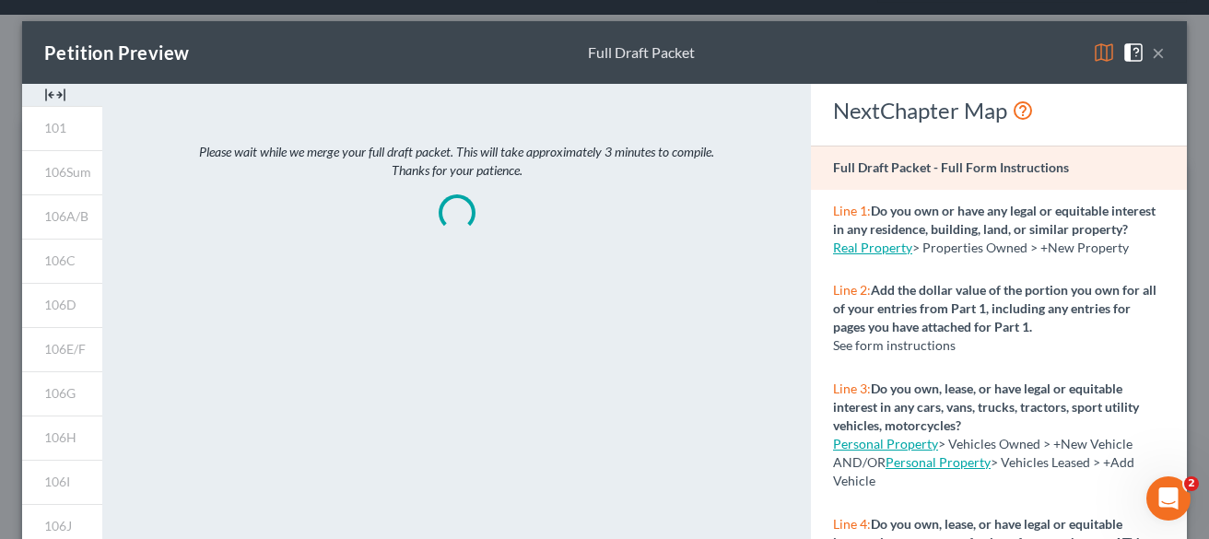
scroll to position [0, 0]
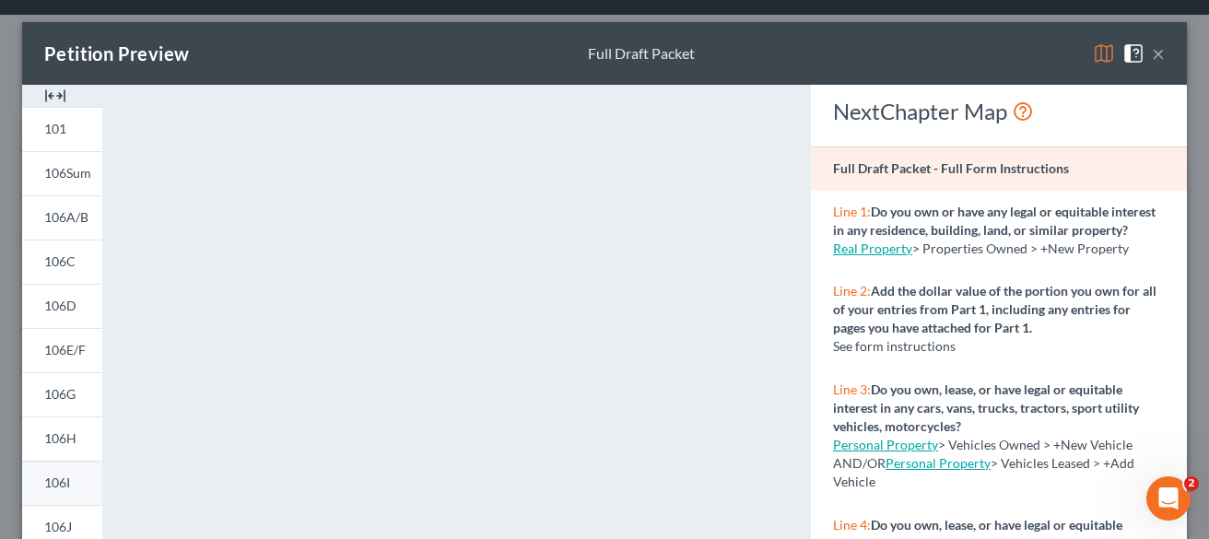
click at [74, 478] on link "106I" at bounding box center [62, 483] width 80 height 44
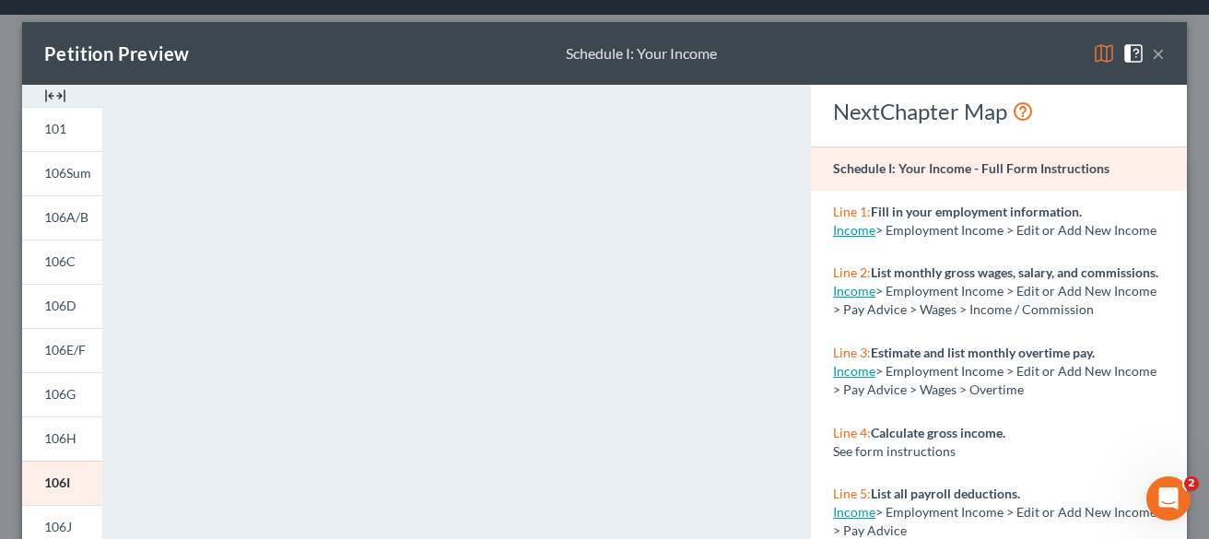
click at [1151, 55] on div "Petition Preview Schedule I: Your Income ×" at bounding box center [604, 53] width 1165 height 63
click at [1152, 53] on div "Petition Preview Schedule I: Your Income ×" at bounding box center [604, 53] width 1165 height 63
click at [1152, 53] on button "×" at bounding box center [1158, 53] width 13 height 22
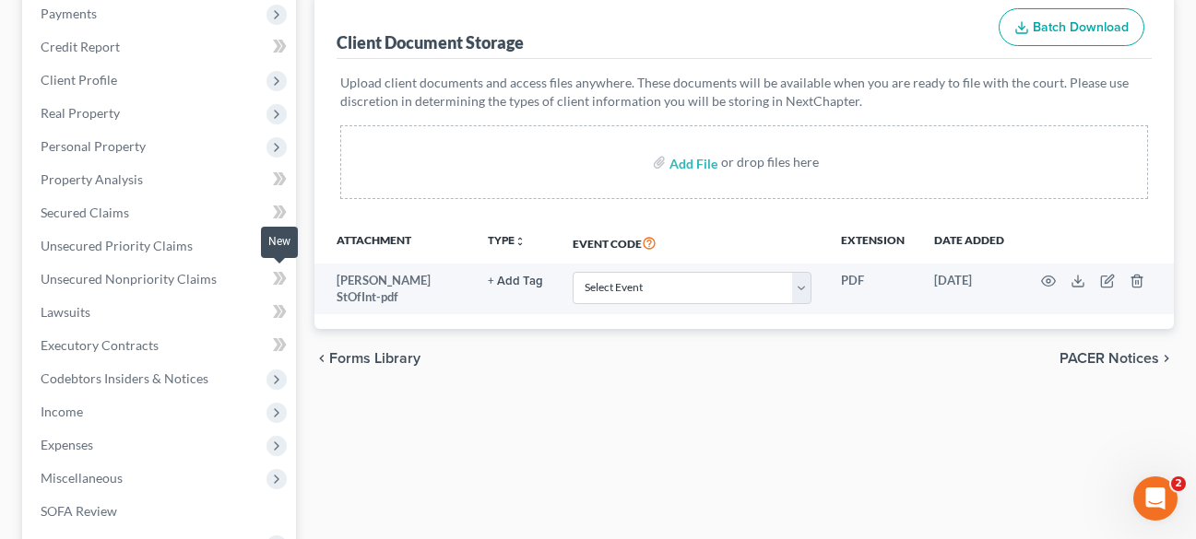
scroll to position [277, 0]
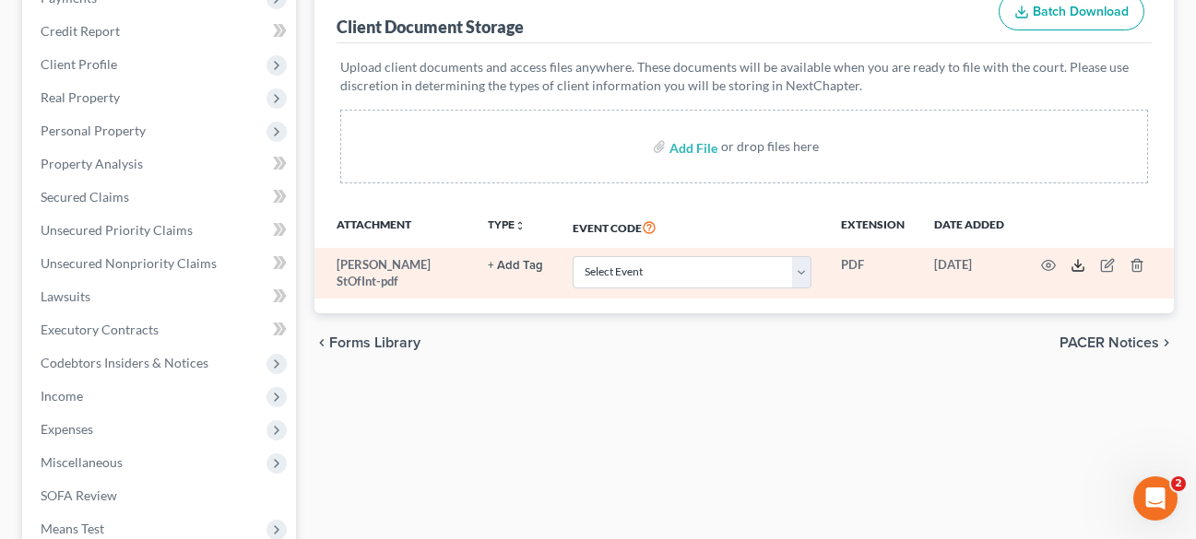
click at [1079, 265] on polyline at bounding box center [1078, 266] width 6 height 3
